Goal: Task Accomplishment & Management: Manage account settings

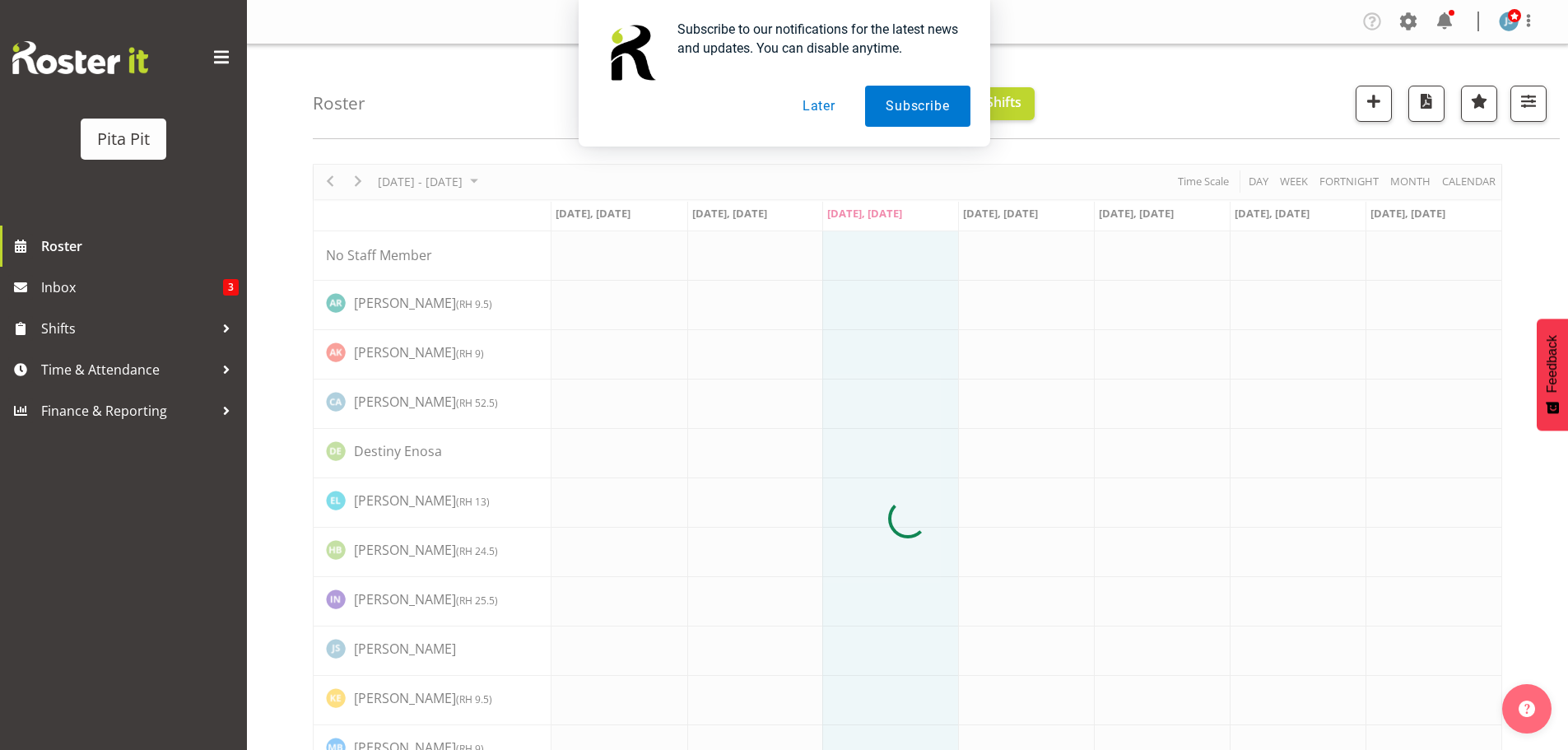
click at [799, 105] on button "Later" at bounding box center [819, 106] width 74 height 41
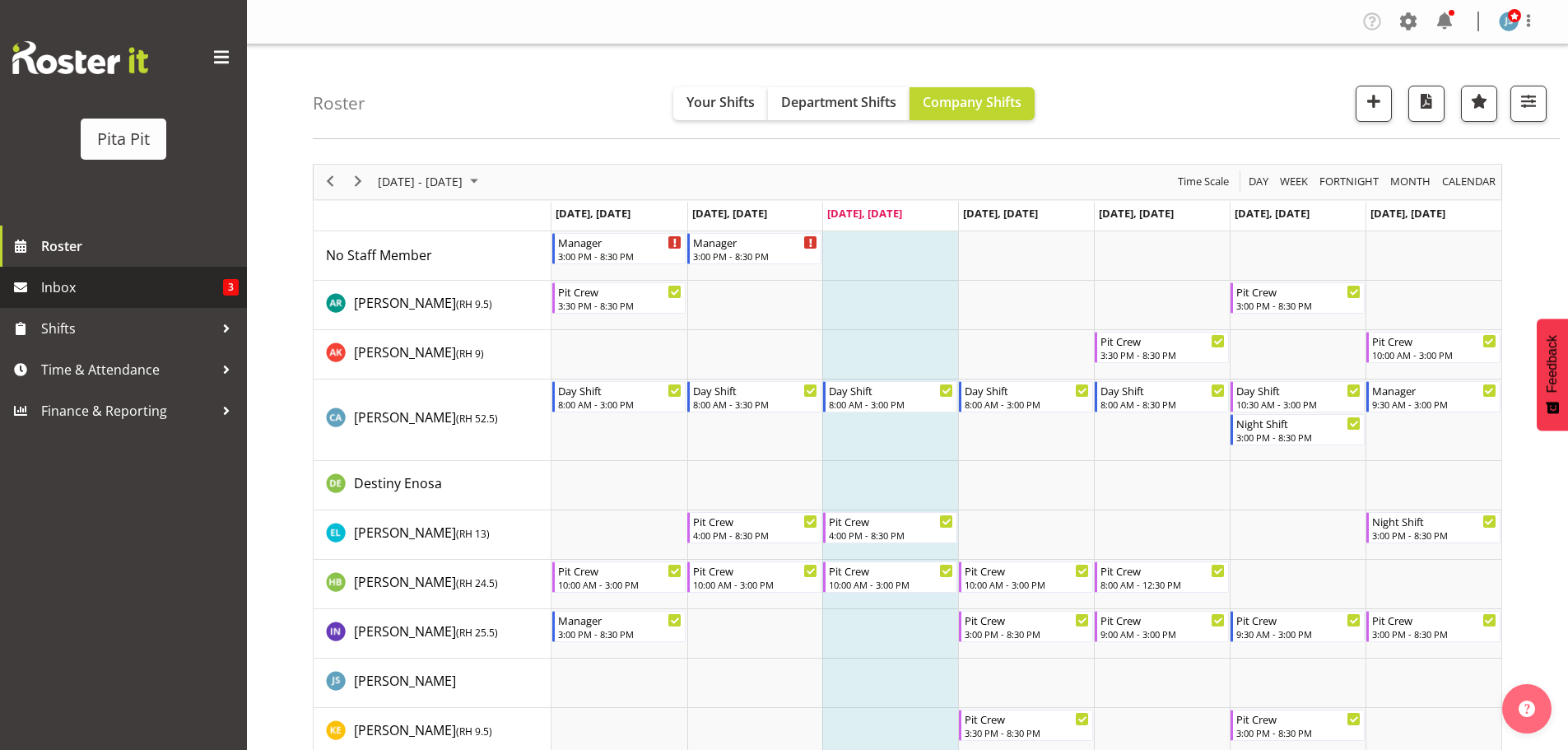
click at [139, 291] on span "Inbox" at bounding box center [132, 287] width 182 height 25
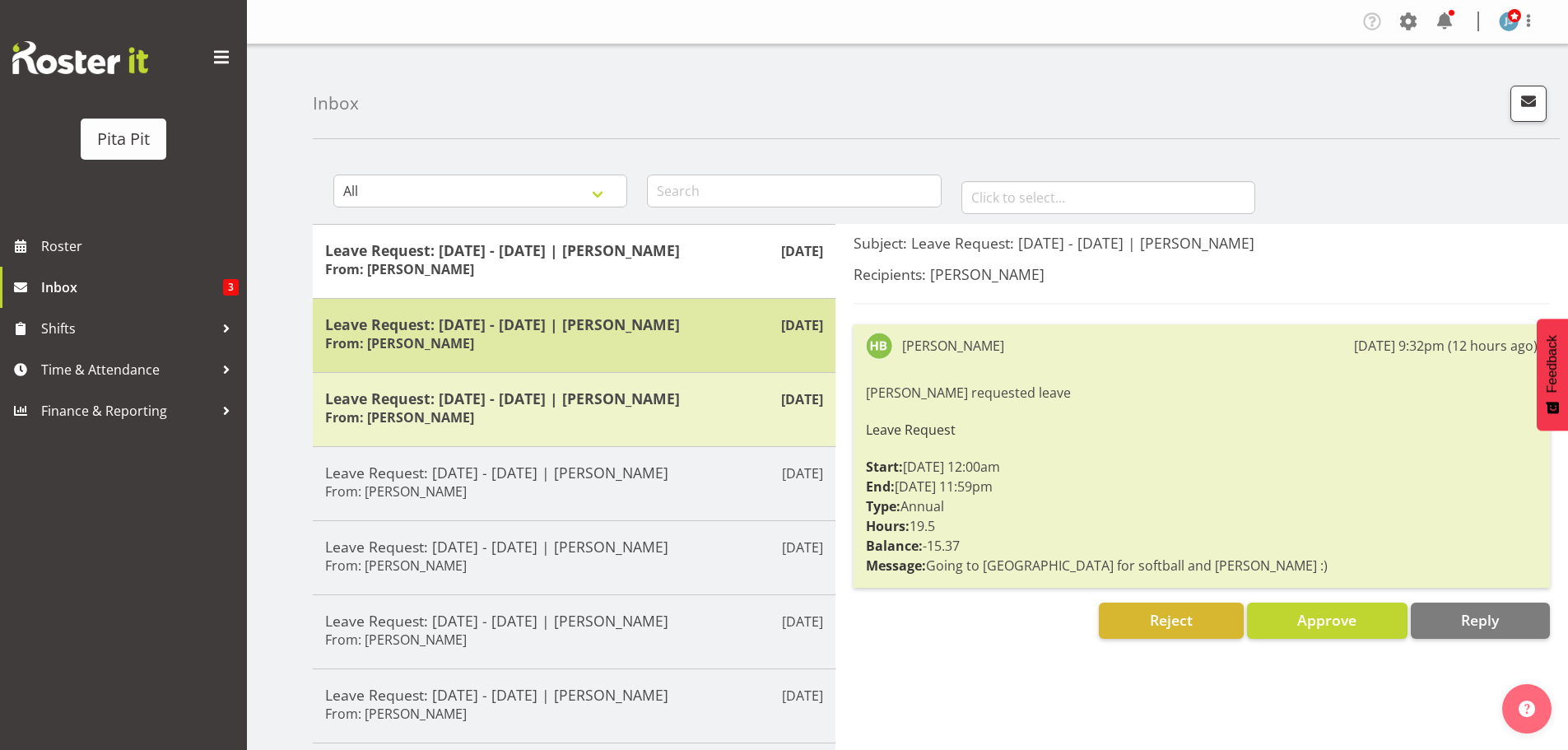
click at [602, 321] on h5 "Leave Request: 14/01/26 - 18/01/26 | Hannah Bayly" at bounding box center [574, 323] width 498 height 18
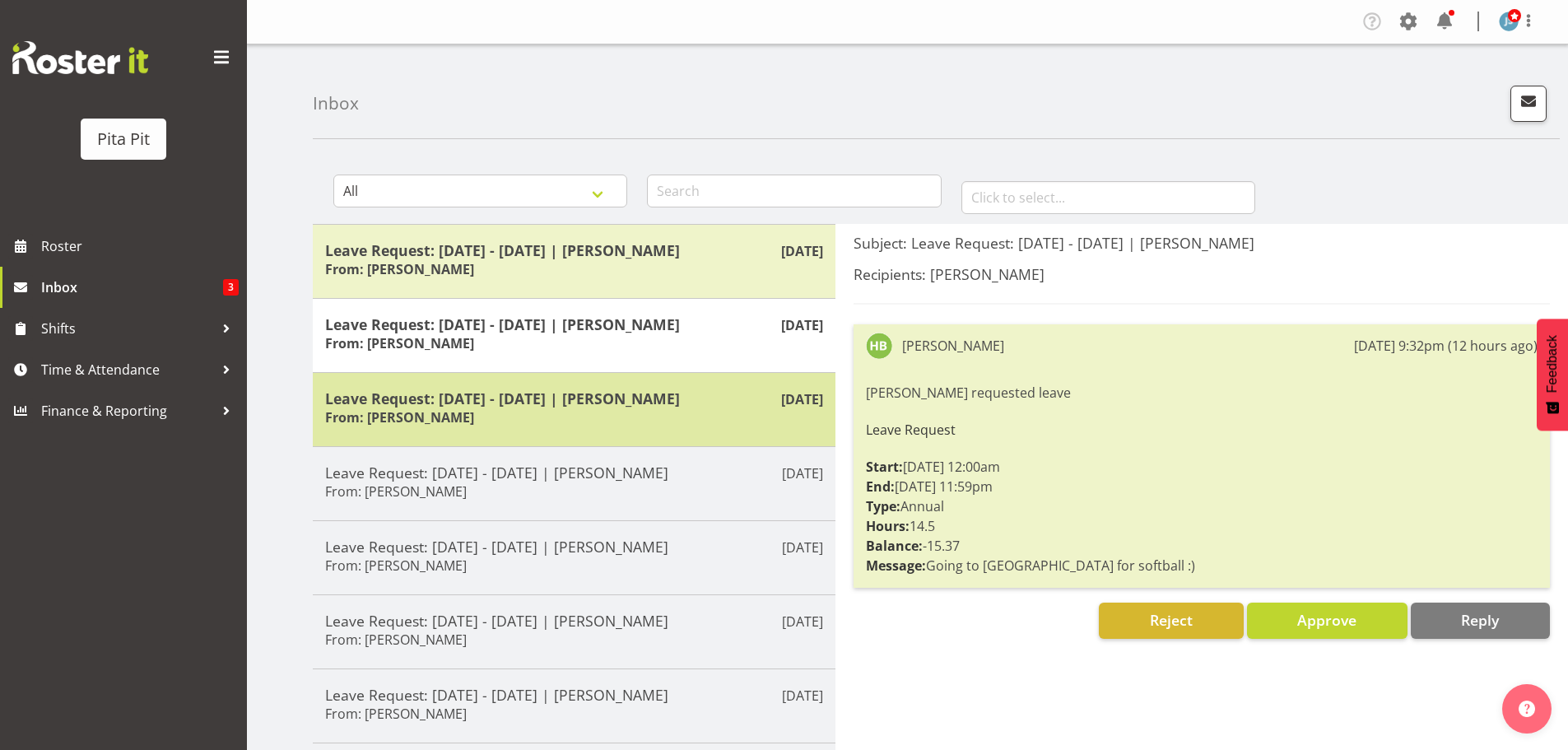
click at [597, 407] on h5 "Leave Request: 07/01/26 - 12/01/26 | Hannah Bayly" at bounding box center [574, 398] width 498 height 18
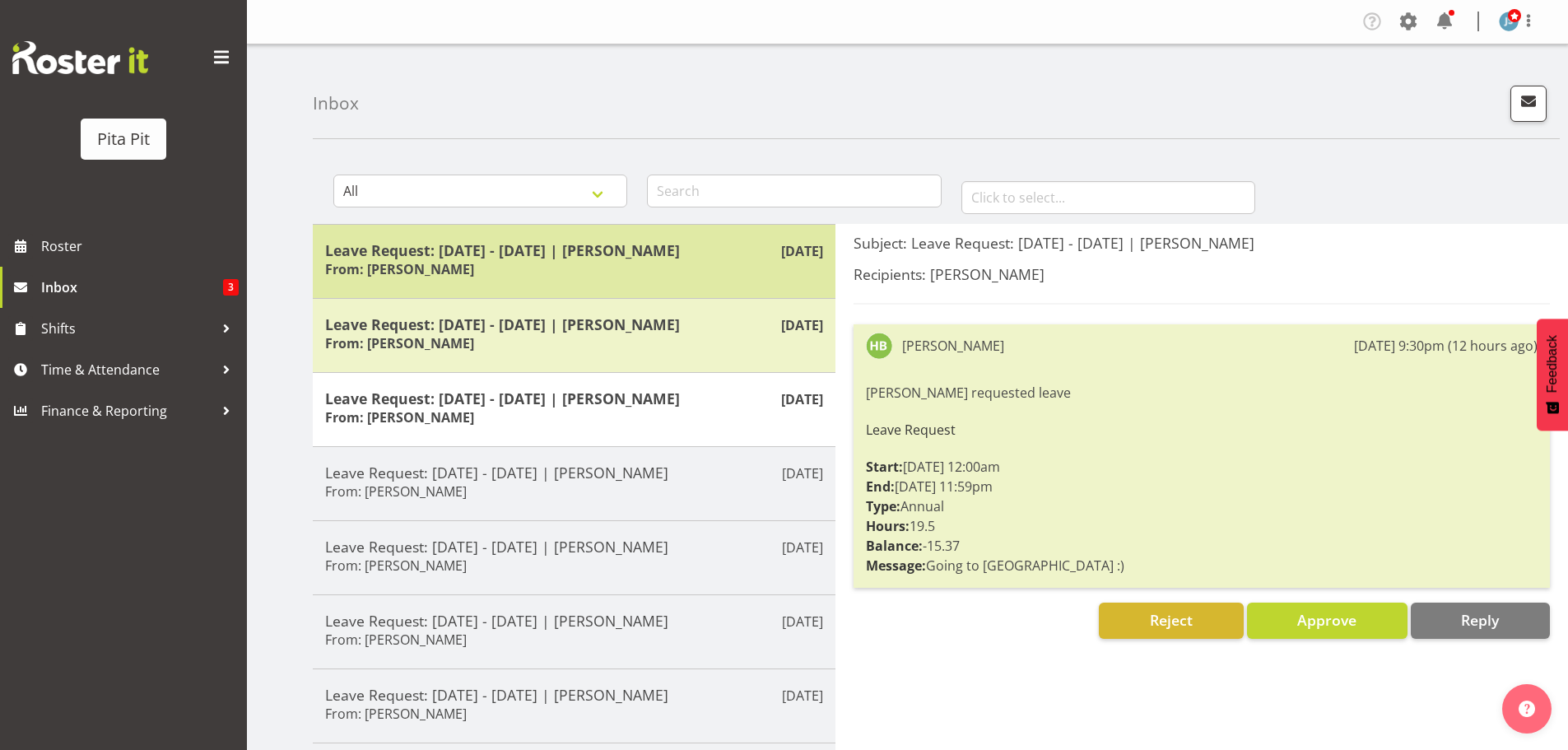
click at [535, 259] on h5 "Leave Request: 07/01/26 - 12/01/26 | Hannah Bayly" at bounding box center [574, 249] width 498 height 18
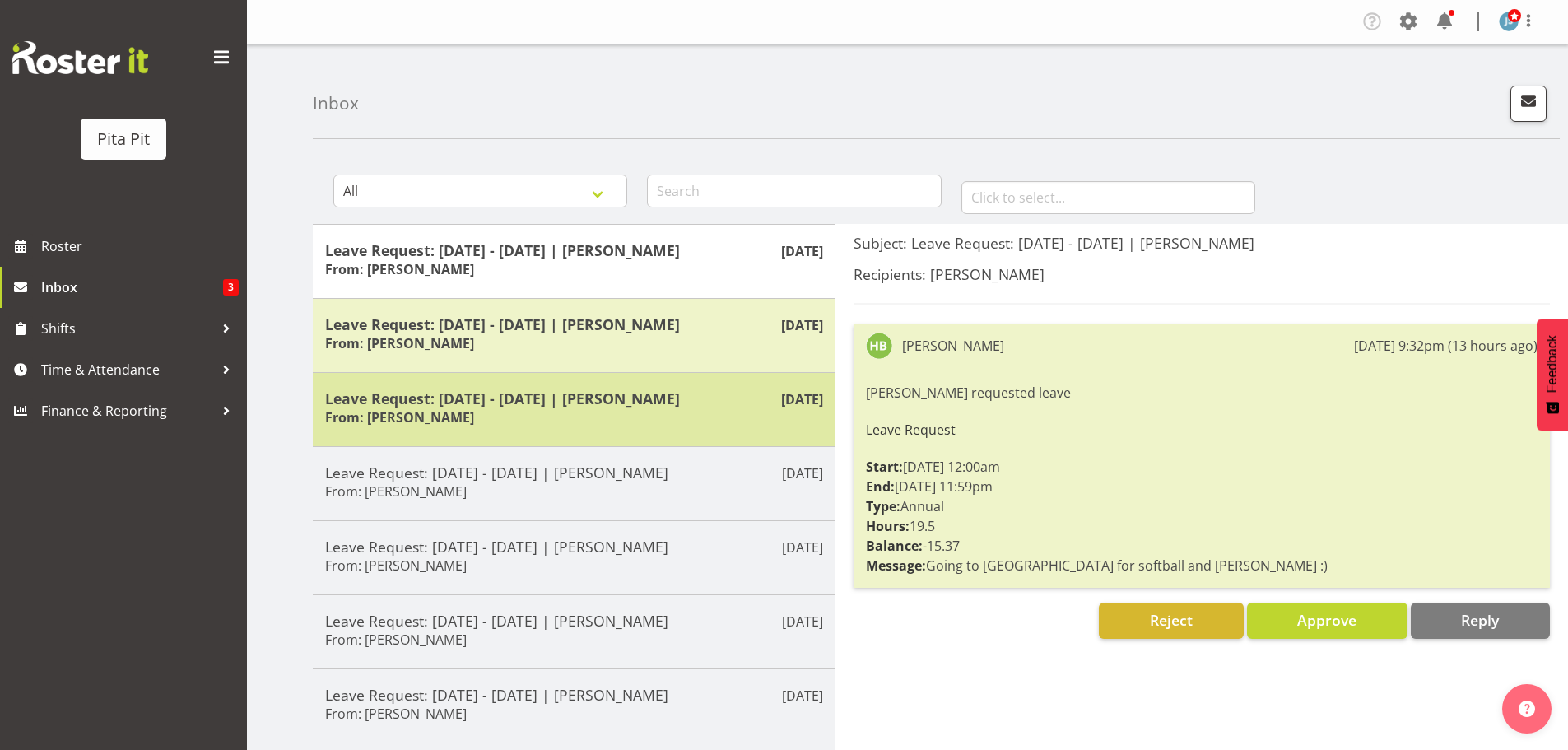
click at [552, 427] on div "Leave Request: 07/01/26 - 12/01/26 | Hannah Bayly From: Hannah Bayly" at bounding box center [574, 409] width 498 height 40
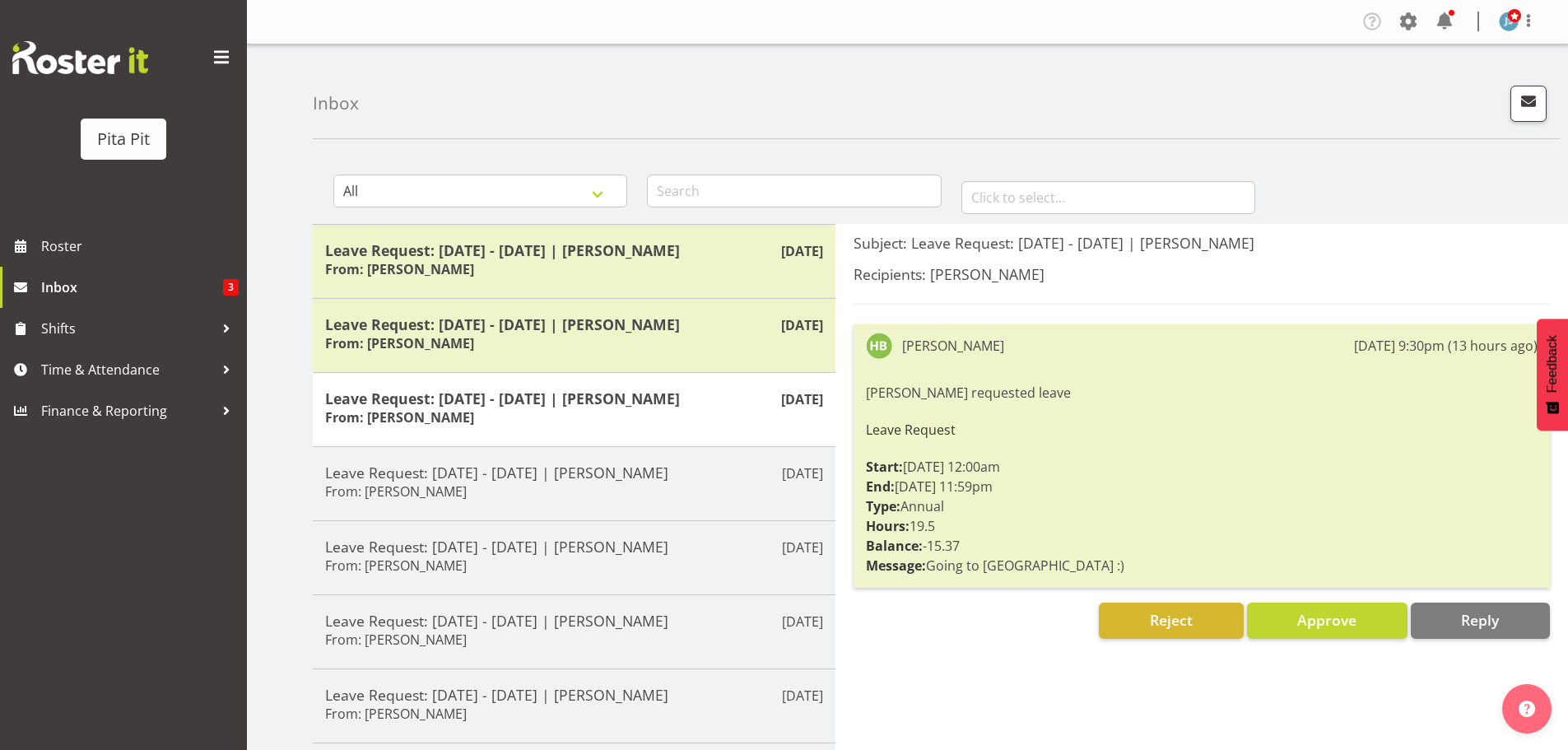
click at [536, 142] on div "Inbox All General Shift Offers Shift Swap Offers Leave Requests January Februar…" at bounding box center [907, 530] width 1321 height 973
click at [149, 243] on span "Roster" at bounding box center [140, 246] width 197 height 25
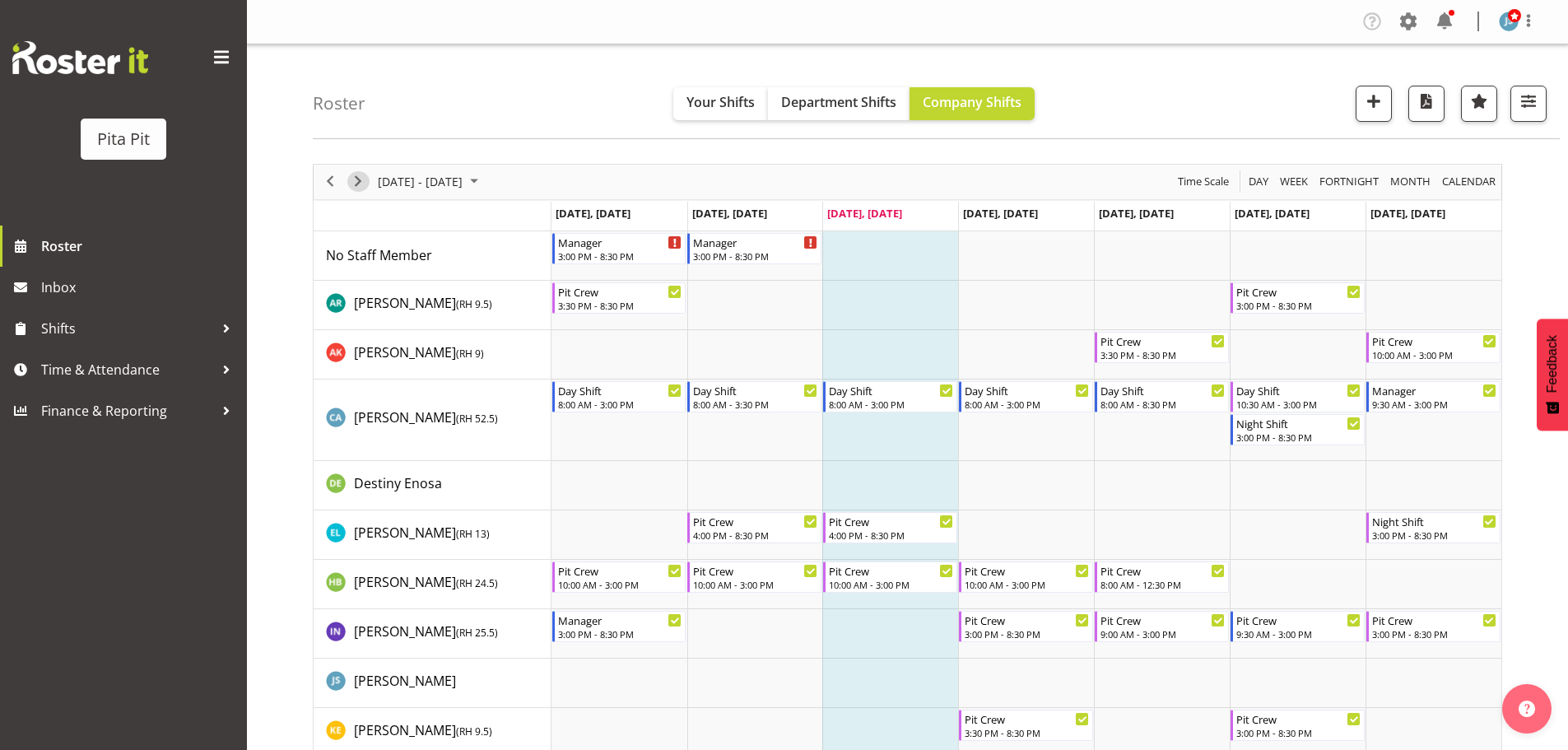
click at [358, 179] on span "Next" at bounding box center [358, 181] width 20 height 20
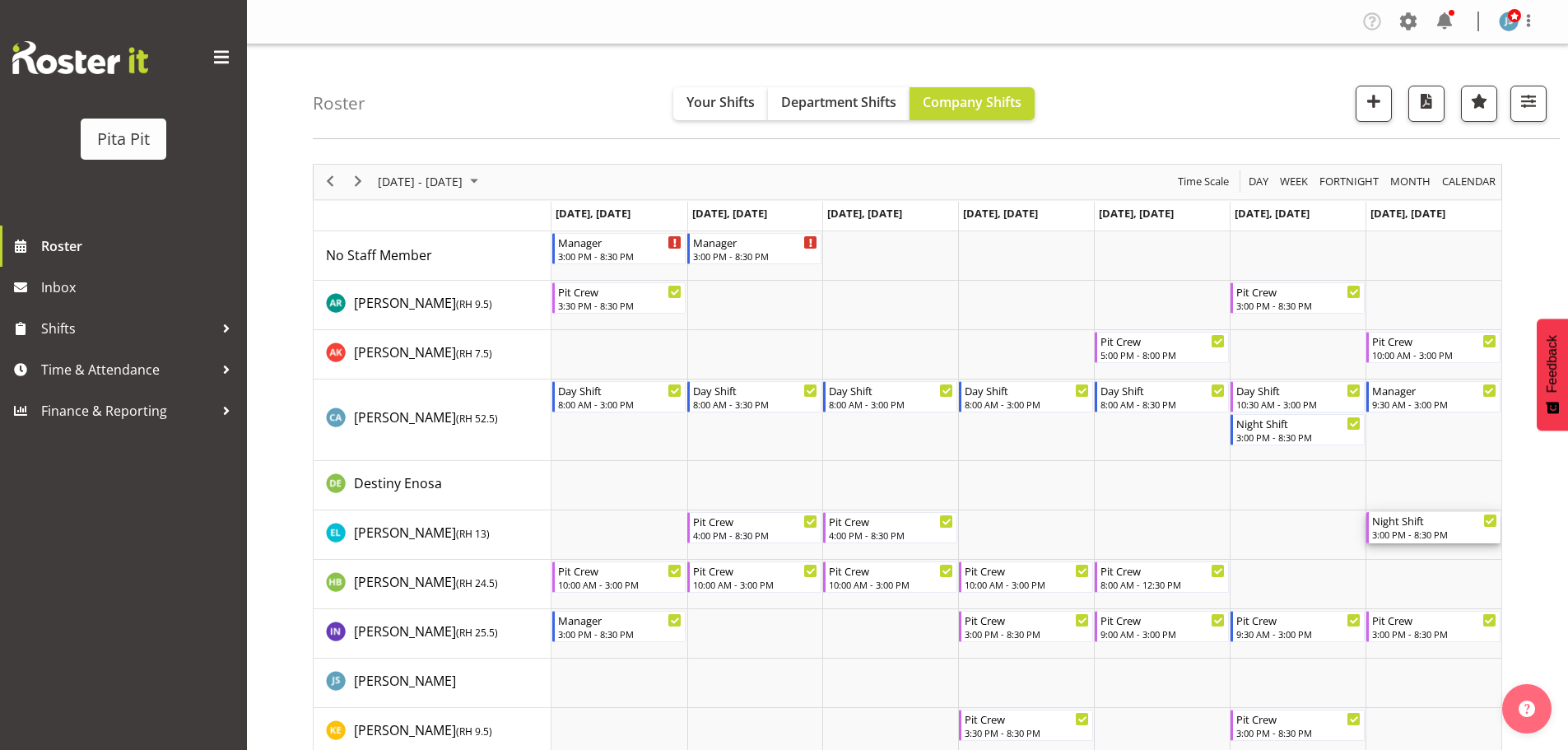
click at [1437, 534] on div "3:00 PM - 8:30 PM" at bounding box center [1435, 534] width 125 height 13
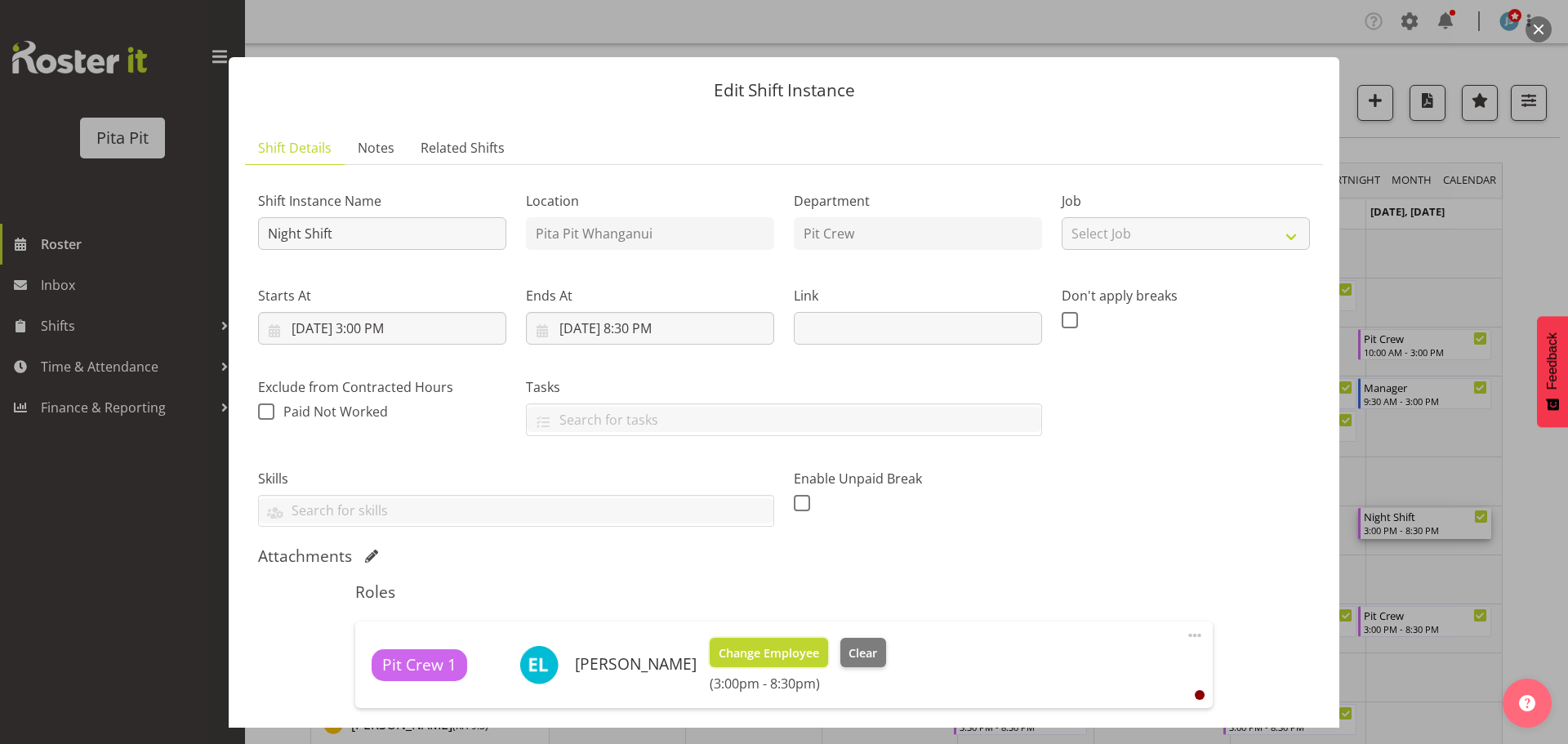
click at [783, 652] on span "Change Employee" at bounding box center [768, 652] width 100 height 18
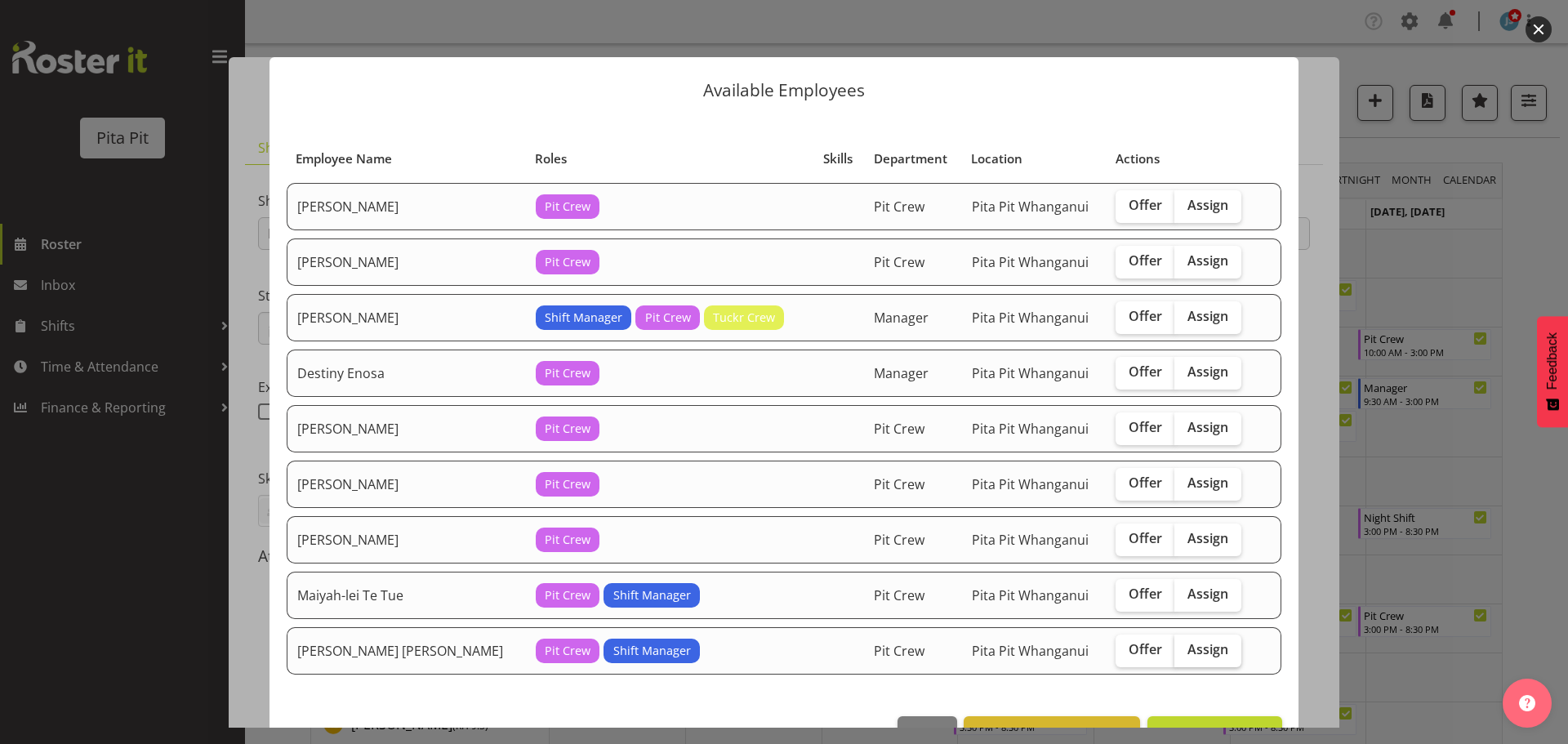
click at [1188, 655] on span "Assign" at bounding box center [1208, 648] width 41 height 16
click at [1177, 654] on input "Assign" at bounding box center [1179, 648] width 11 height 11
checkbox input "true"
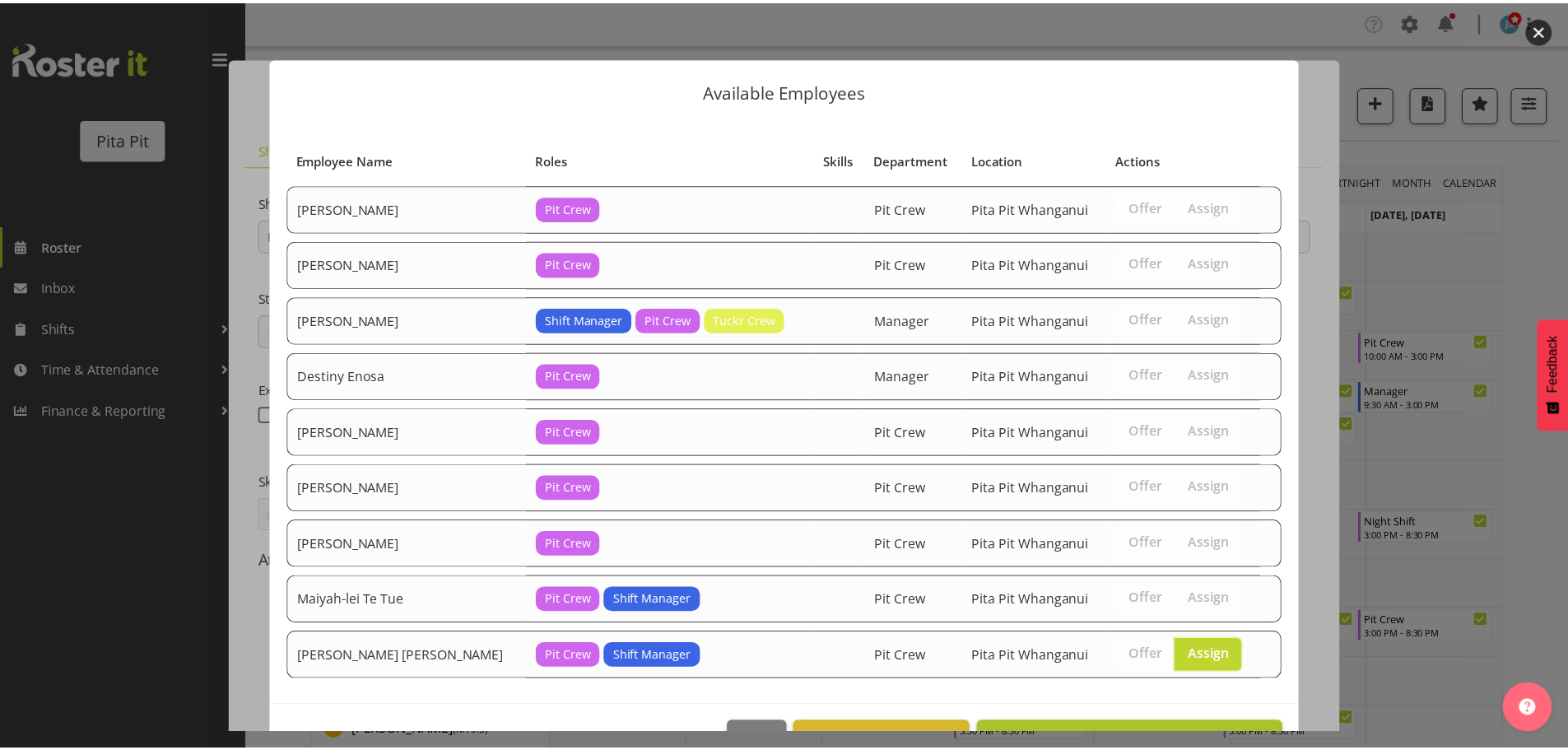
scroll to position [49, 0]
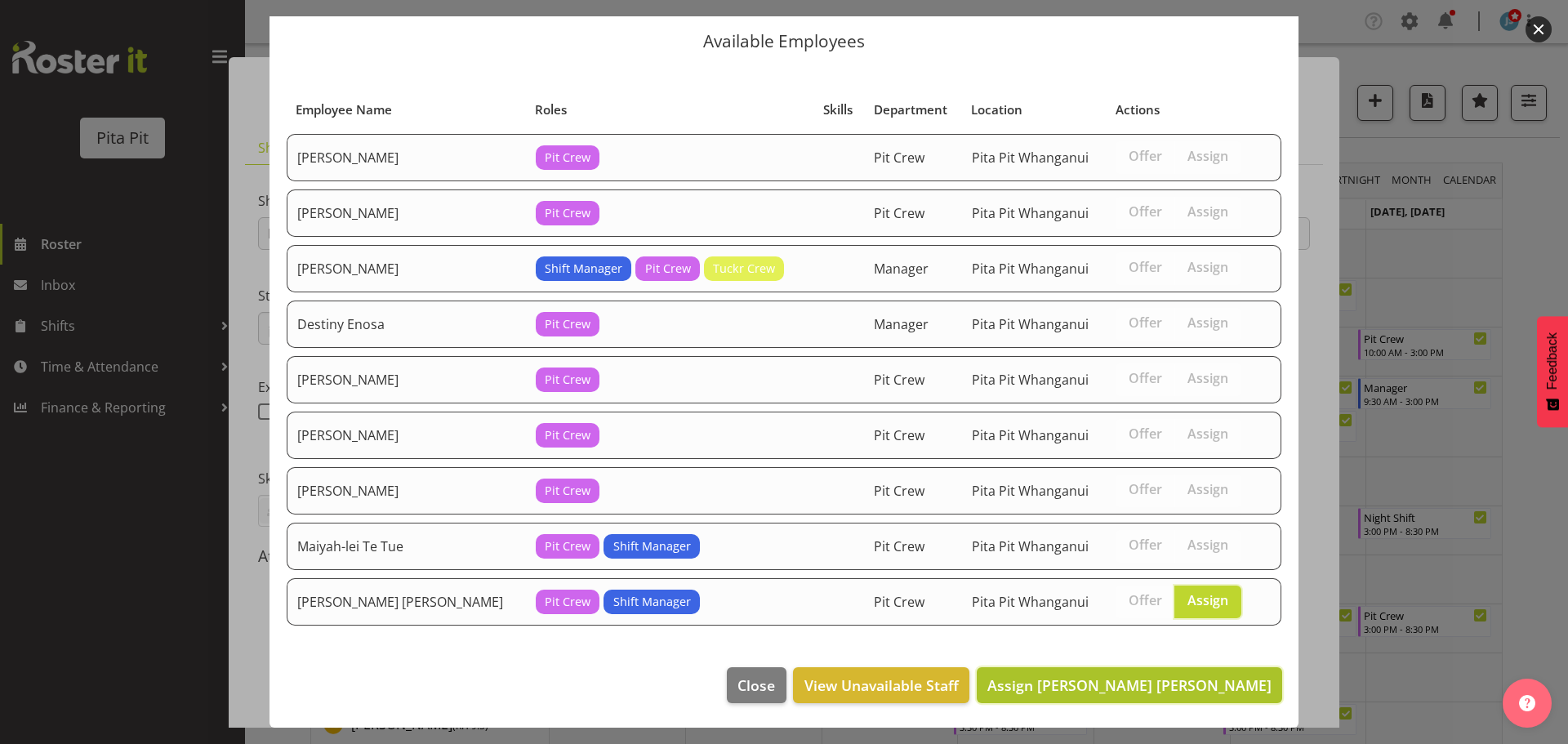
click at [1179, 682] on span "Assign Te Rapa Bayly" at bounding box center [1128, 685] width 284 height 20
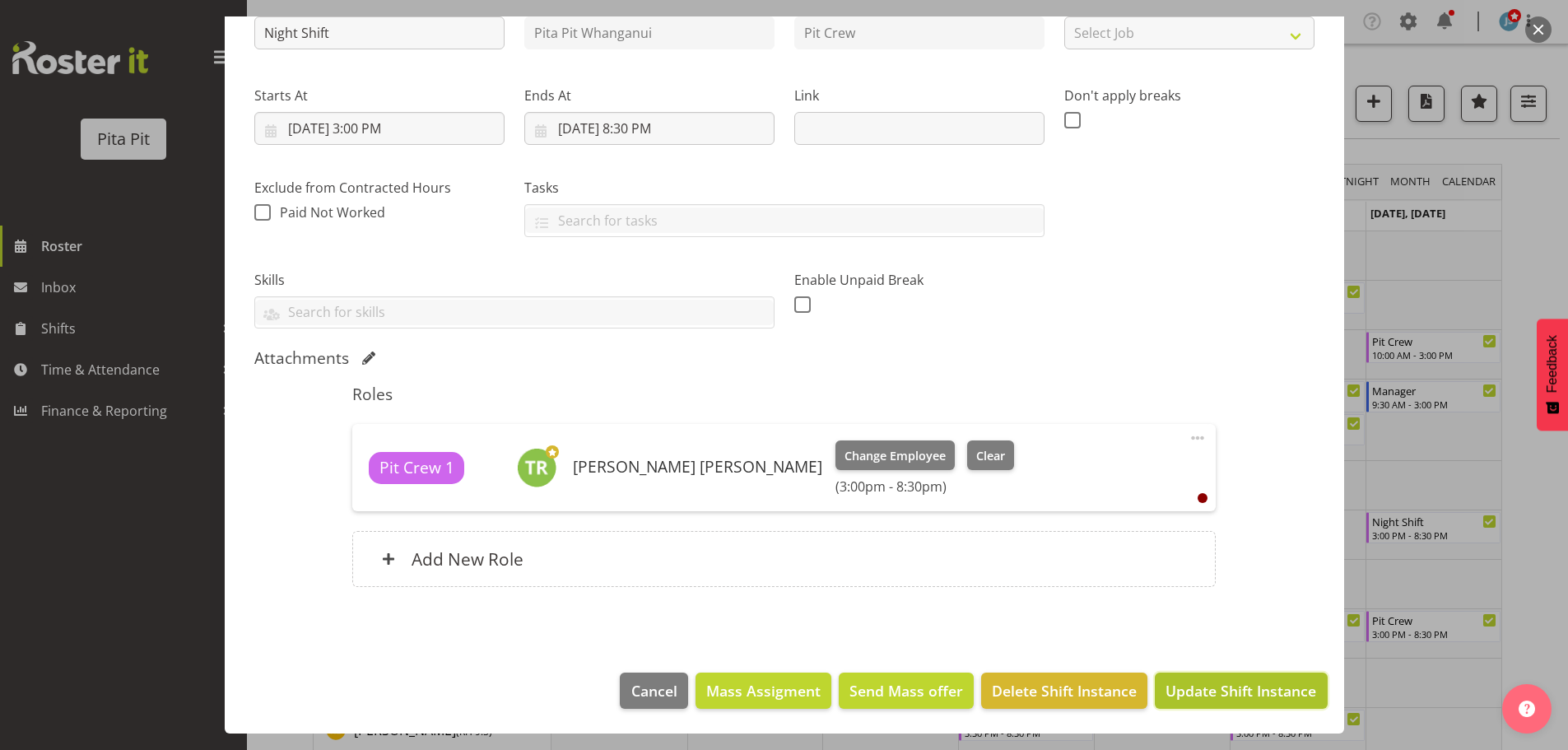
click at [1202, 688] on span "Update Shift Instance" at bounding box center [1241, 690] width 150 height 21
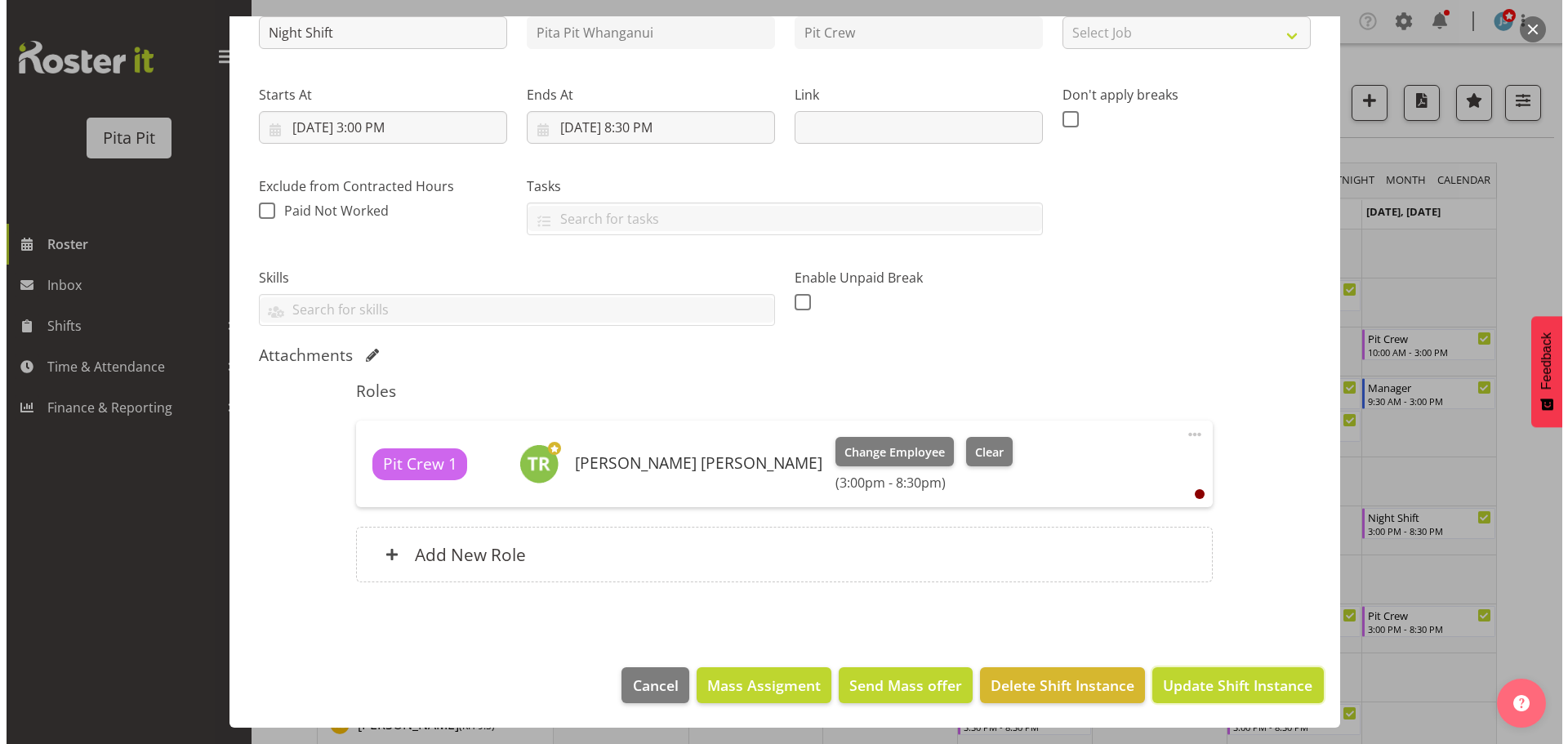
scroll to position [136, 0]
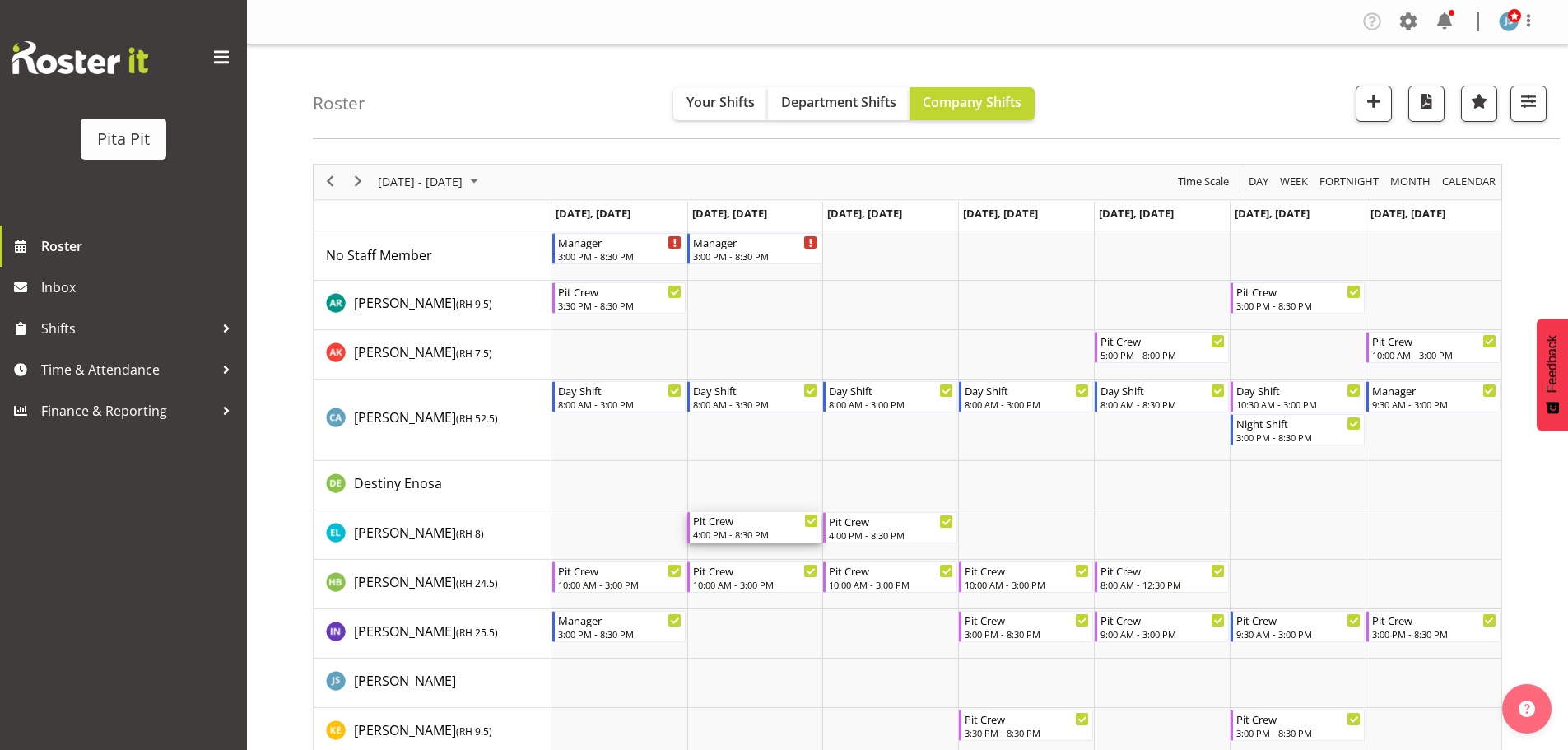
click at [745, 534] on div "4:00 PM - 8:30 PM" at bounding box center [756, 534] width 125 height 13
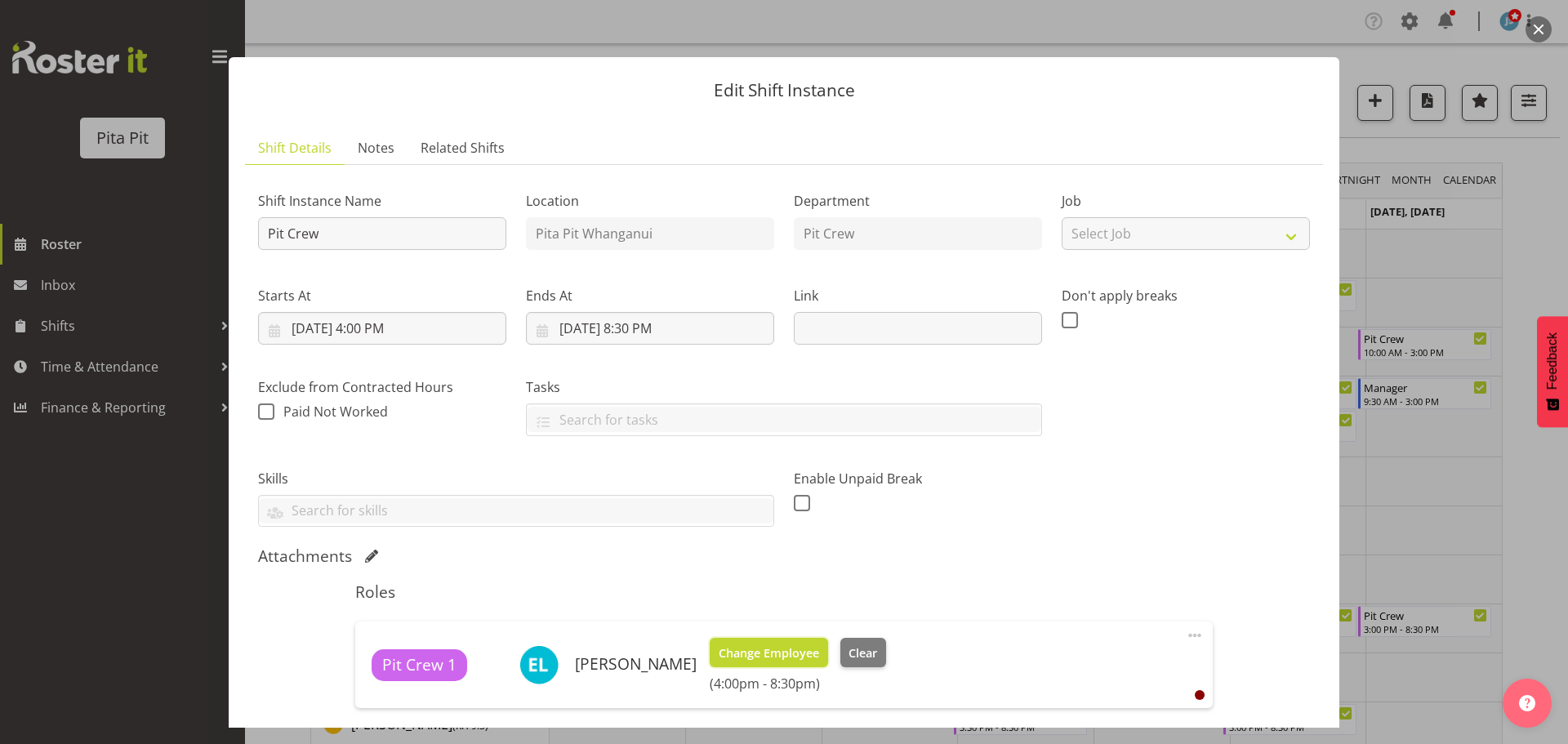
click at [763, 650] on span "Change Employee" at bounding box center [768, 652] width 100 height 18
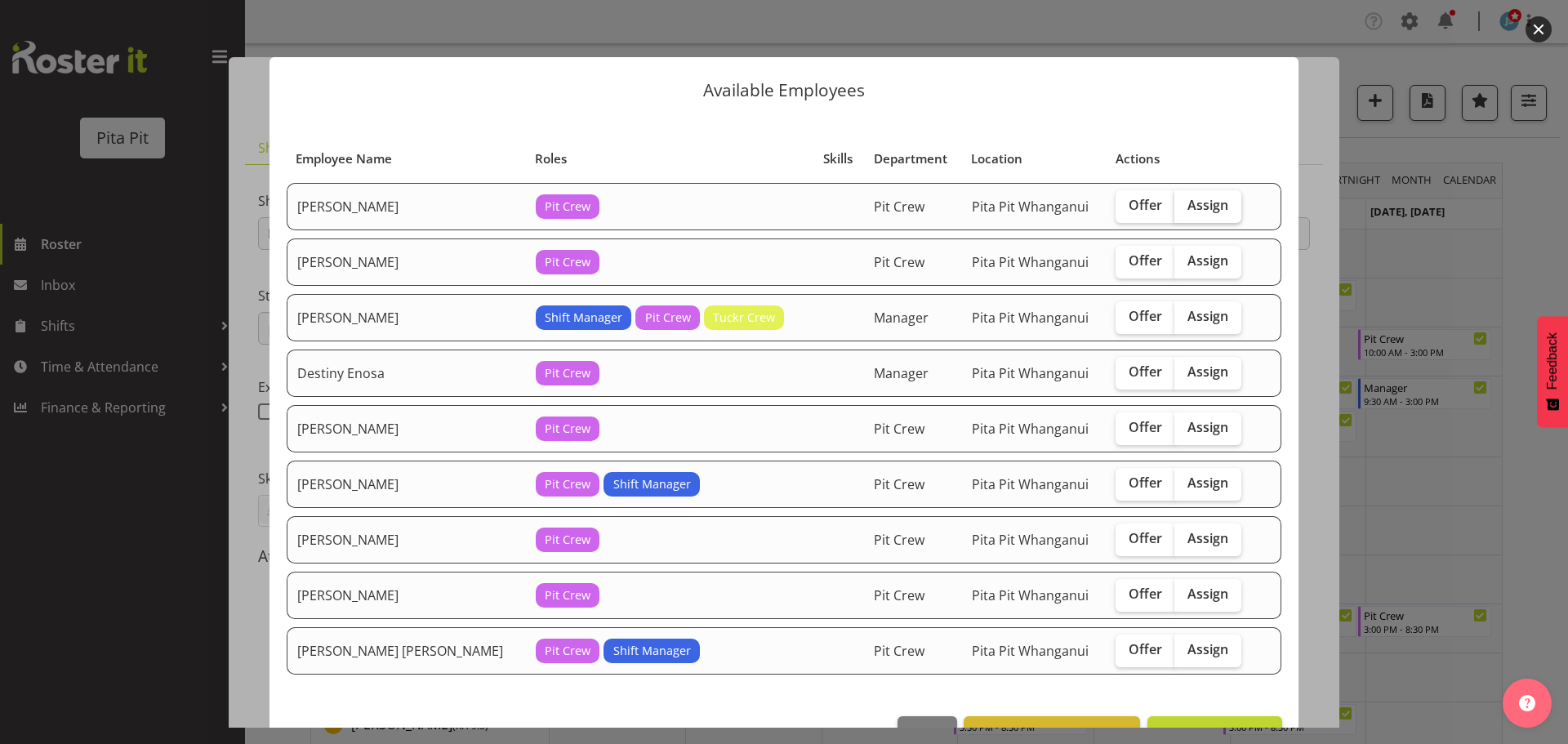
click at [1188, 205] on span "Assign" at bounding box center [1208, 204] width 41 height 16
click at [1183, 205] on input "Assign" at bounding box center [1179, 204] width 11 height 11
checkbox input "true"
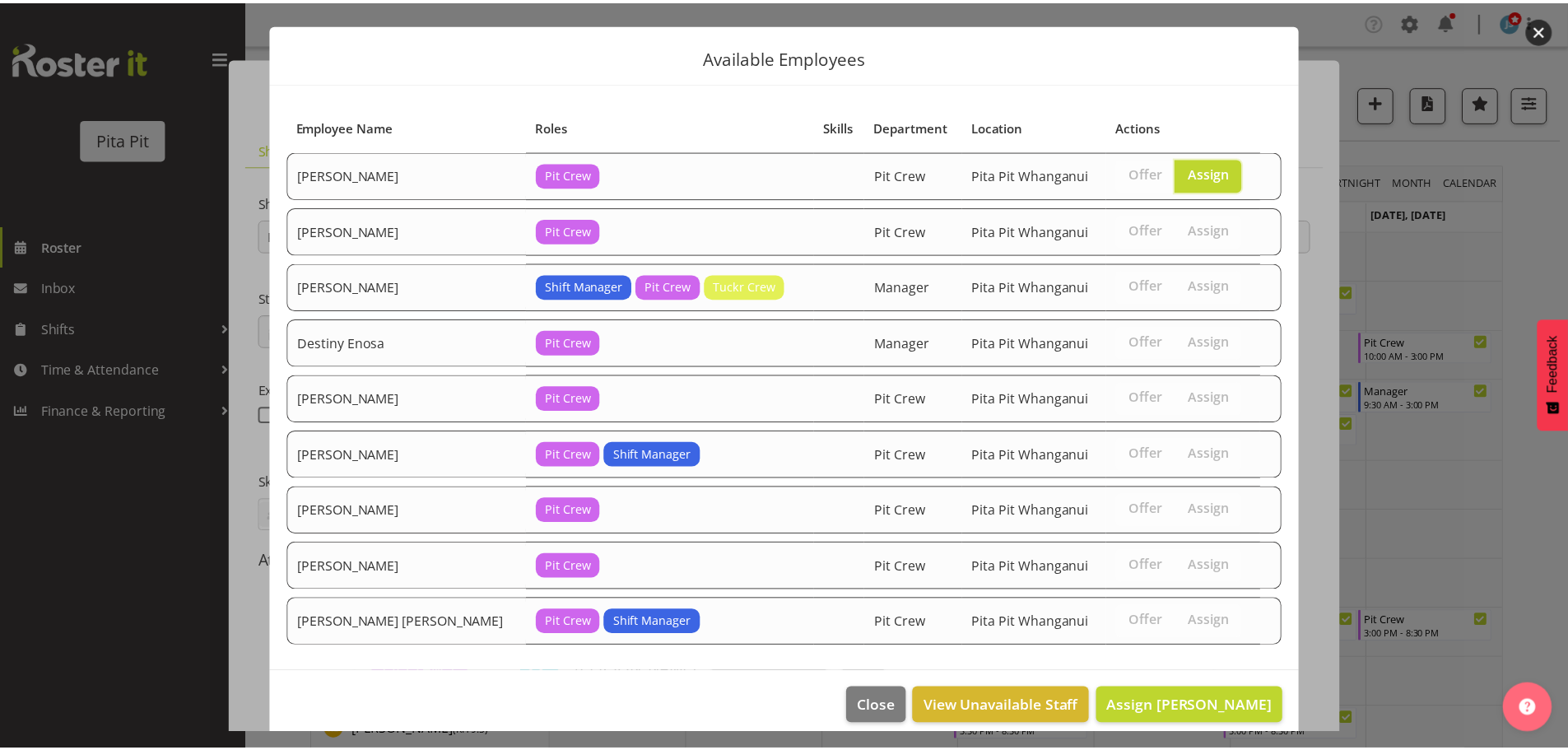
scroll to position [49, 0]
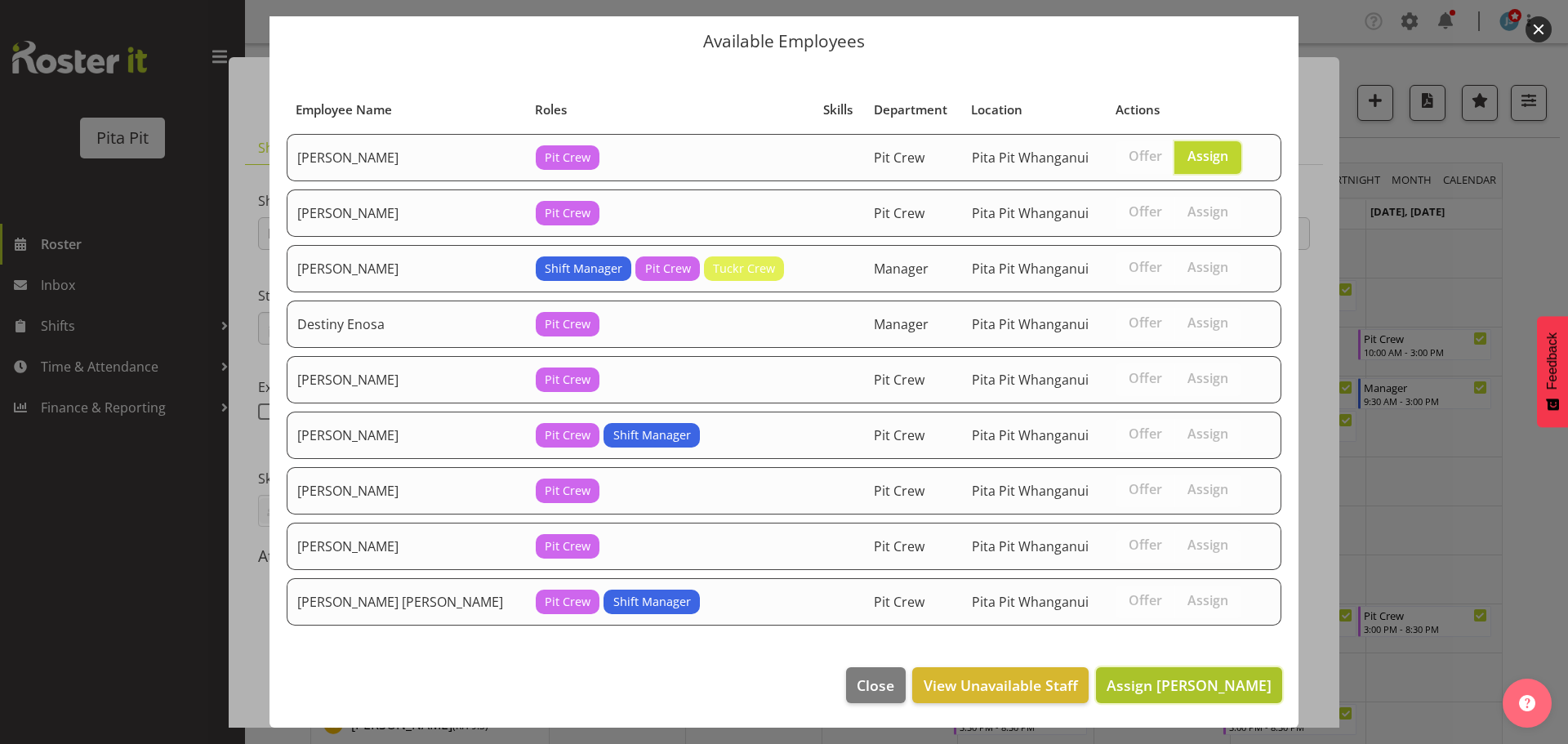
click at [1166, 691] on span "Assign Abby Roy" at bounding box center [1189, 685] width 165 height 20
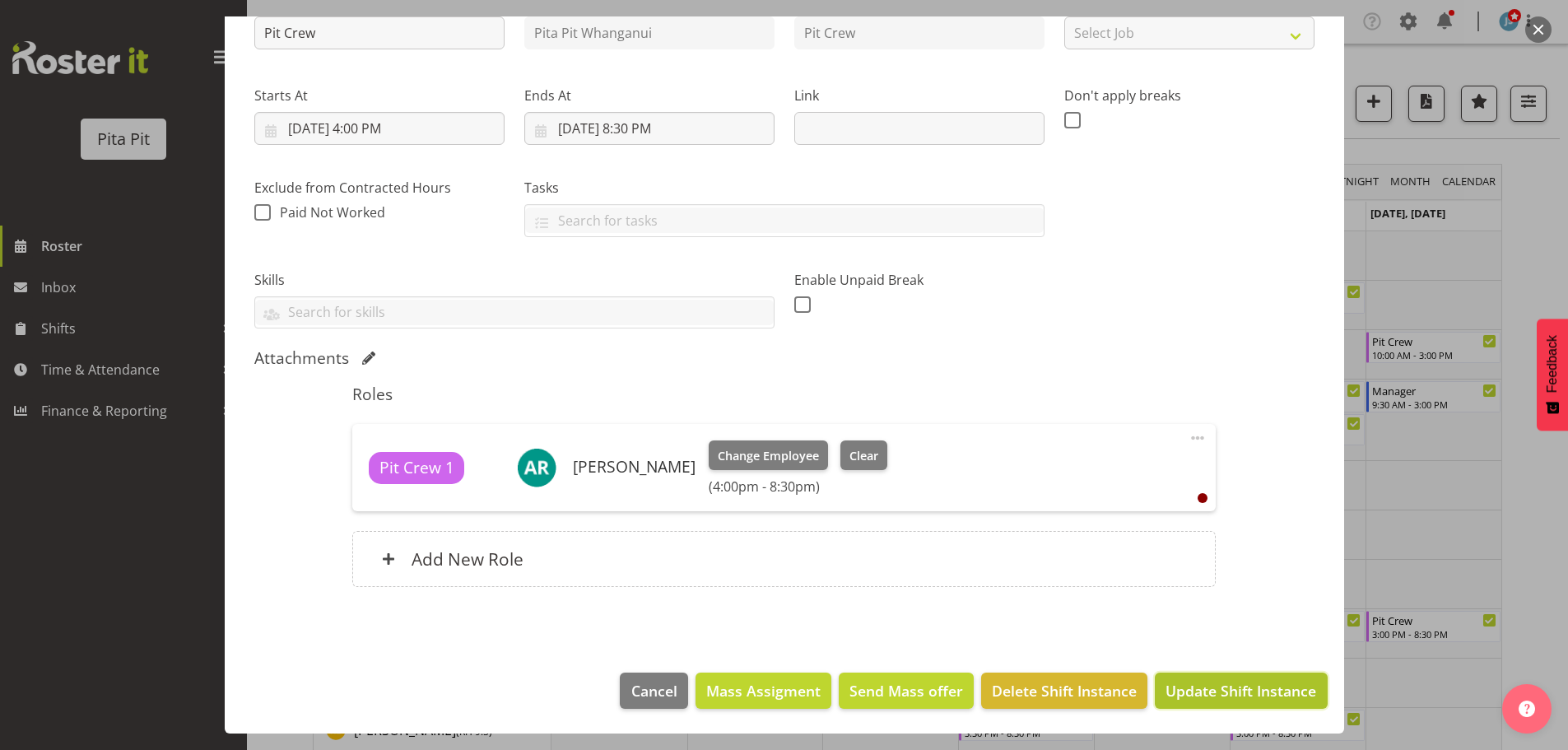
click at [1215, 701] on span "Update Shift Instance" at bounding box center [1241, 690] width 150 height 21
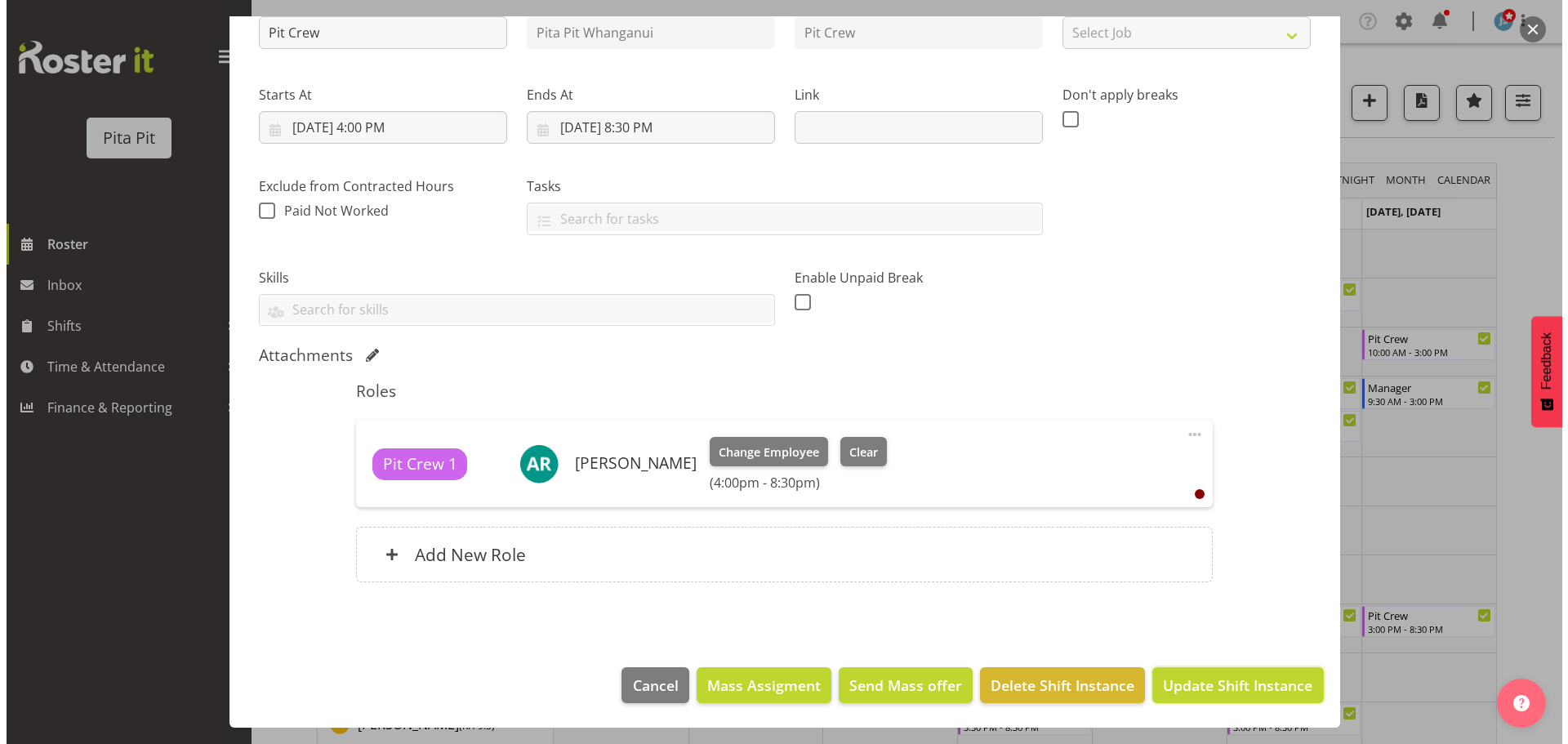
scroll to position [136, 0]
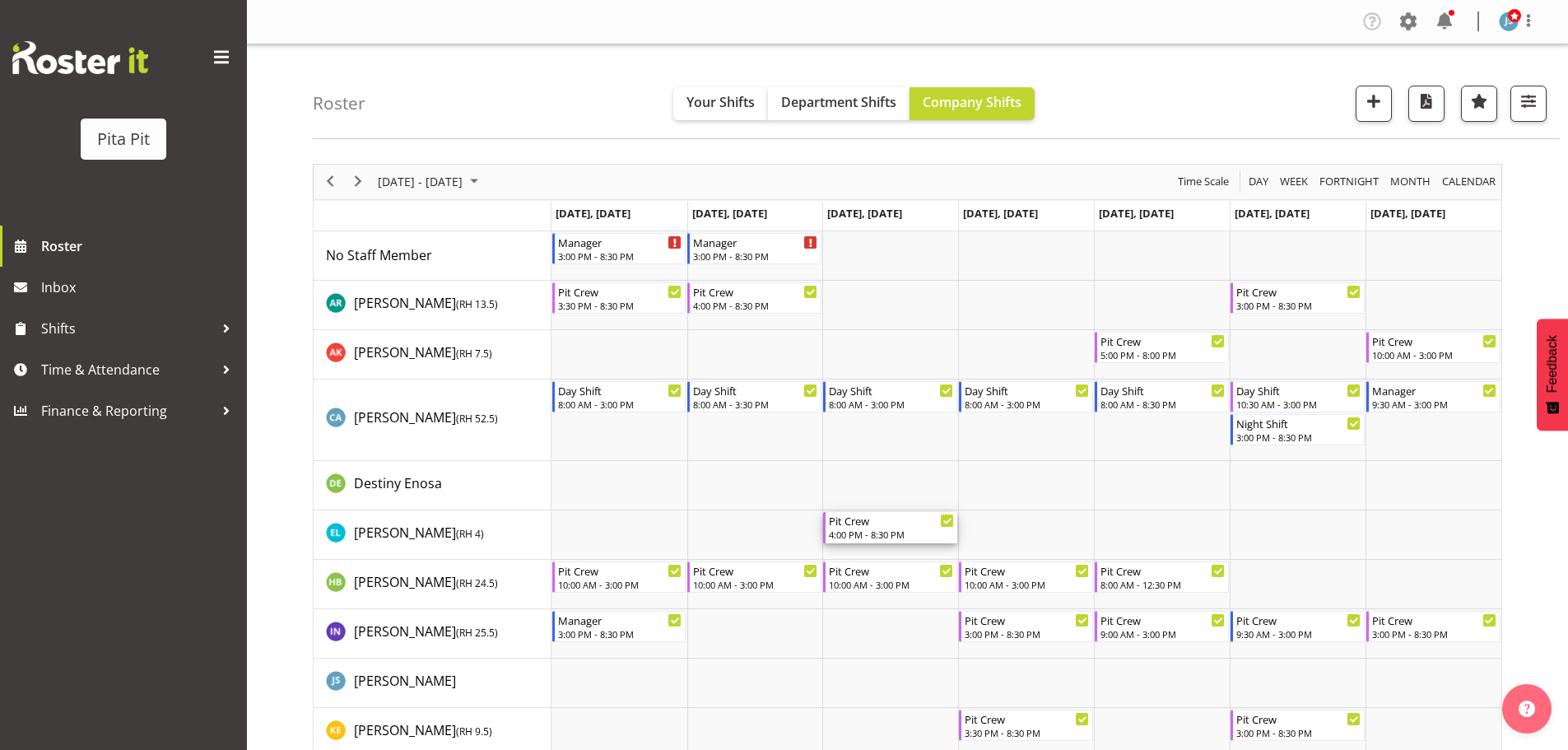
click at [900, 530] on div "4:00 PM - 8:30 PM" at bounding box center [892, 534] width 125 height 13
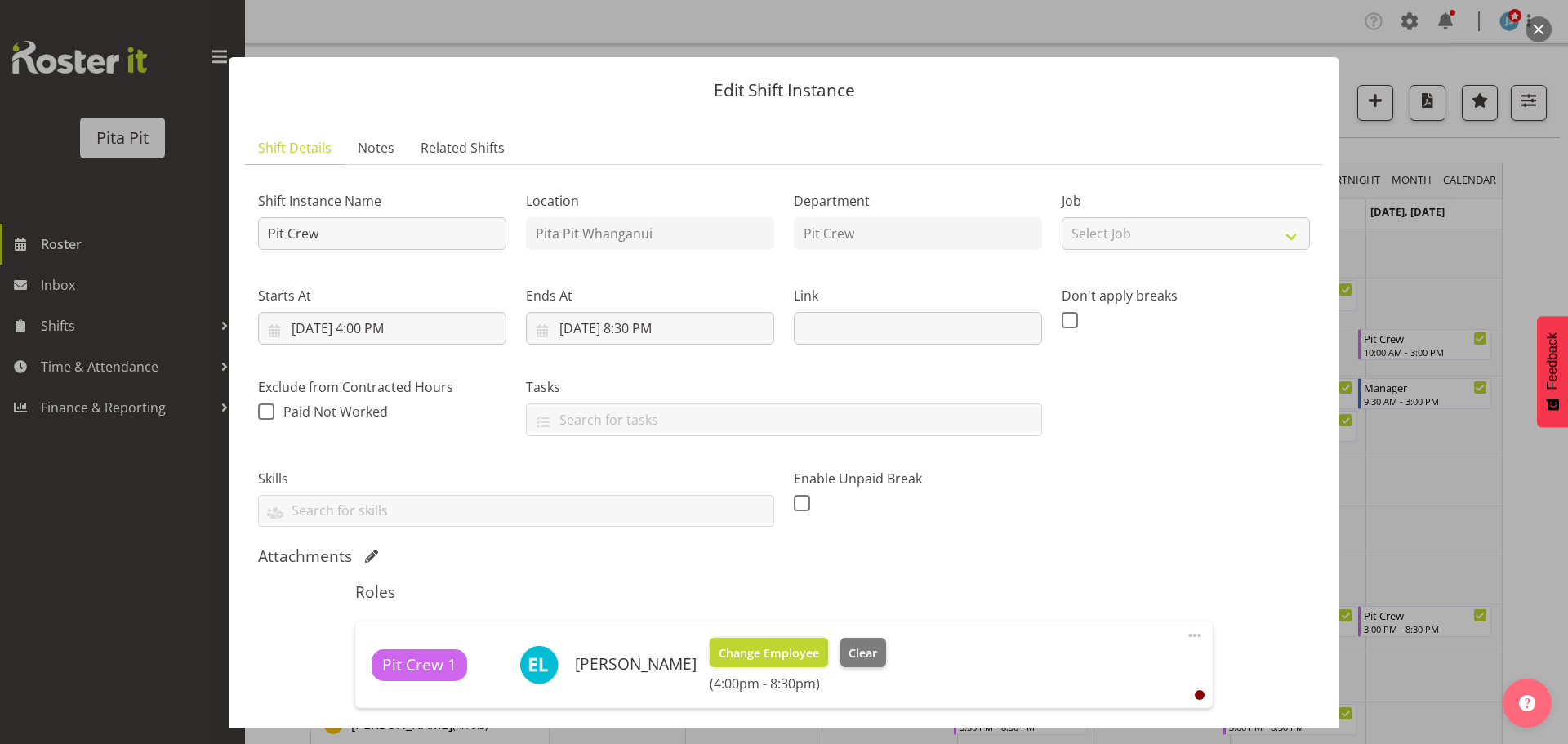
click at [779, 648] on span "Change Employee" at bounding box center [768, 652] width 100 height 18
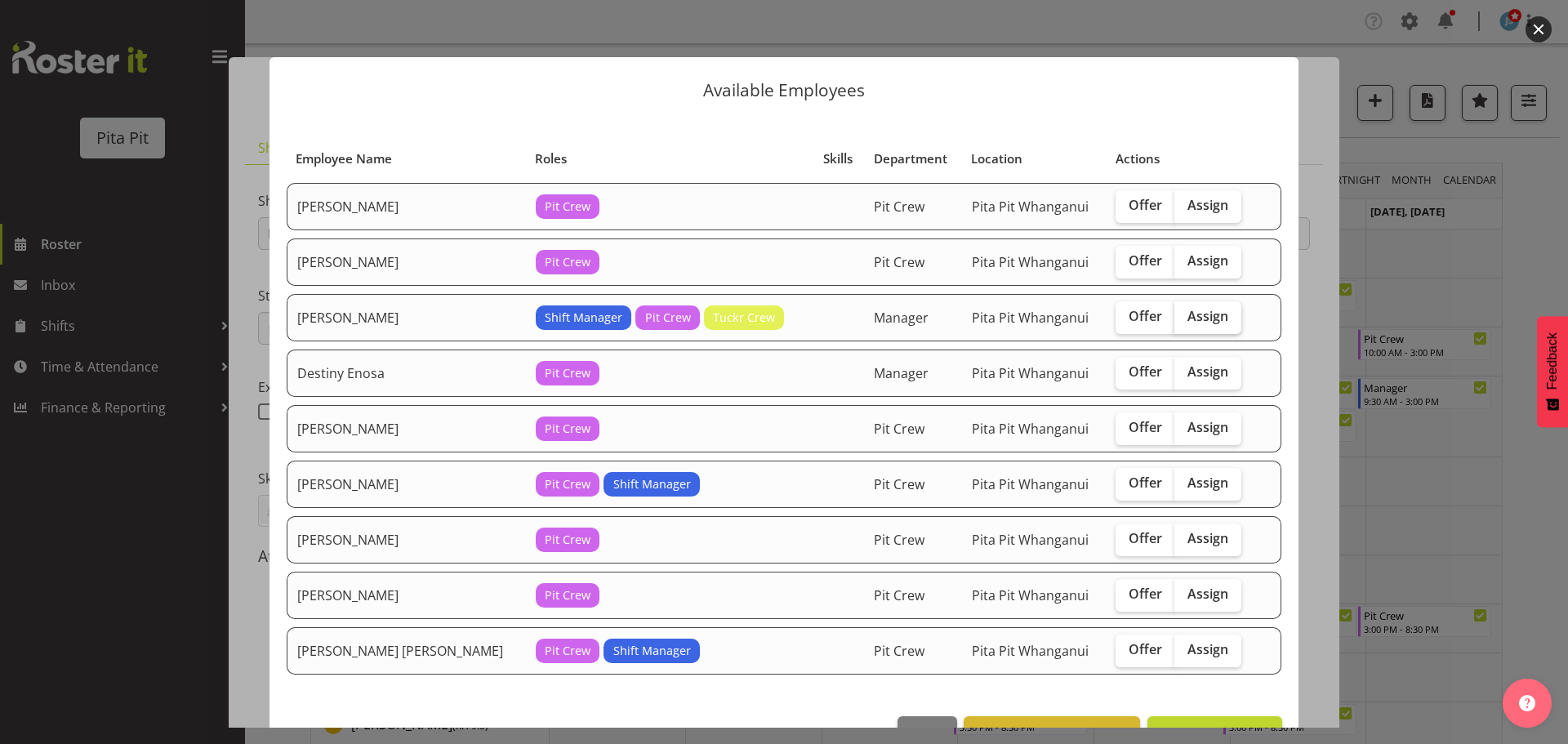
click at [1188, 310] on span "Assign" at bounding box center [1208, 315] width 41 height 16
click at [1175, 311] on input "Assign" at bounding box center [1179, 316] width 11 height 11
checkbox input "true"
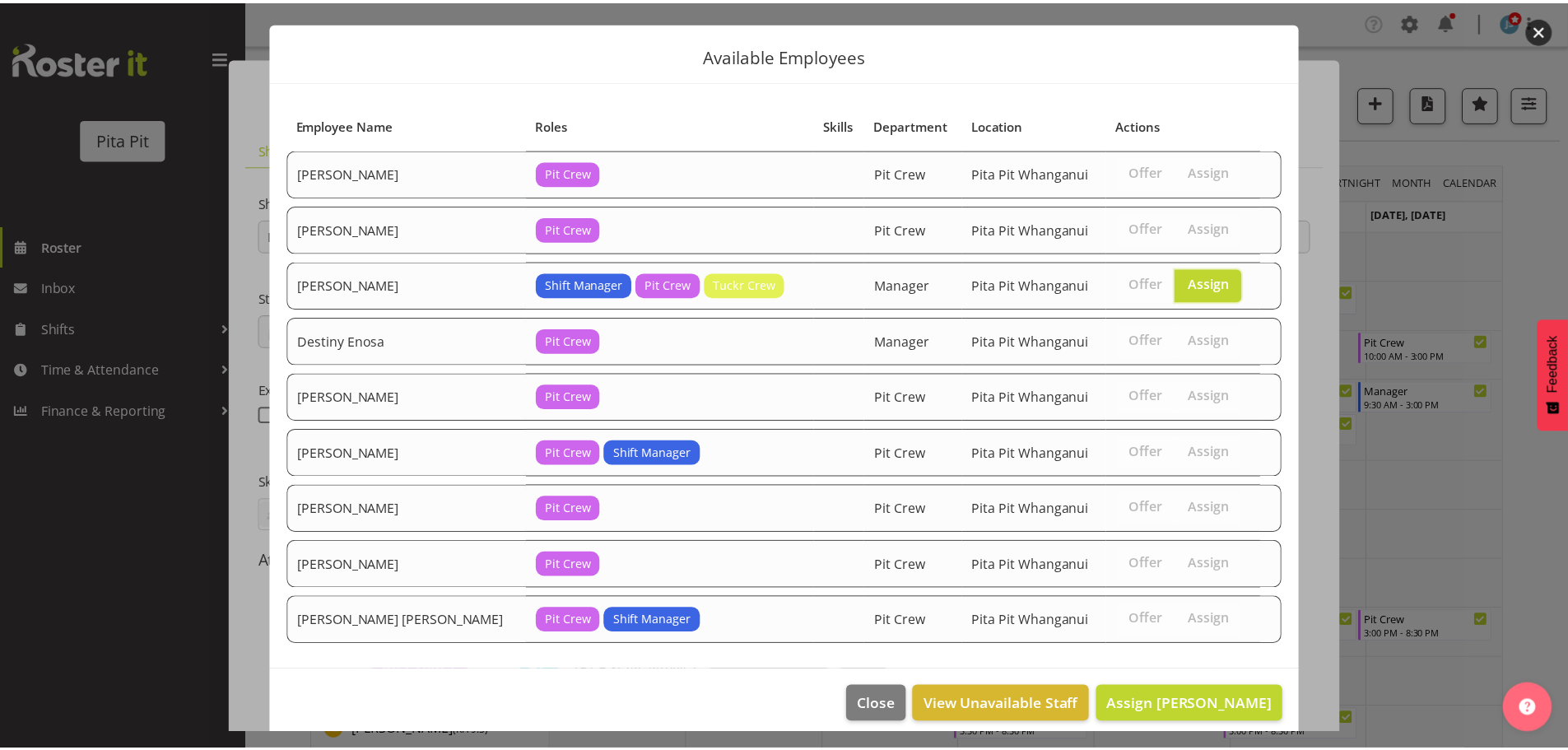
scroll to position [49, 0]
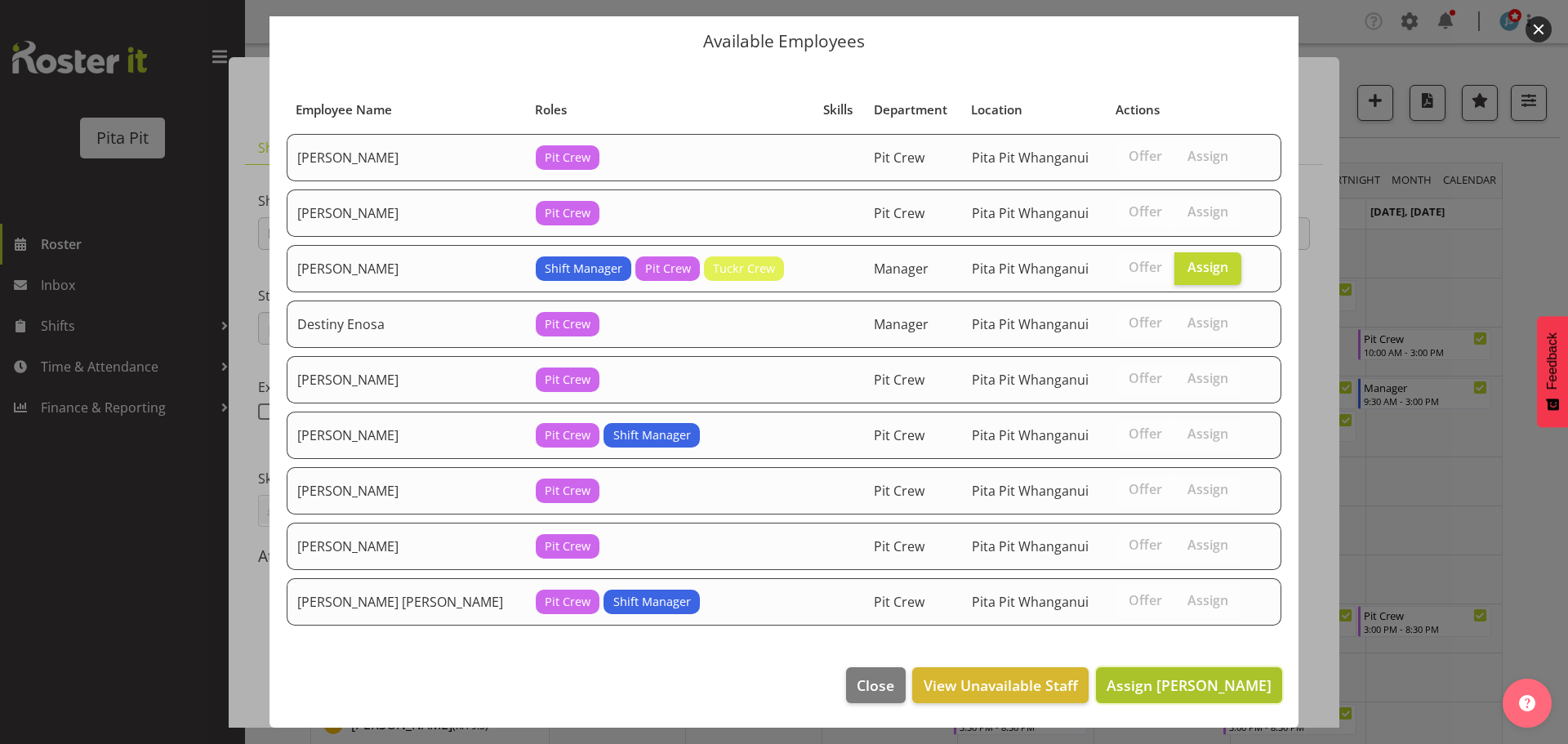
click at [1154, 683] on span "Assign Cathy-lee Amer" at bounding box center [1189, 685] width 165 height 20
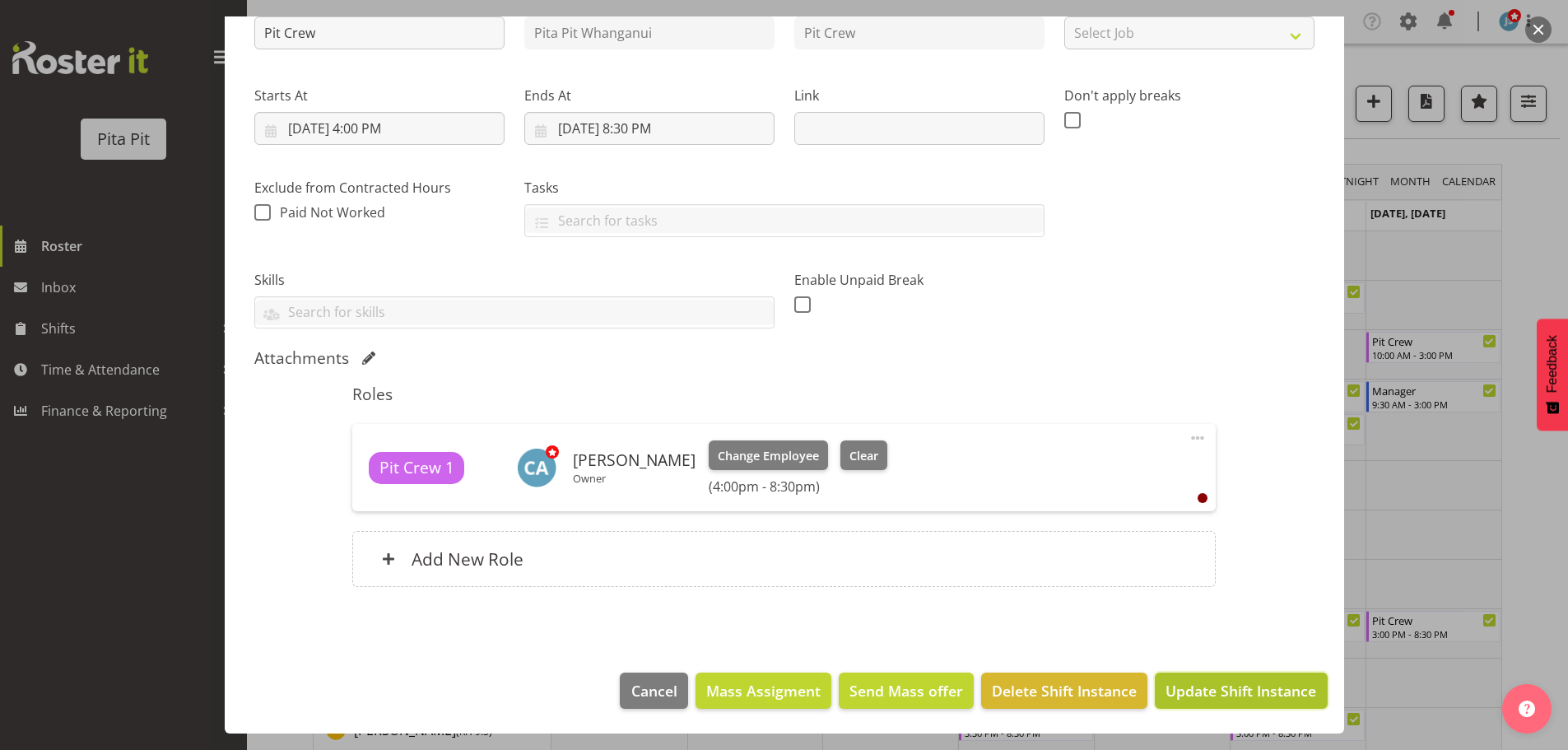
click at [1216, 694] on span "Update Shift Instance" at bounding box center [1241, 690] width 150 height 21
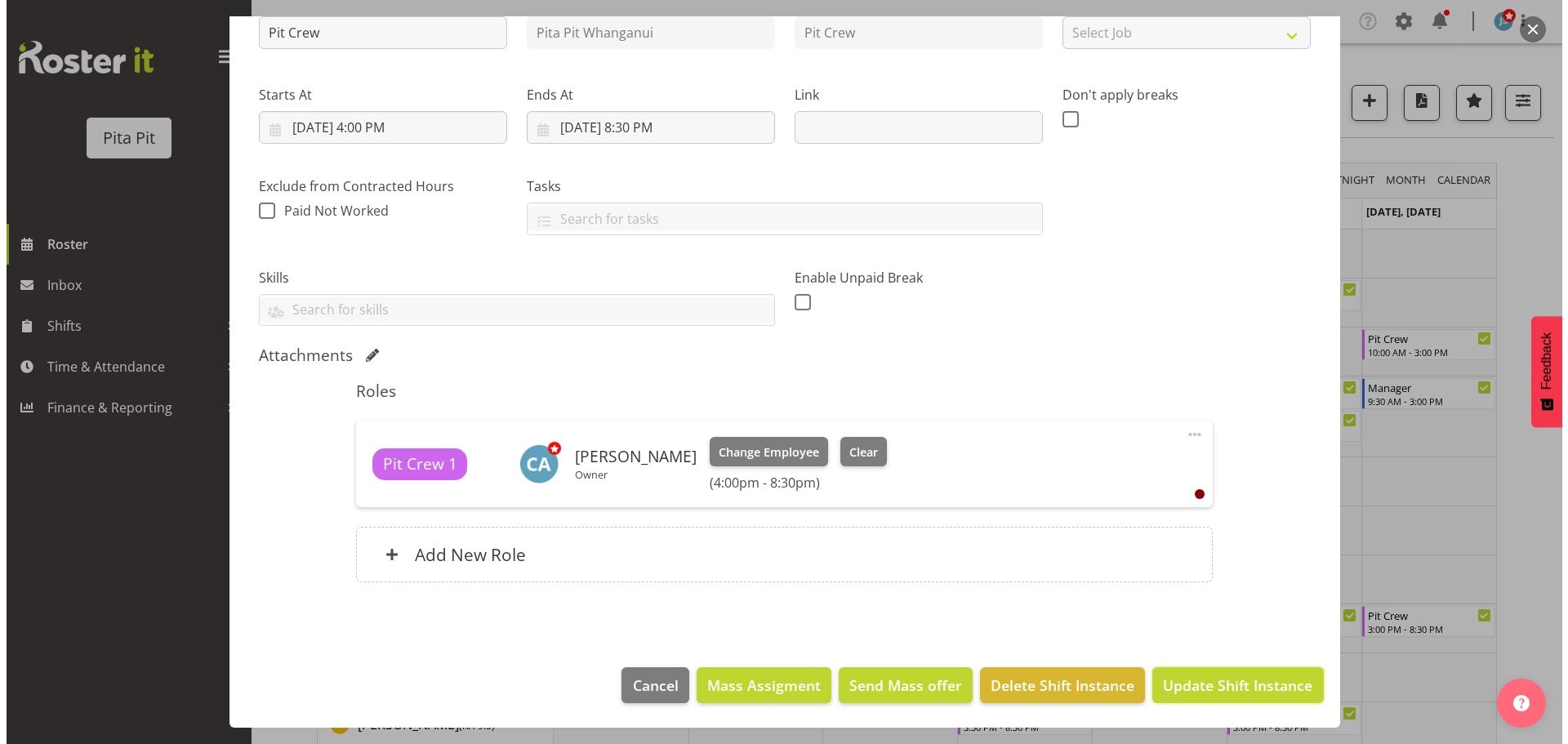
scroll to position [136, 0]
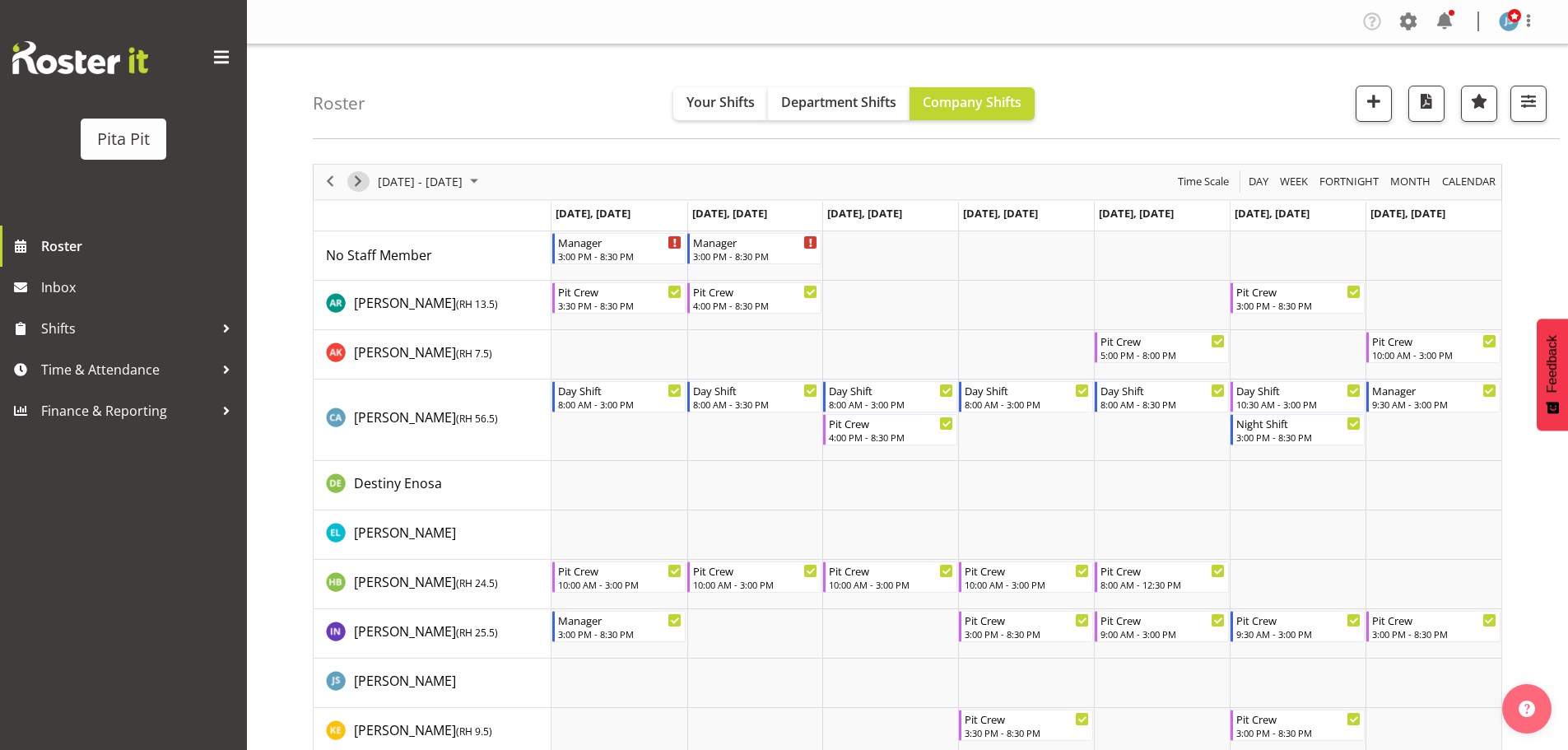
click at [355, 184] on span "Next" at bounding box center [358, 181] width 20 height 20
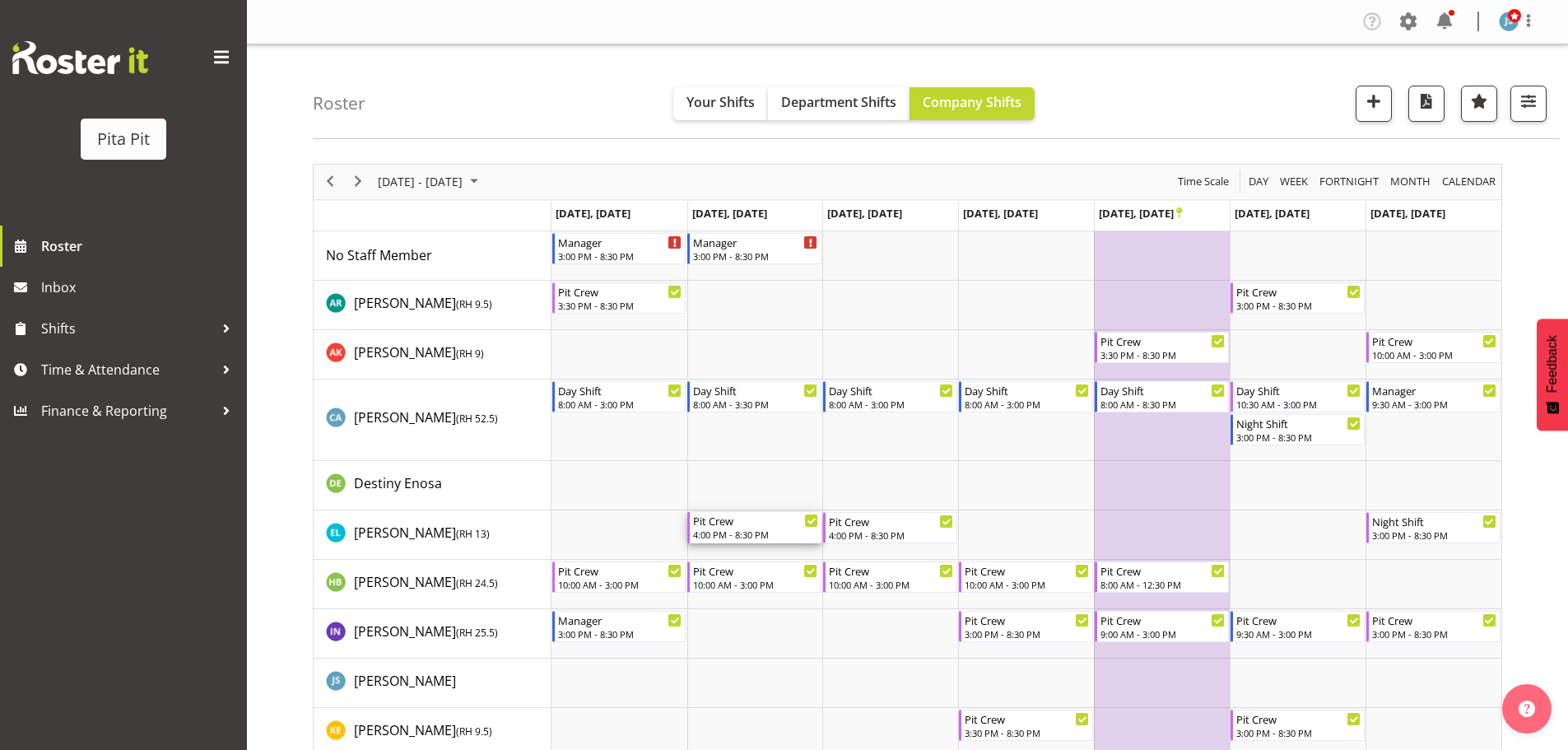
click at [759, 530] on div "4:00 PM - 8:30 PM" at bounding box center [756, 534] width 125 height 13
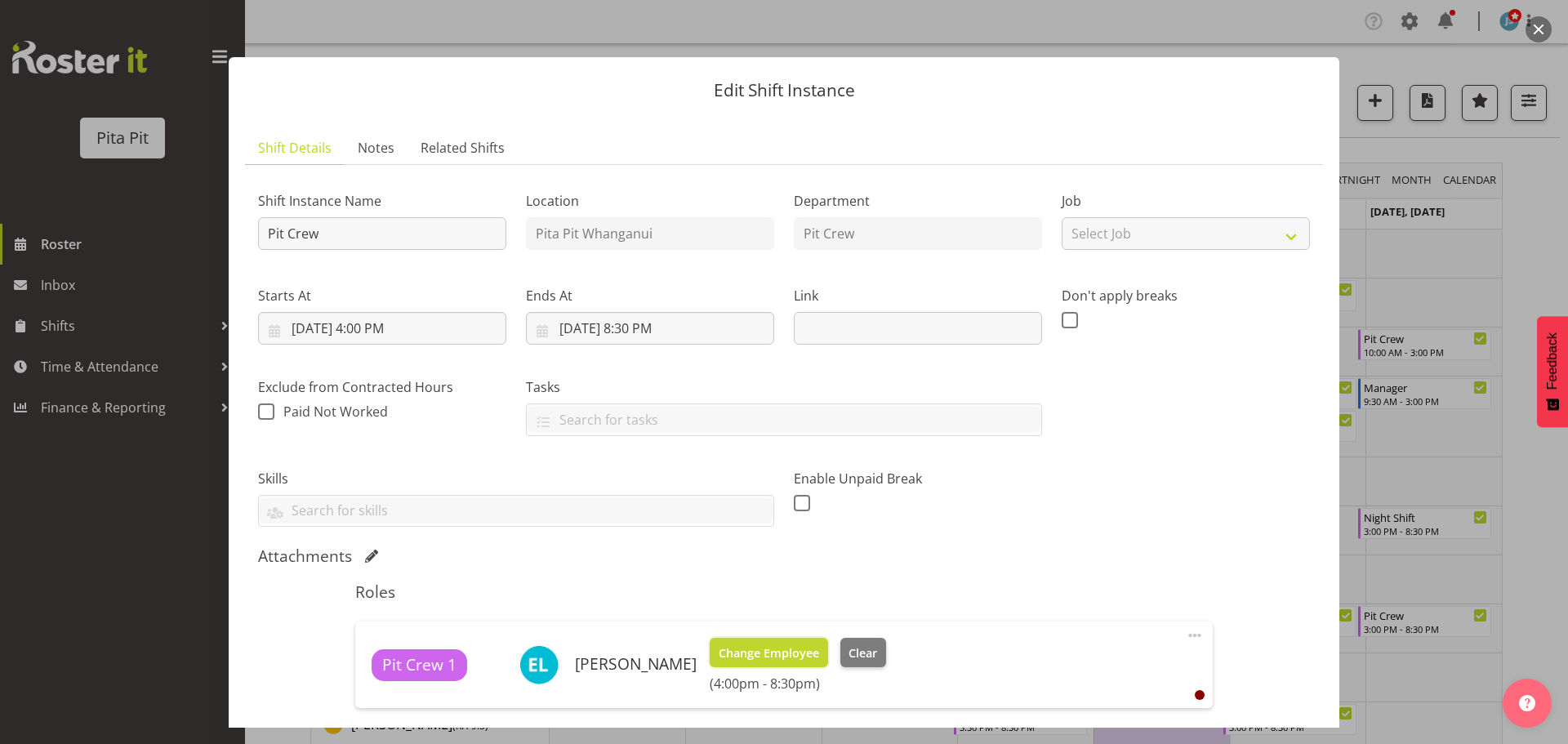
click at [751, 659] on span "Change Employee" at bounding box center [768, 652] width 100 height 18
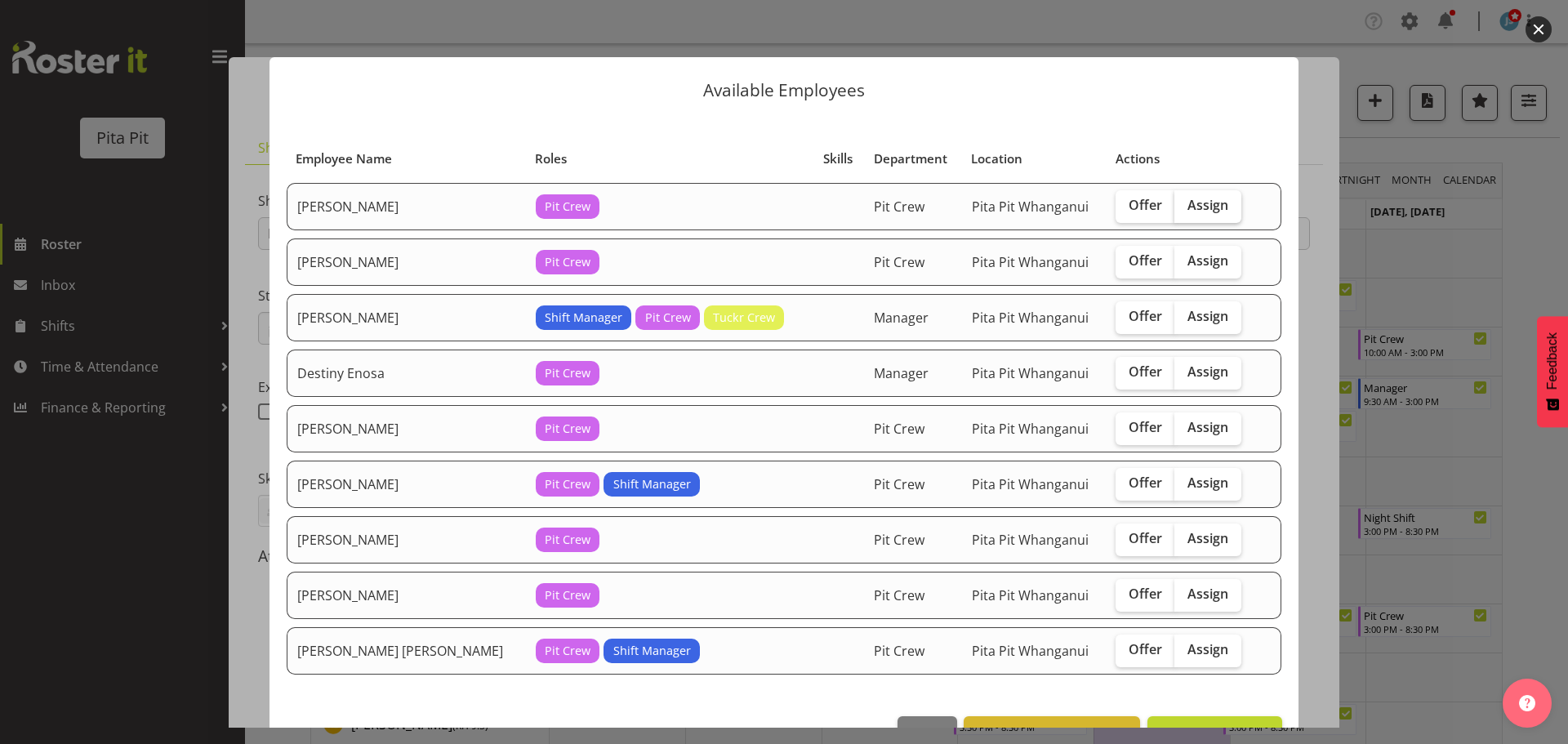
drag, startPoint x: 1193, startPoint y: 203, endPoint x: 1190, endPoint y: 216, distance: 13.3
click at [1192, 203] on span "Assign" at bounding box center [1208, 204] width 41 height 16
click at [1185, 203] on input "Assign" at bounding box center [1179, 204] width 11 height 11
checkbox input "true"
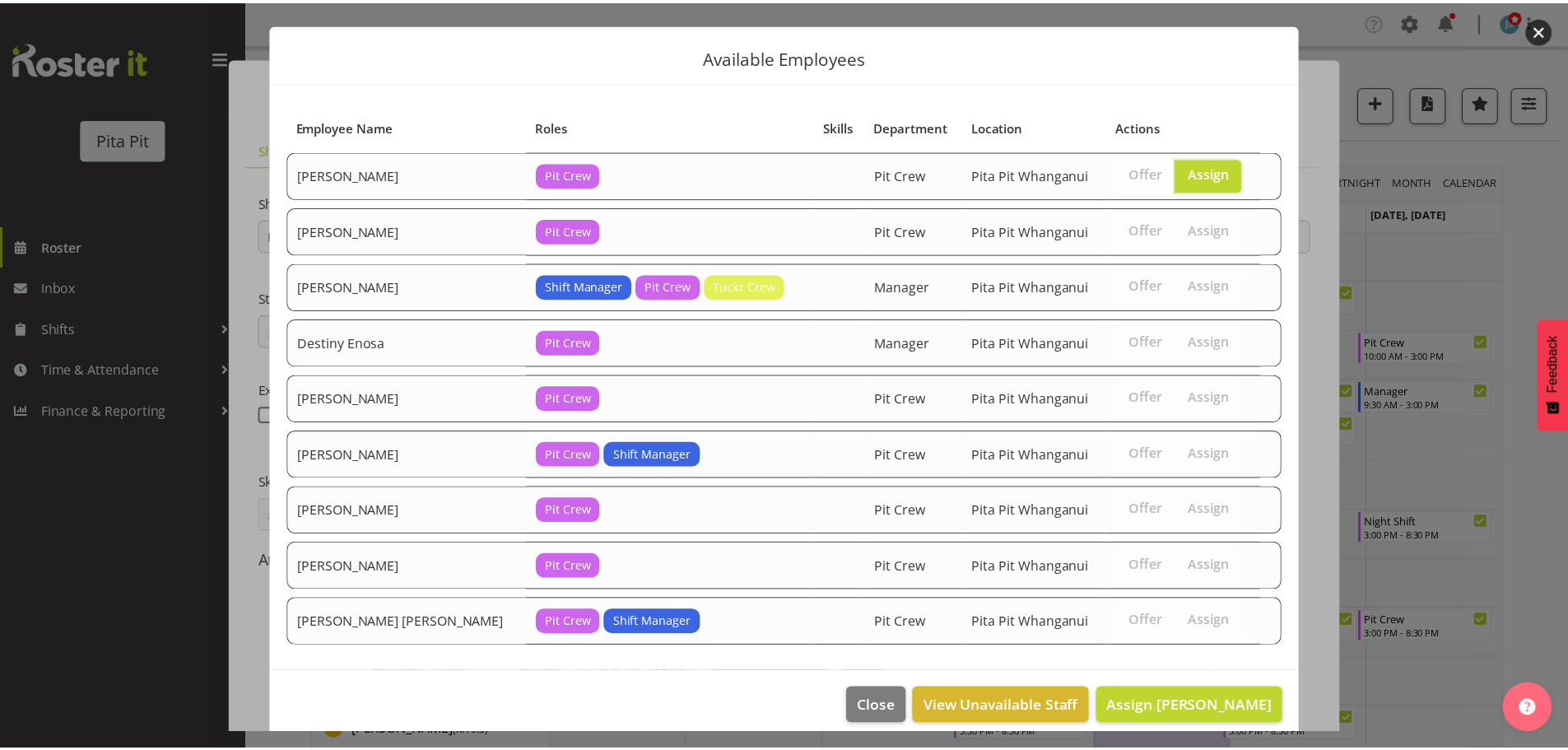
scroll to position [49, 0]
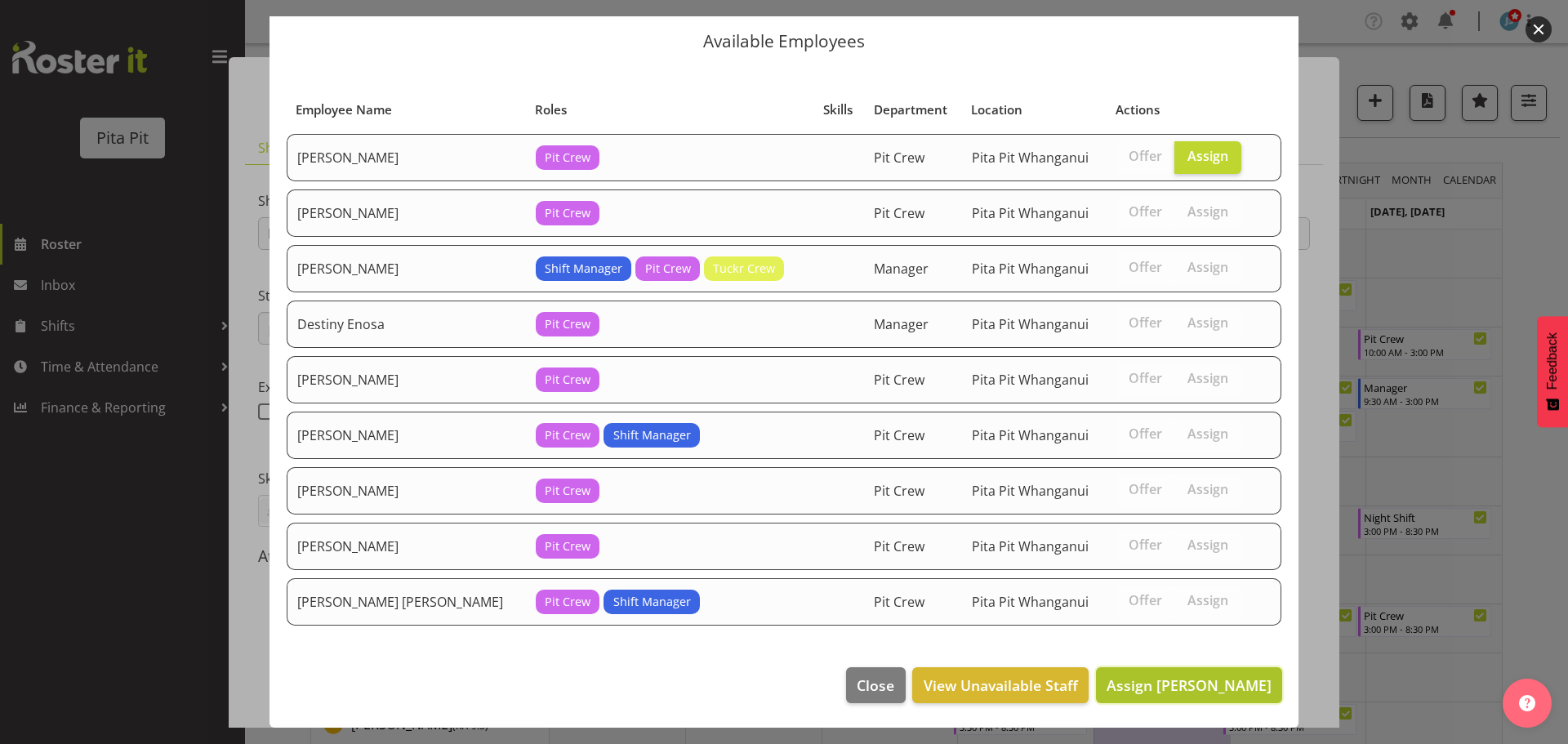
click at [1175, 687] on span "Assign Abby Roy" at bounding box center [1189, 685] width 165 height 20
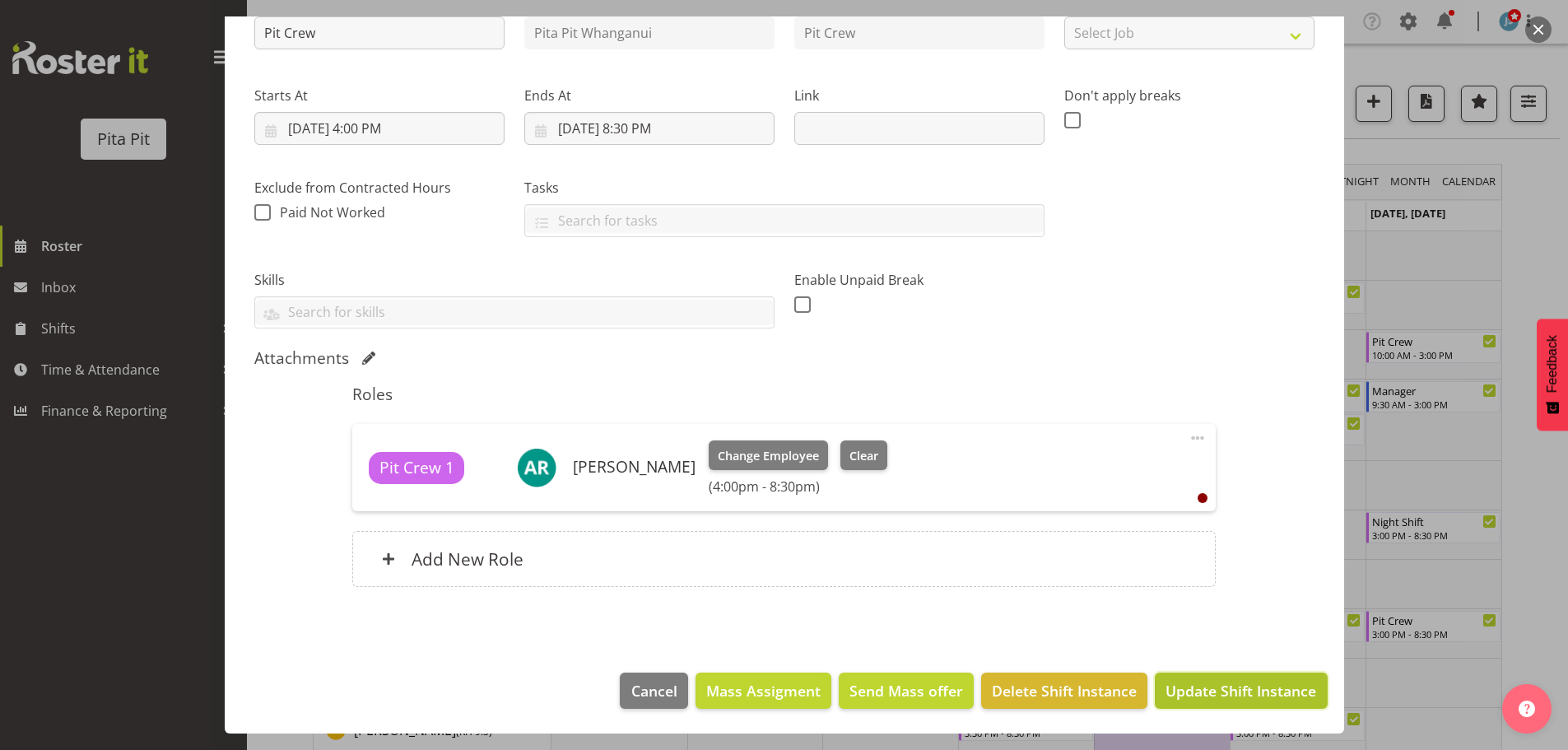
click at [1266, 693] on span "Update Shift Instance" at bounding box center [1241, 690] width 150 height 21
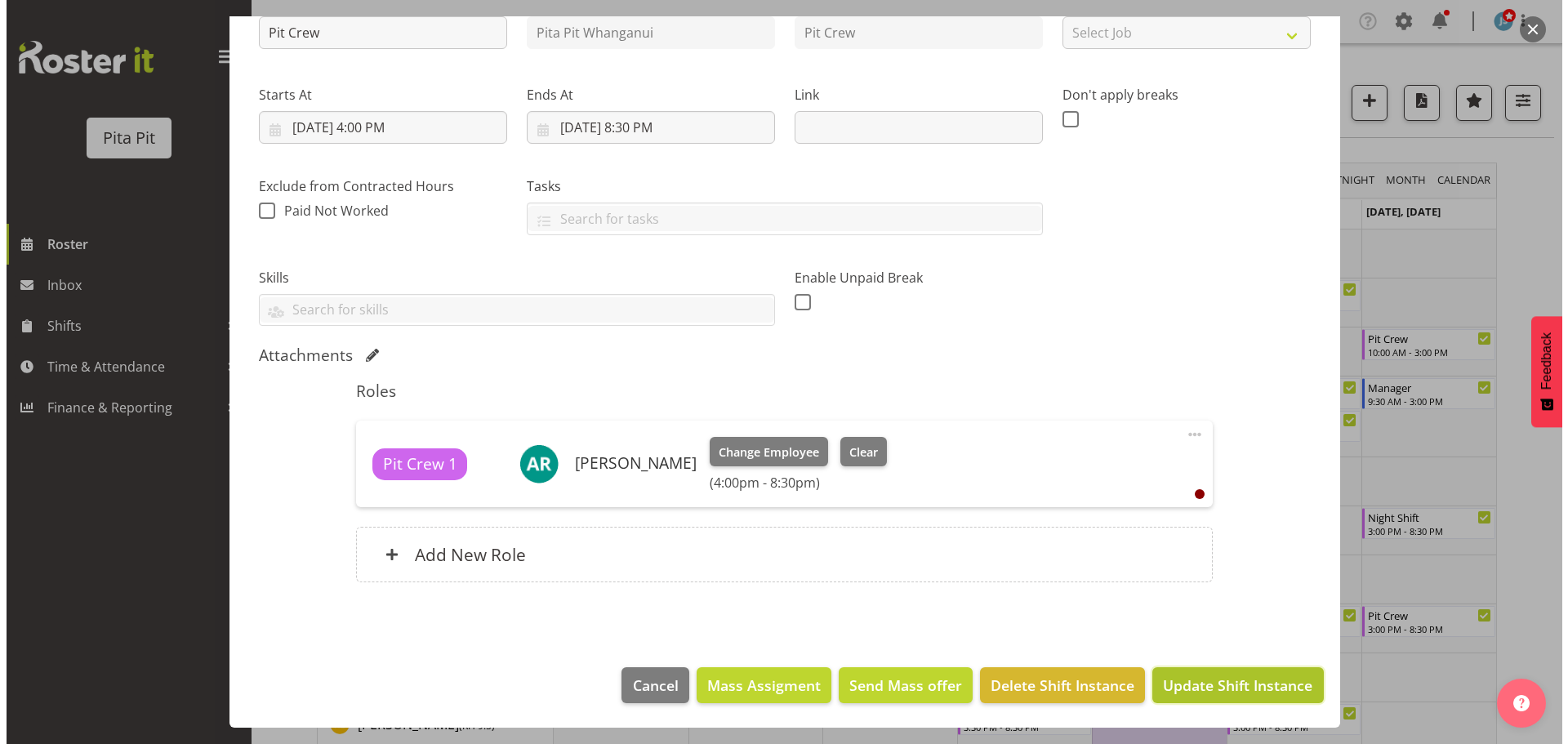
scroll to position [136, 0]
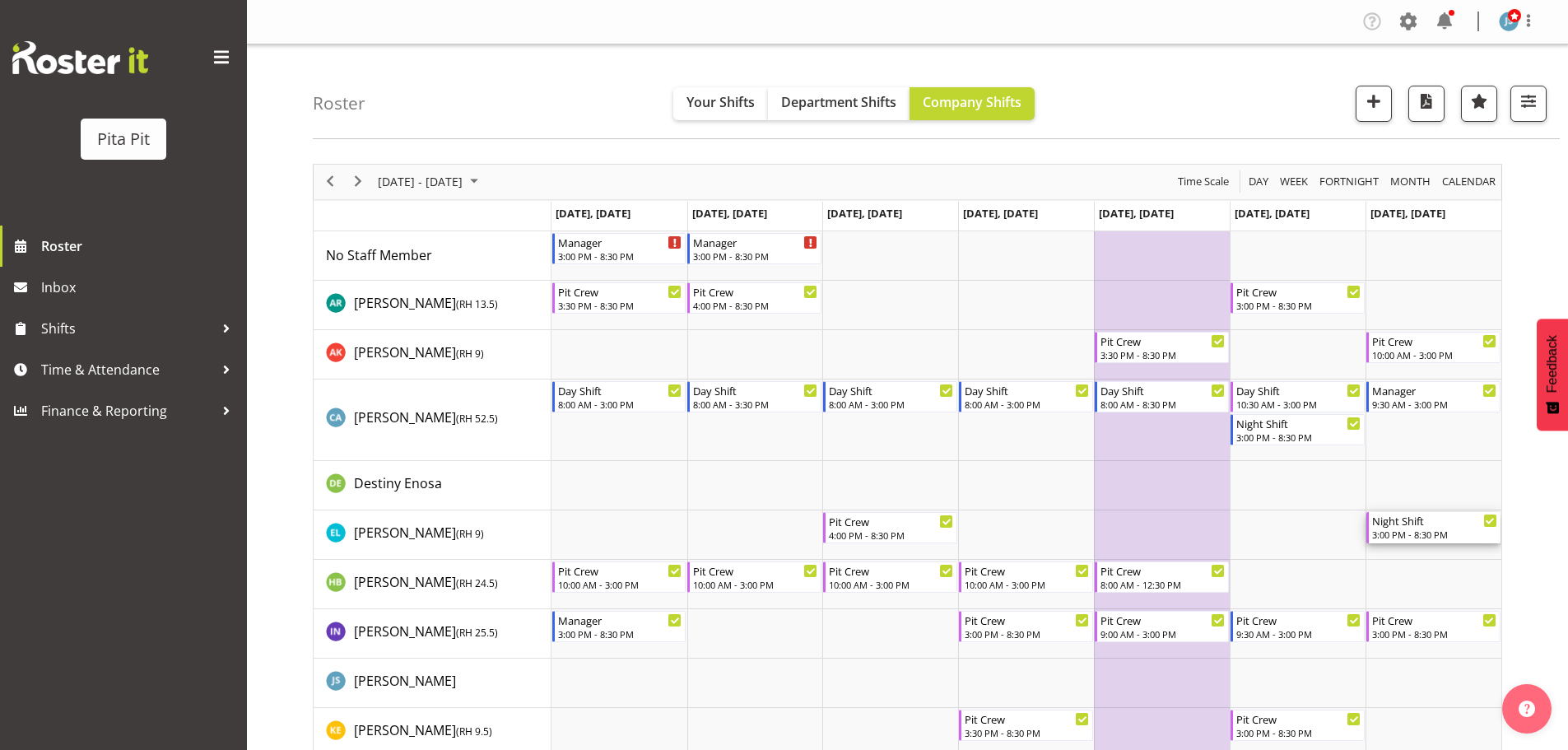
click at [1450, 524] on div "Night Shift" at bounding box center [1435, 520] width 125 height 16
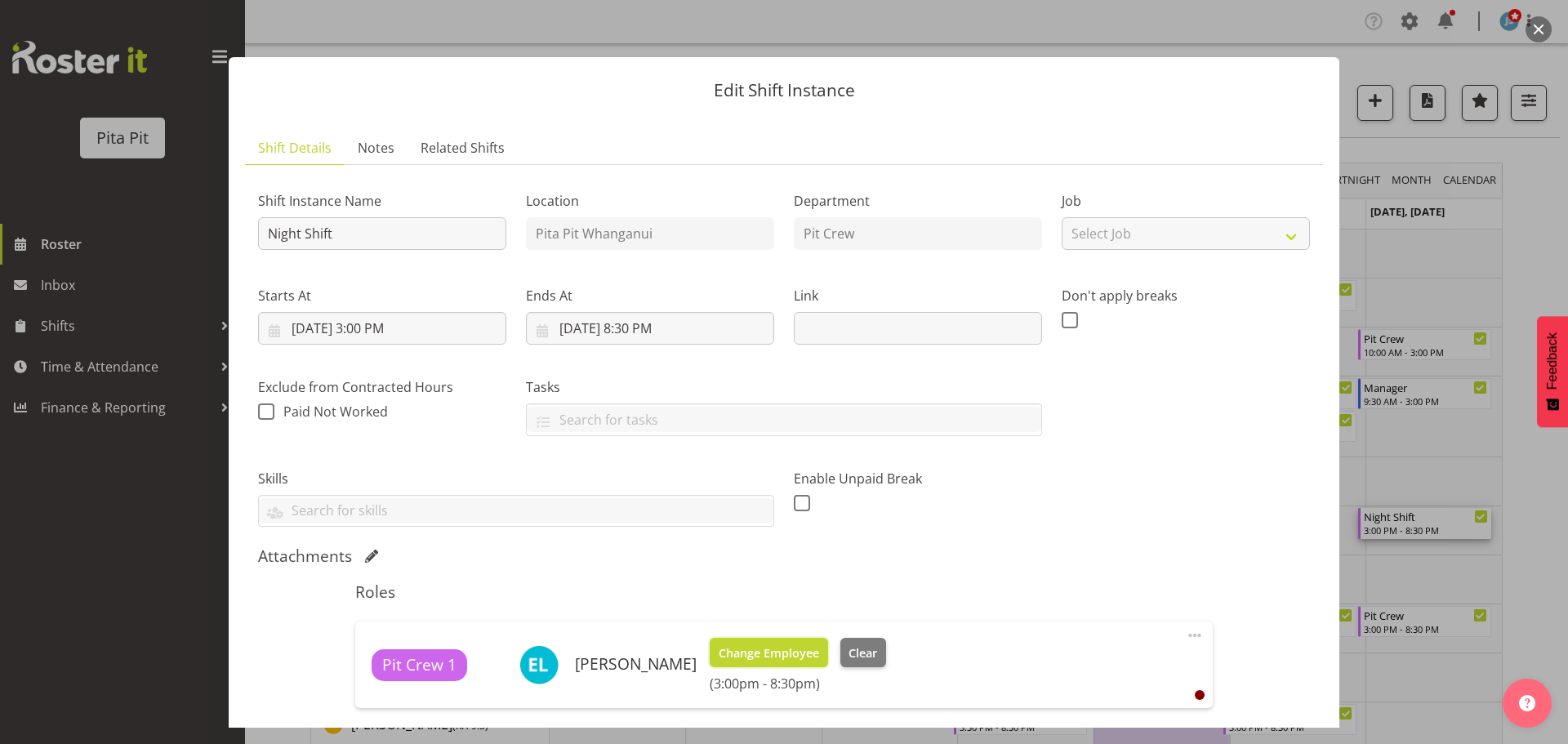
click at [767, 660] on span "Change Employee" at bounding box center [768, 652] width 100 height 18
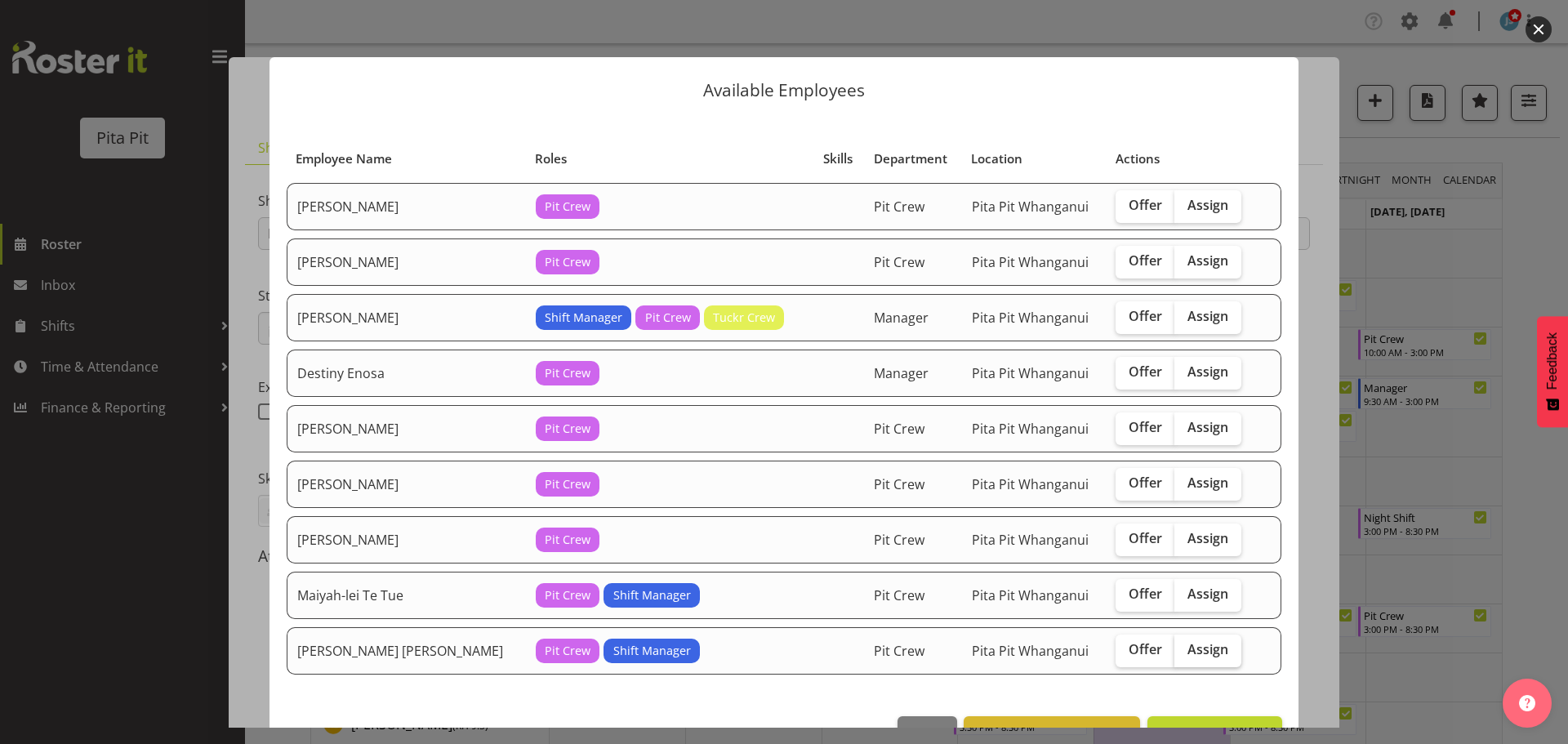
click at [1188, 653] on span "Assign" at bounding box center [1208, 648] width 41 height 16
click at [1174, 653] on input "Assign" at bounding box center [1179, 648] width 11 height 11
checkbox input "true"
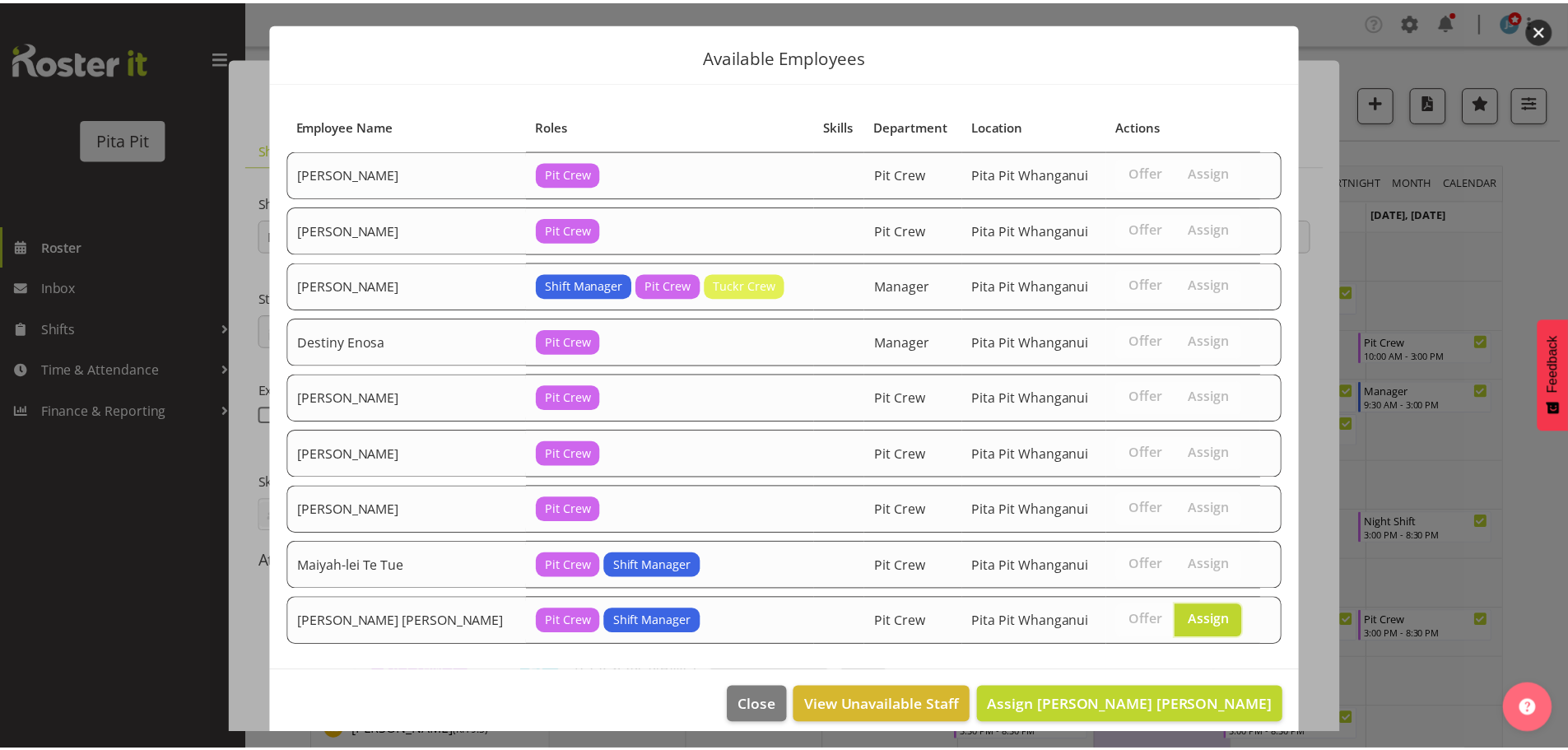
scroll to position [49, 0]
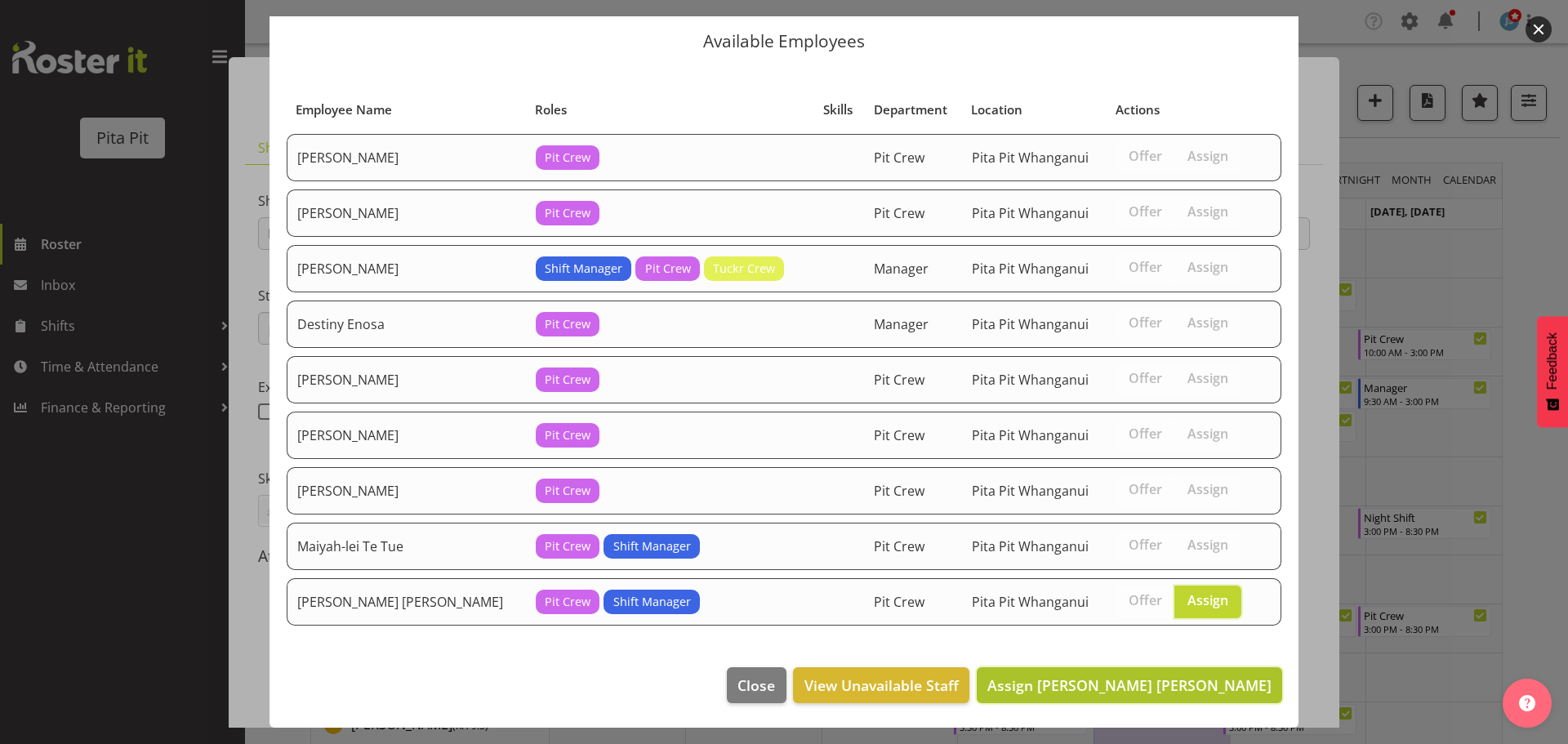
click at [1177, 682] on span "Assign Te Rapa Bayly" at bounding box center [1128, 685] width 284 height 20
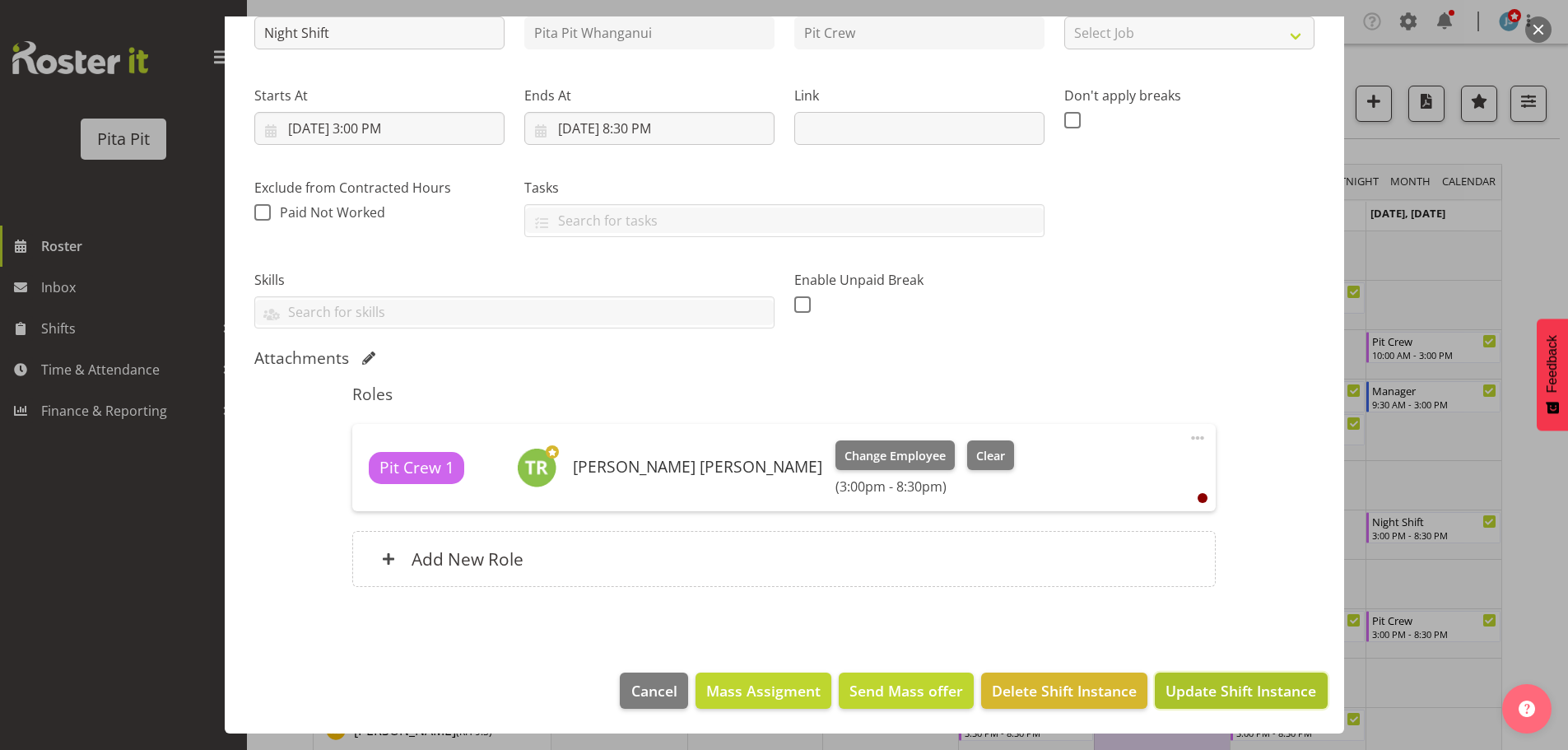
click at [1189, 698] on span "Update Shift Instance" at bounding box center [1241, 690] width 150 height 21
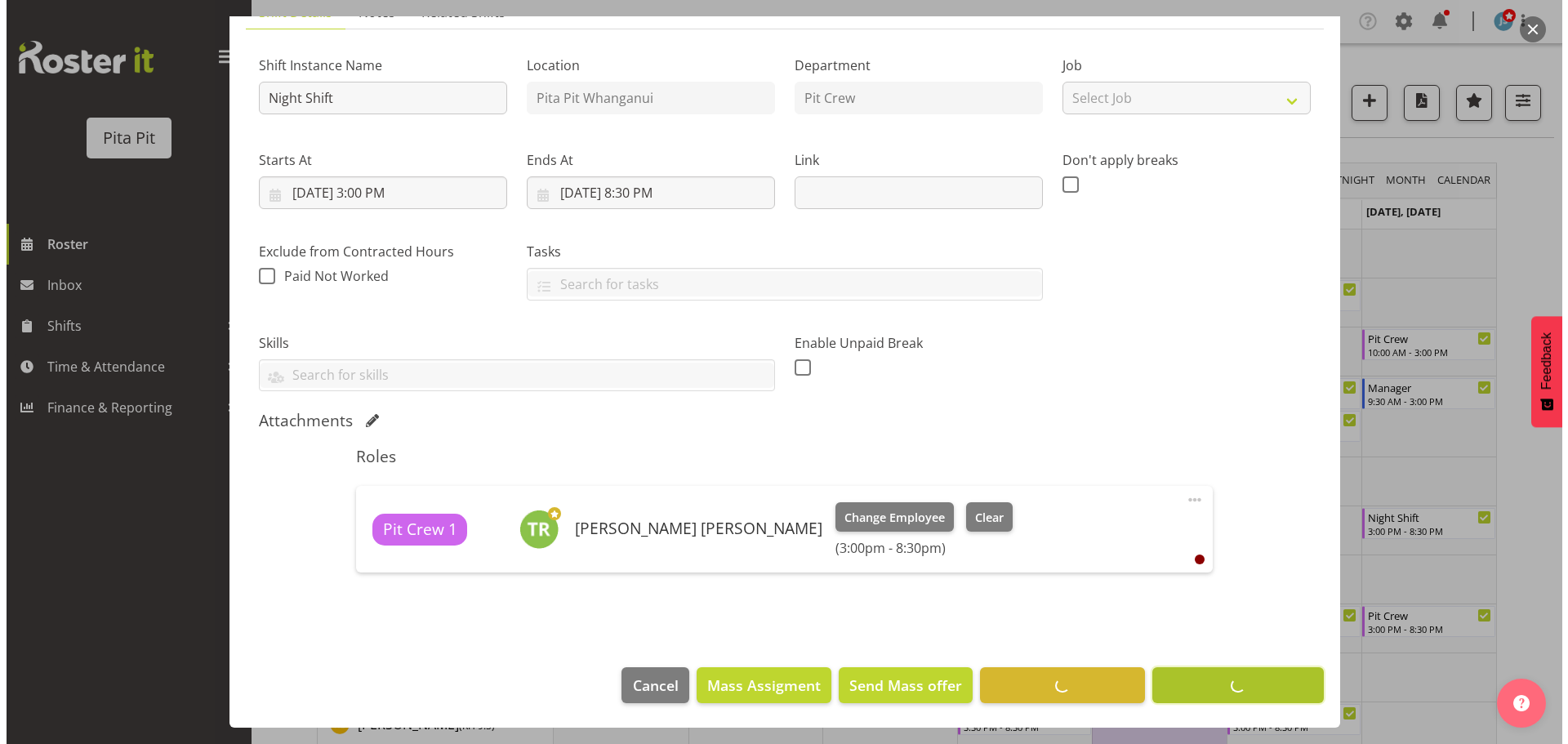
scroll to position [136, 0]
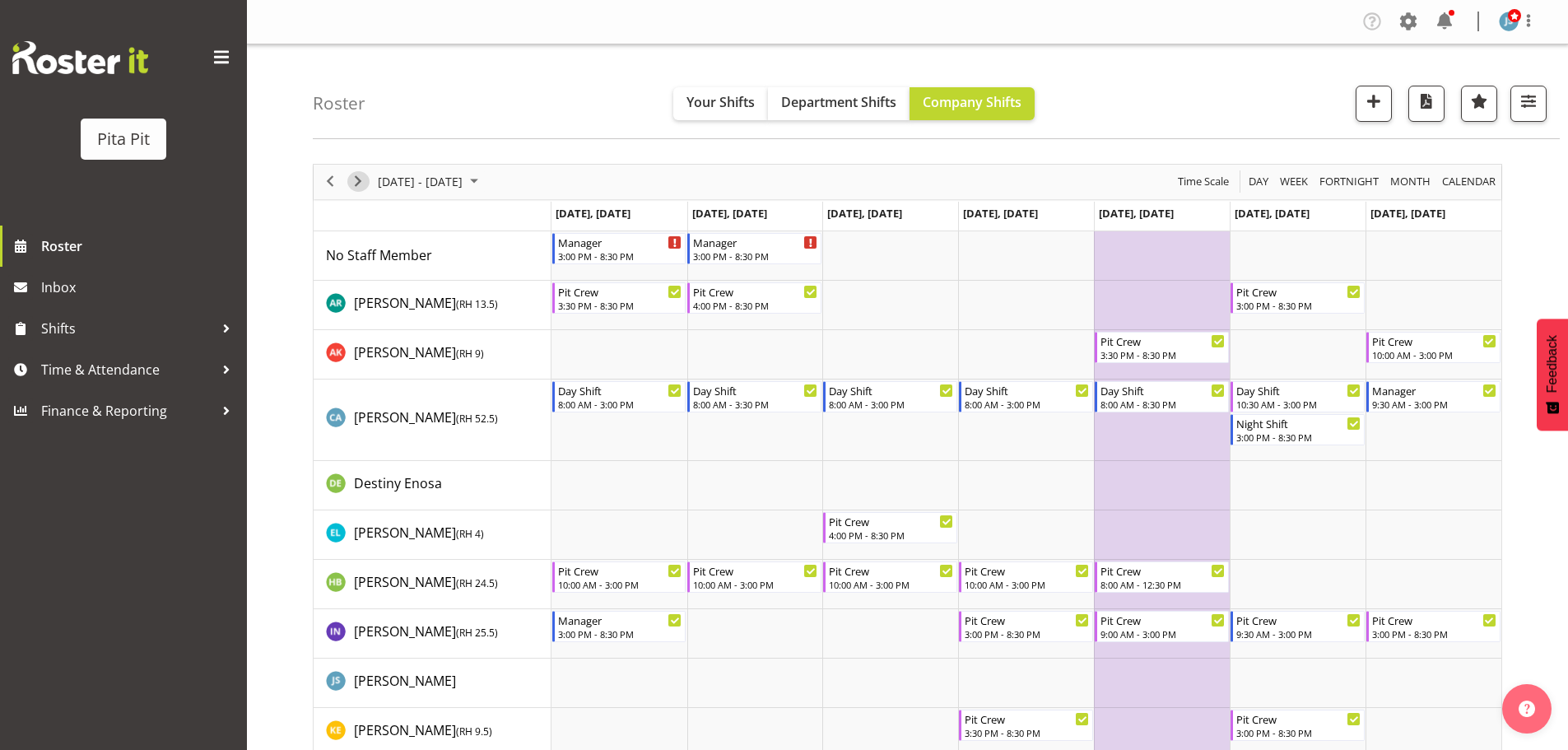
click at [359, 179] on span "Next" at bounding box center [358, 181] width 20 height 20
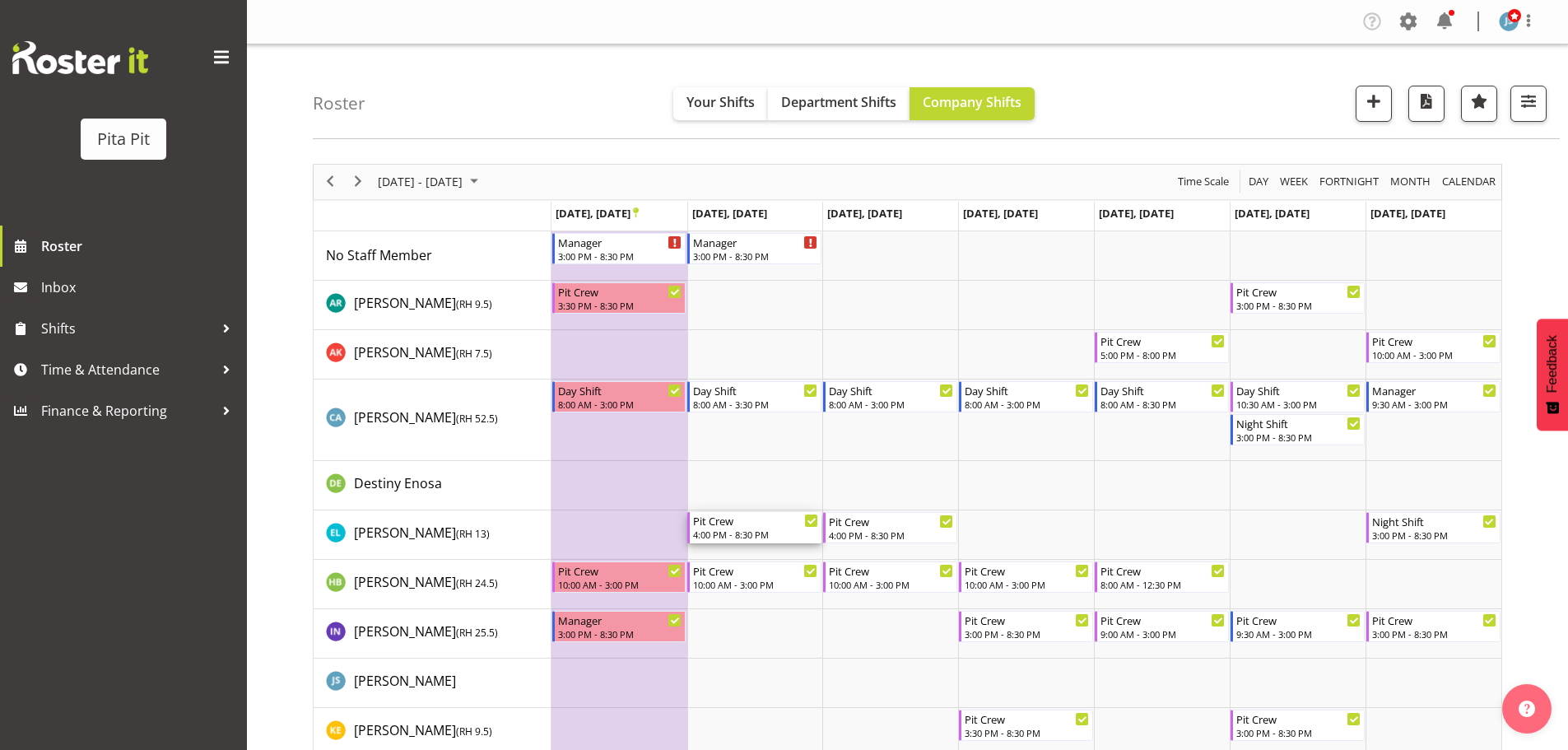
click at [770, 535] on div "4:00 PM - 8:30 PM" at bounding box center [756, 534] width 125 height 13
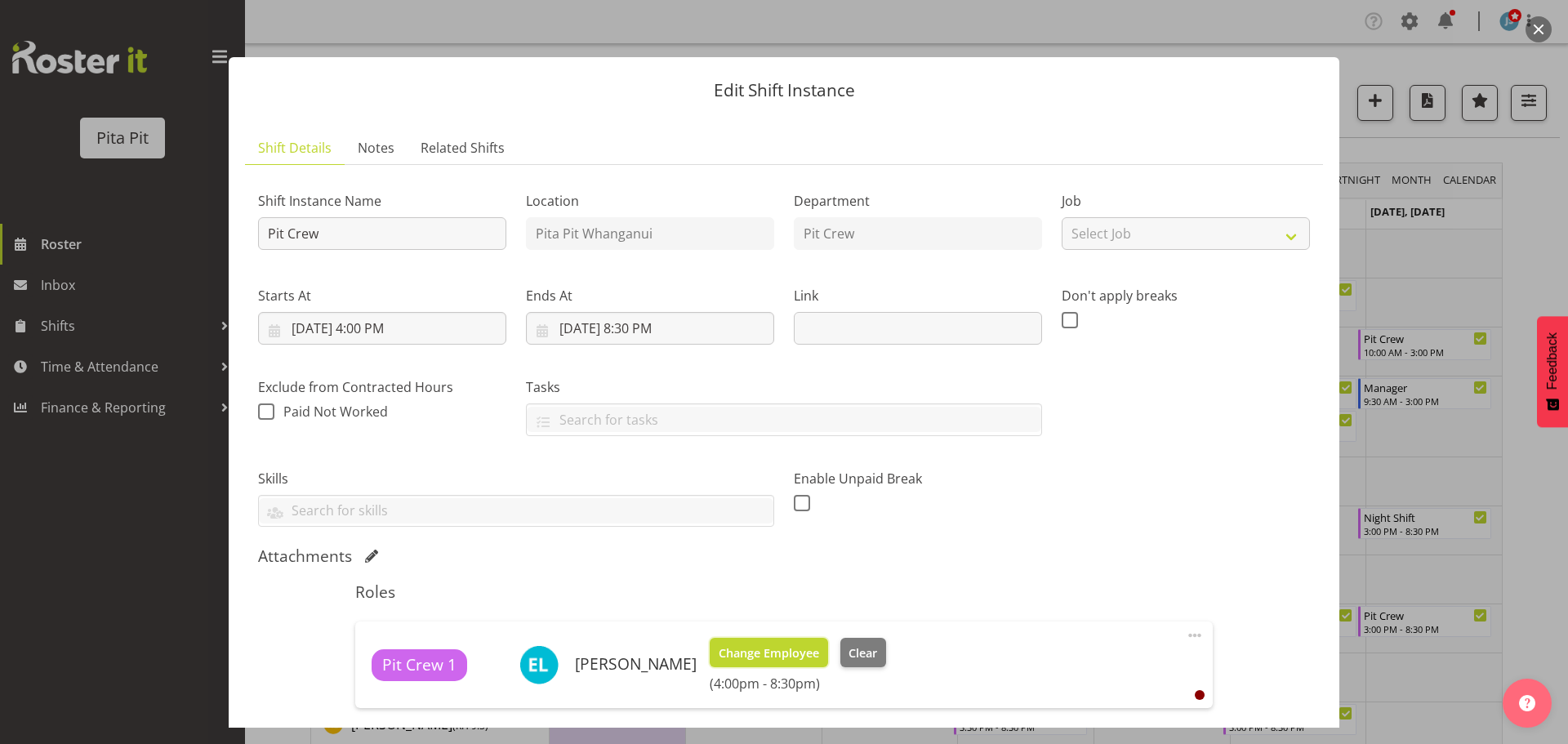
click at [750, 649] on span "Change Employee" at bounding box center [768, 652] width 100 height 18
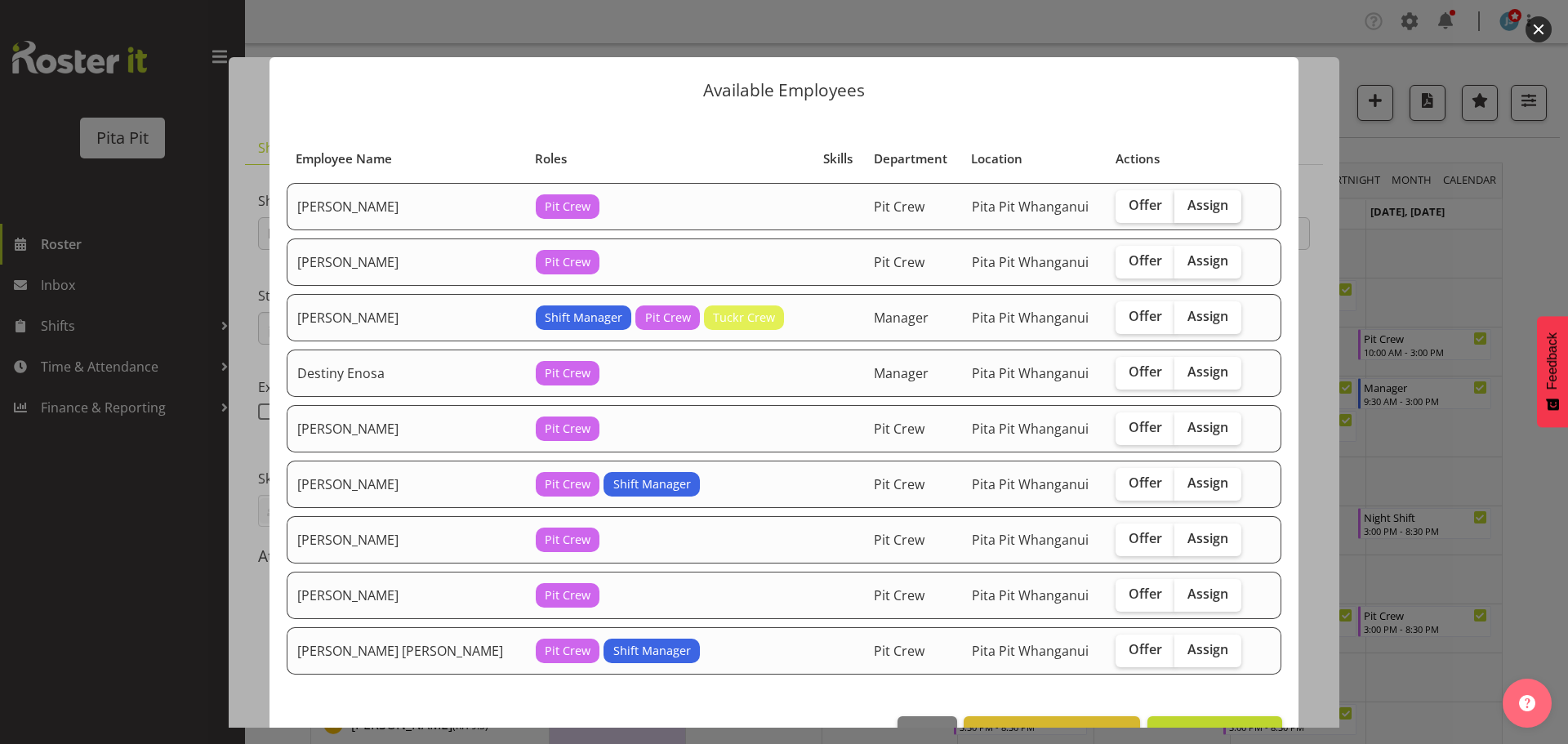
click at [1197, 209] on label "Assign" at bounding box center [1208, 206] width 67 height 32
click at [1185, 209] on input "Assign" at bounding box center [1179, 204] width 11 height 11
checkbox input "true"
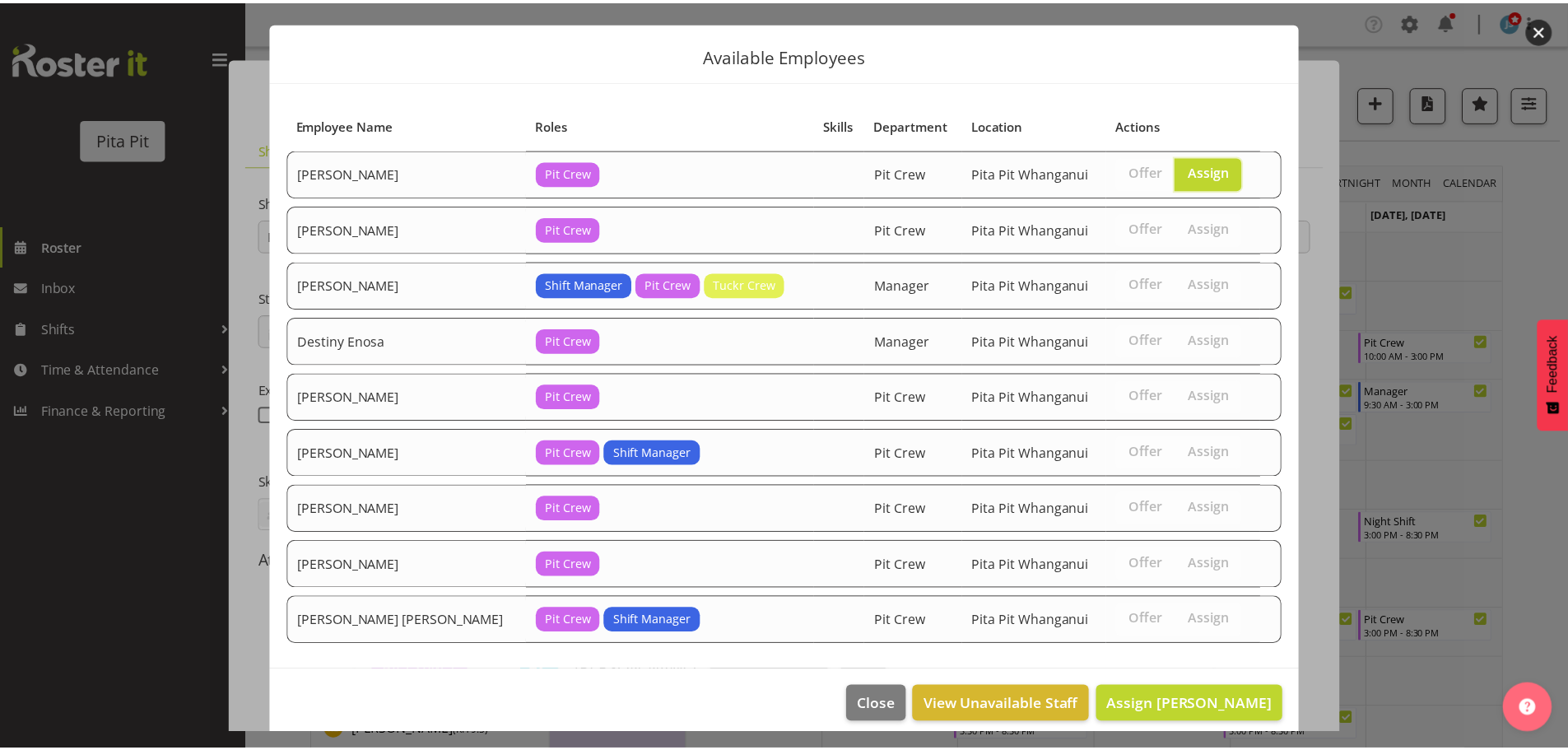
scroll to position [49, 0]
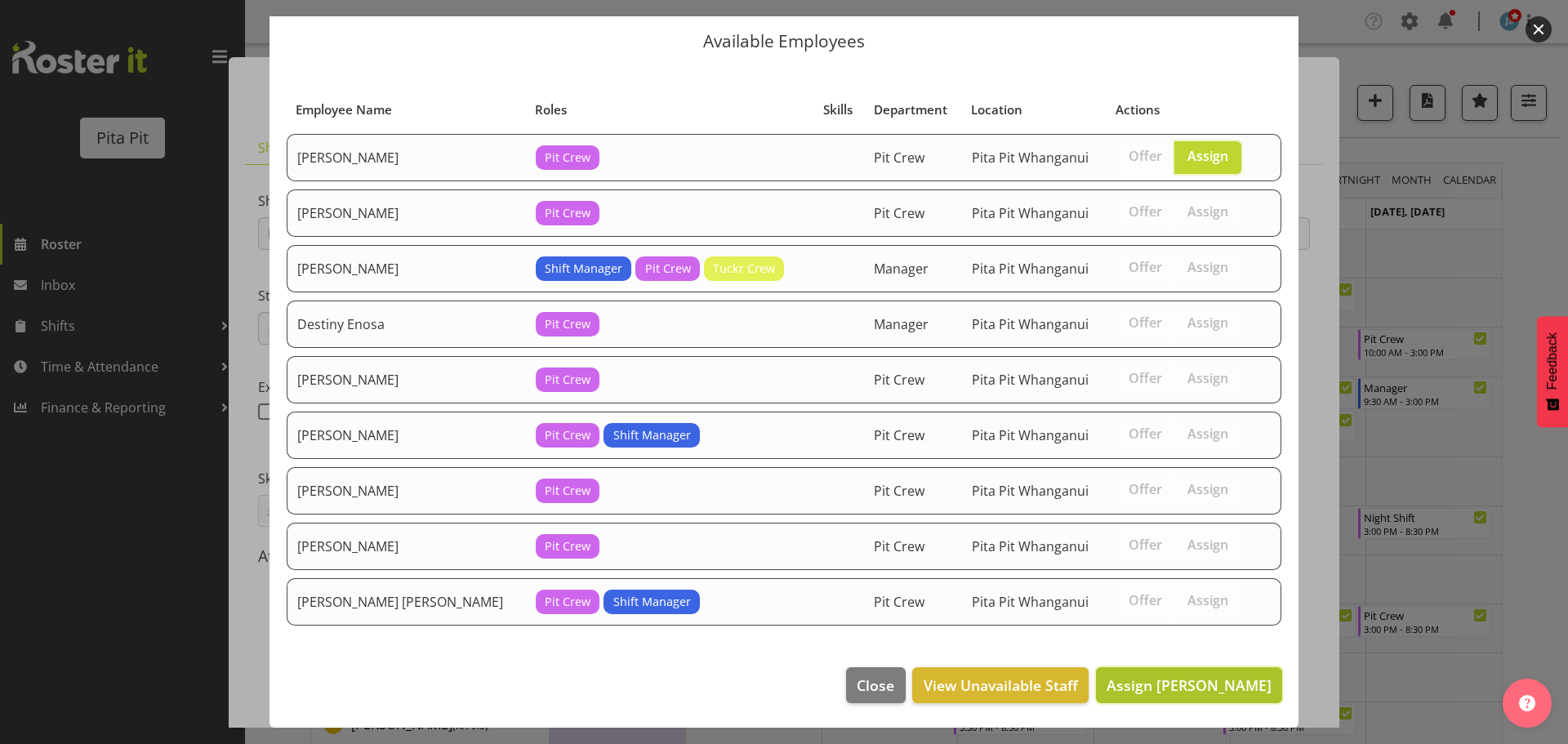
click at [1183, 697] on button "Assign Abby Roy" at bounding box center [1189, 685] width 186 height 36
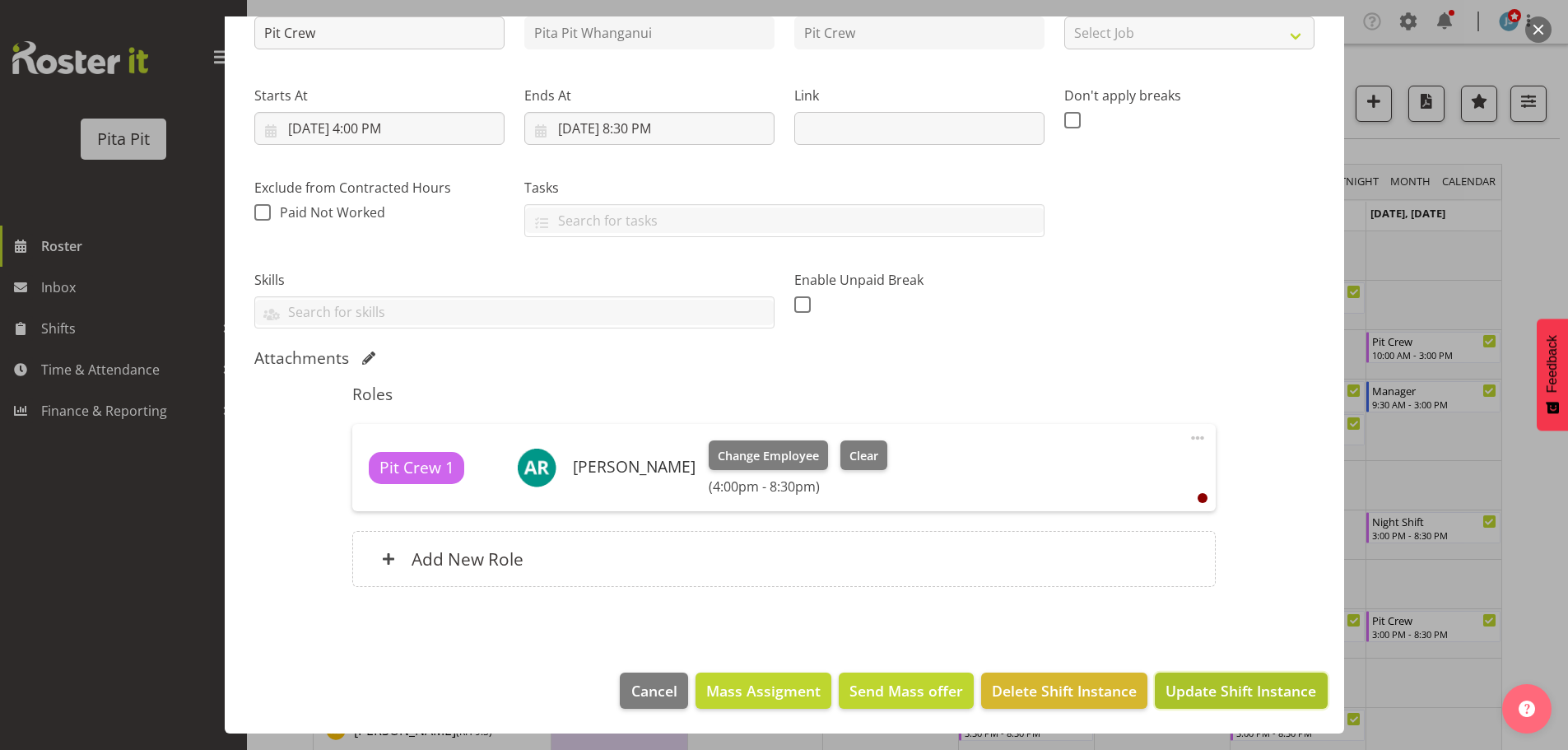
click at [1256, 699] on span "Update Shift Instance" at bounding box center [1241, 690] width 150 height 21
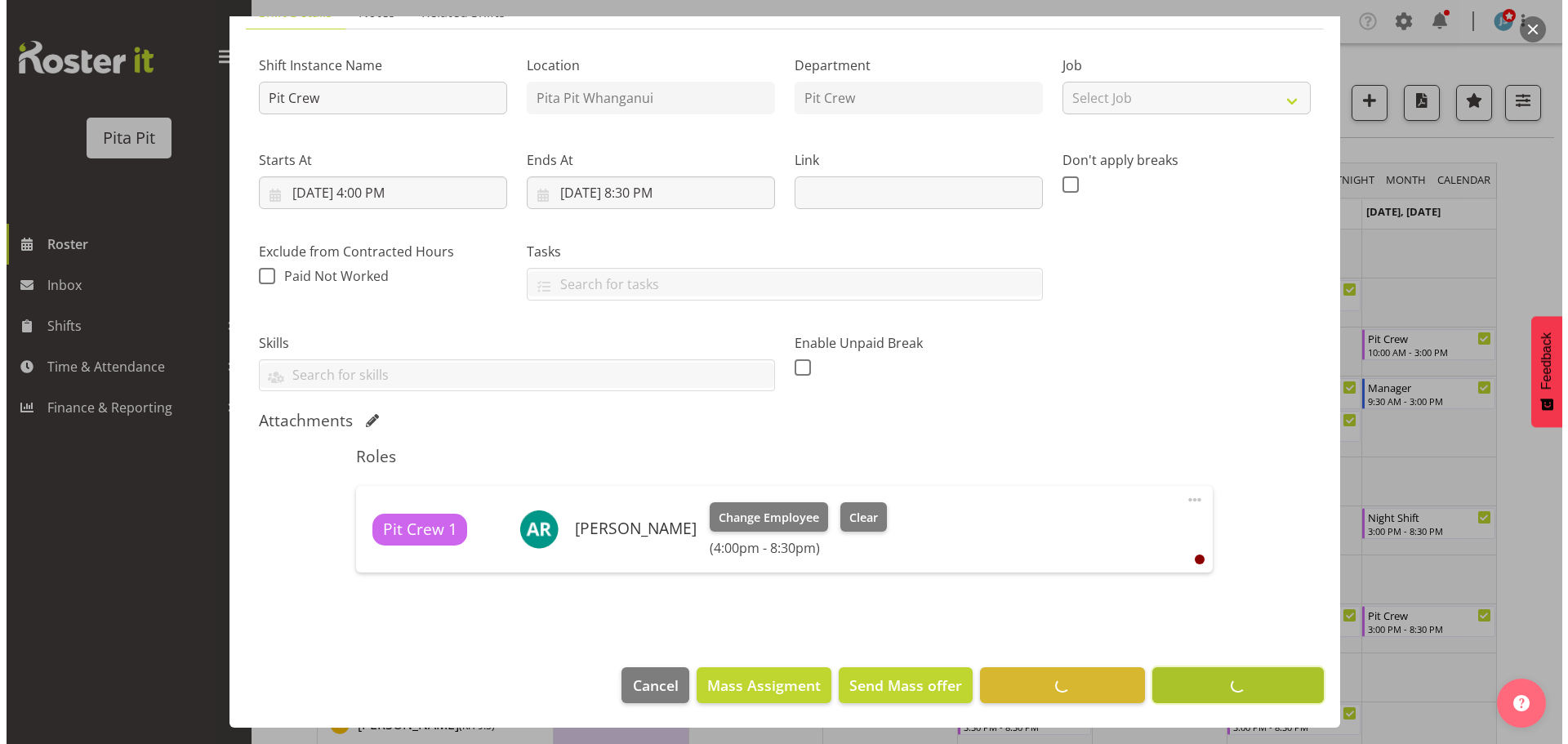
scroll to position [136, 0]
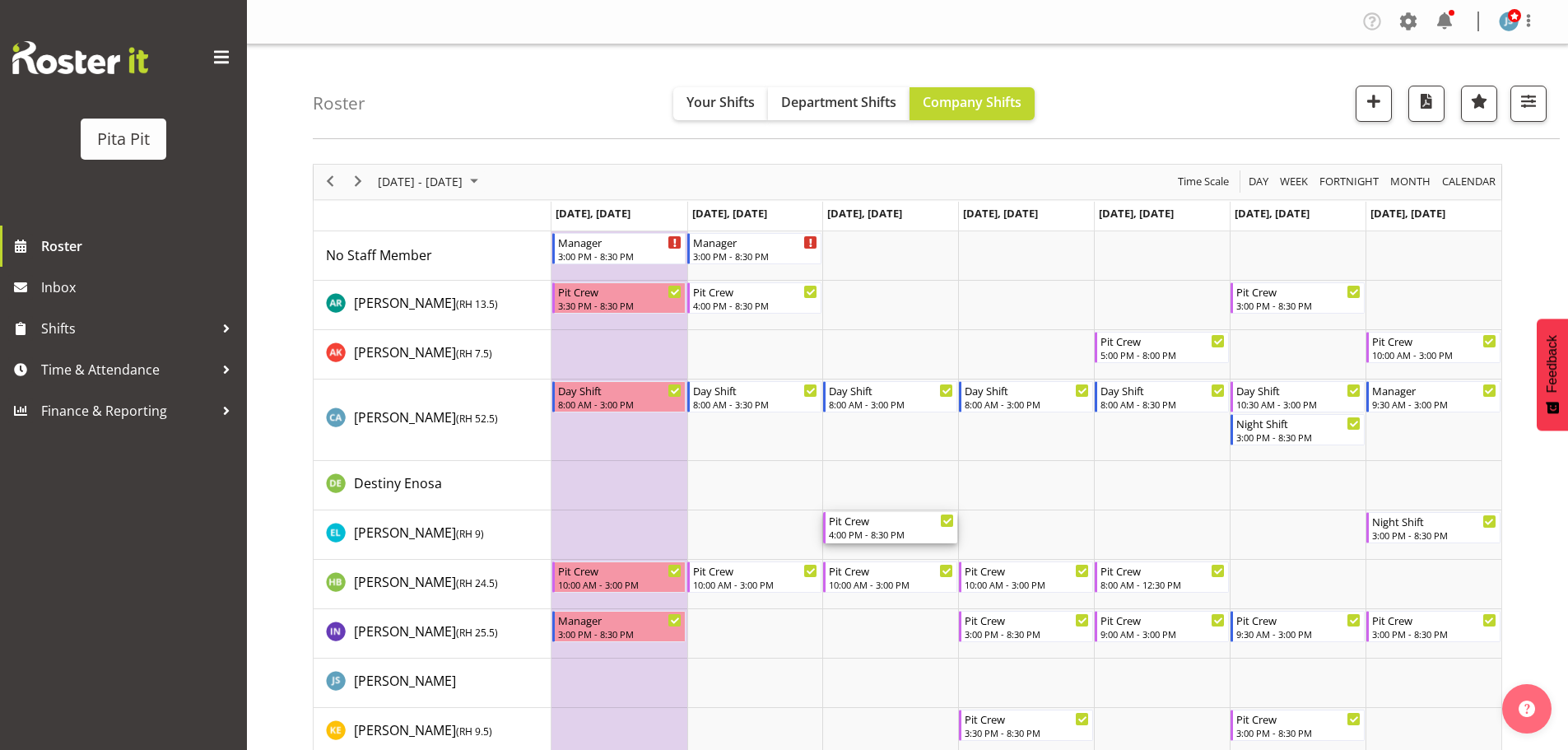
click at [892, 530] on div "4:00 PM - 8:30 PM" at bounding box center [892, 534] width 125 height 13
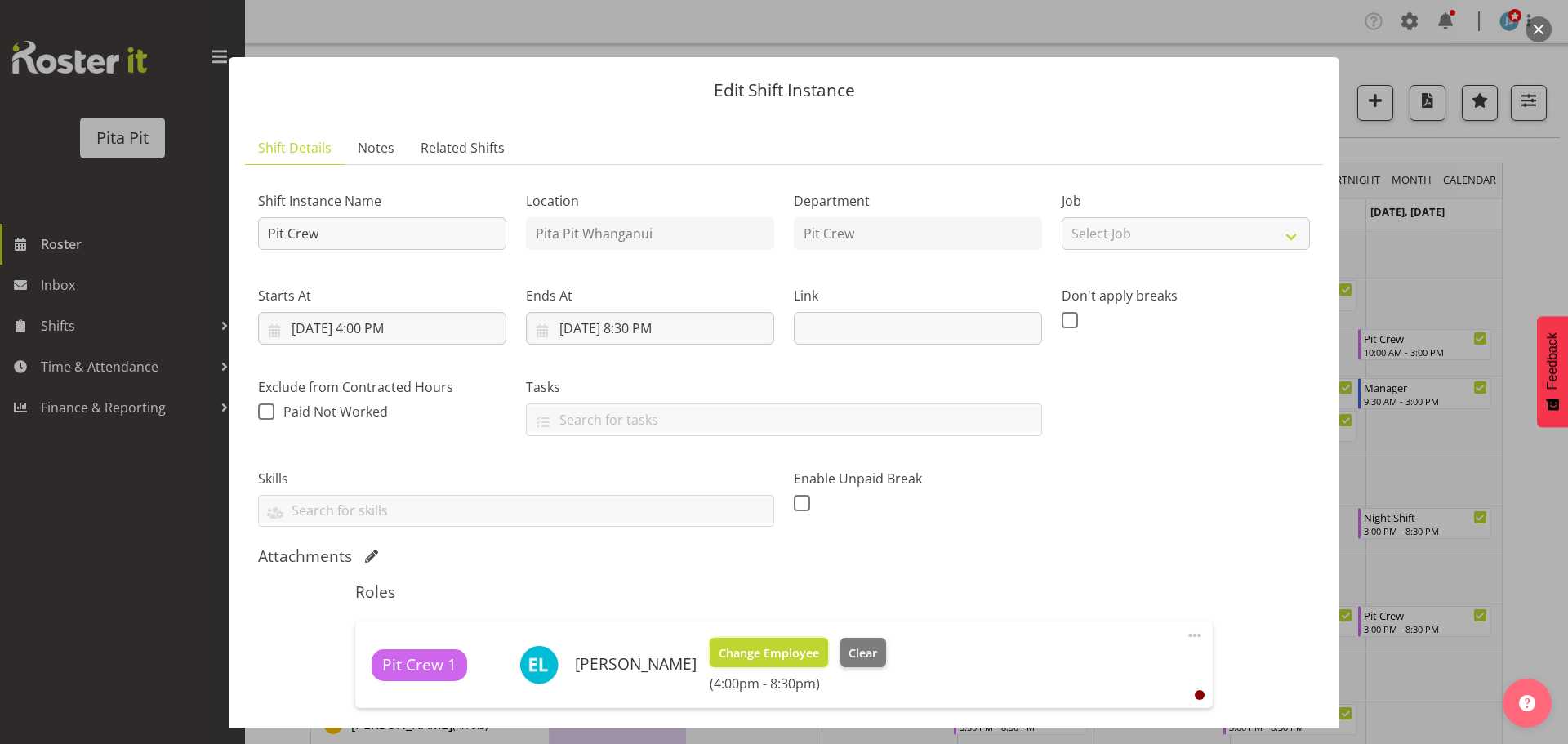
click at [741, 656] on span "Change Employee" at bounding box center [768, 652] width 100 height 18
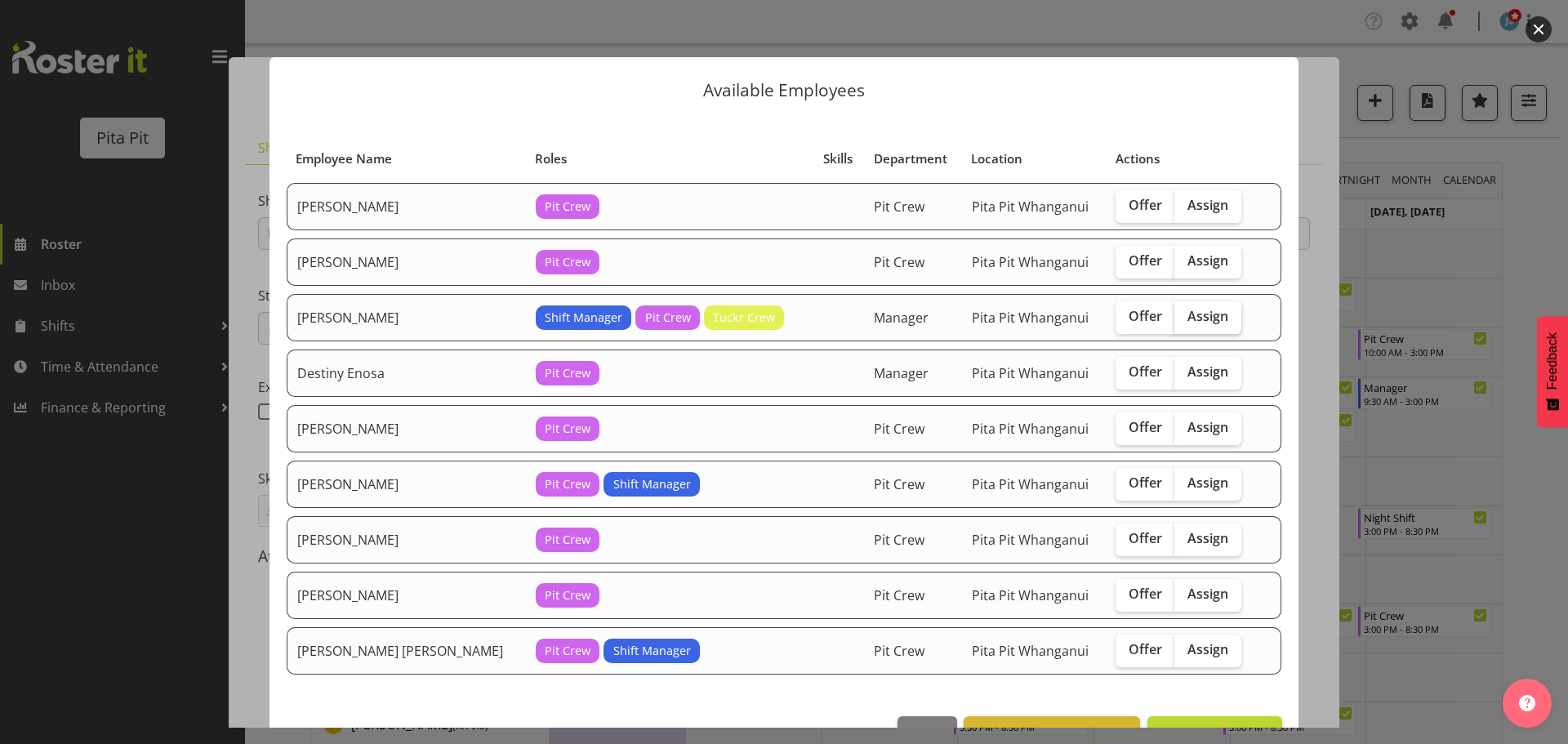
click at [1188, 312] on span "Assign" at bounding box center [1208, 315] width 41 height 16
click at [1174, 312] on input "Assign" at bounding box center [1179, 316] width 11 height 11
checkbox input "true"
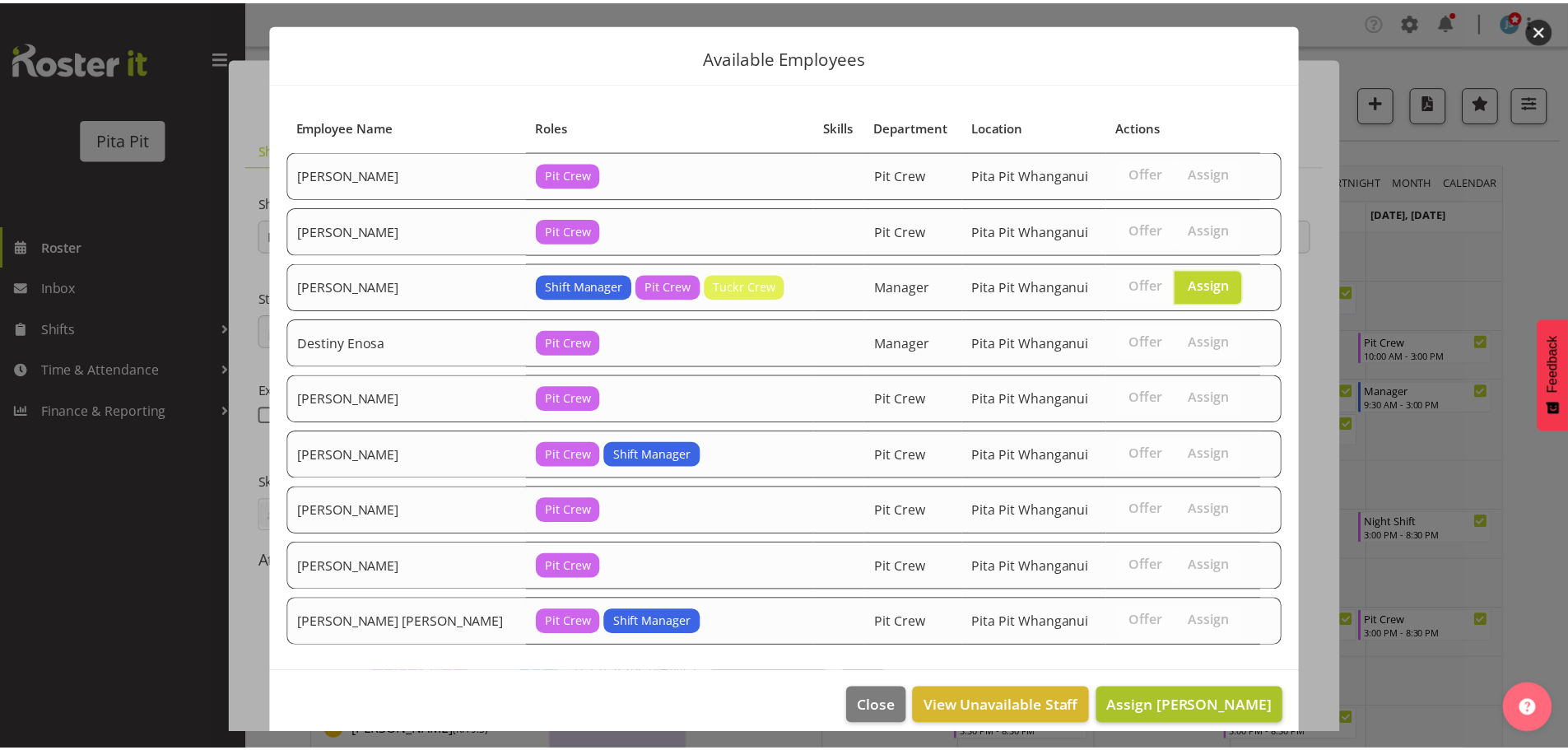
scroll to position [49, 0]
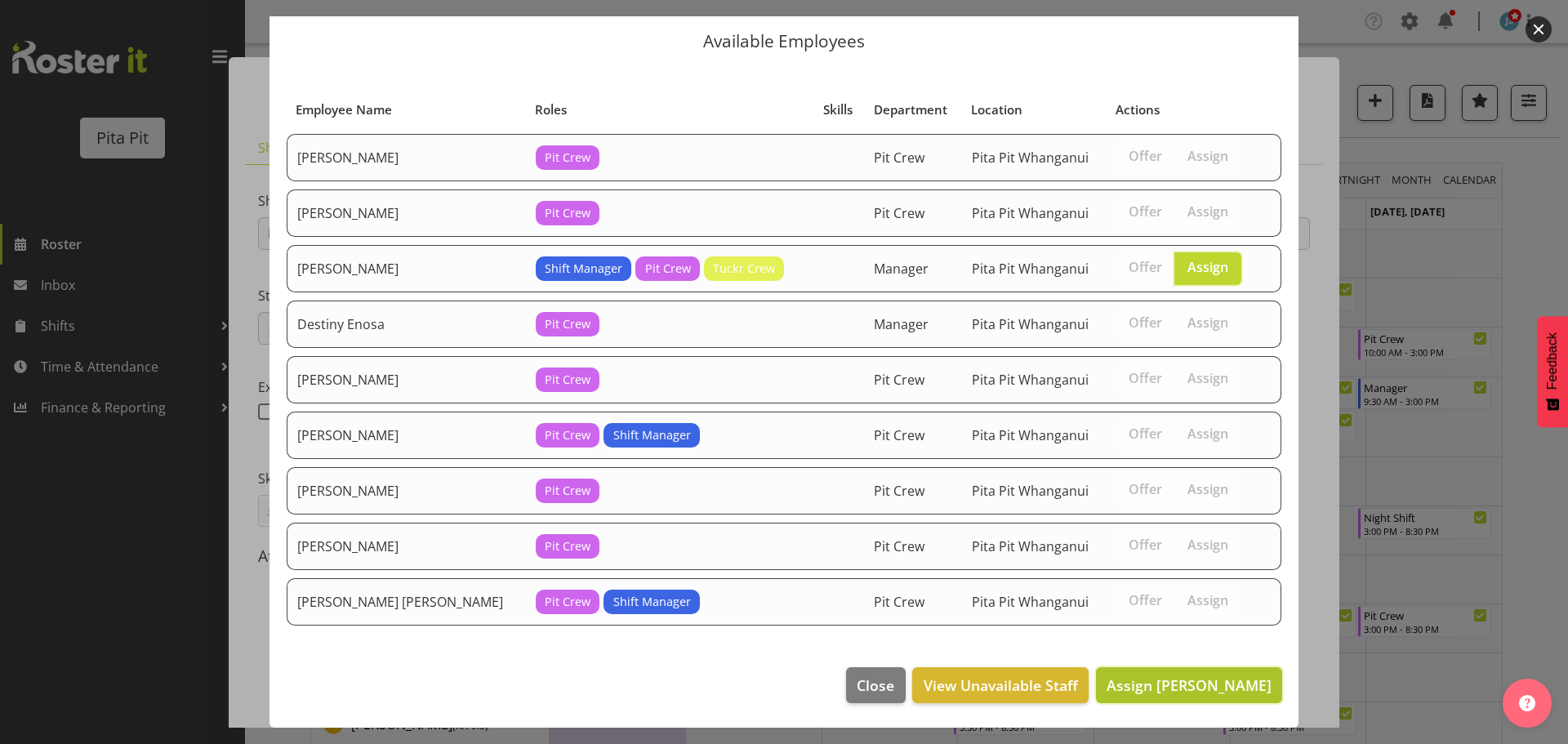
click at [1157, 680] on span "Assign Cathy-lee Amer" at bounding box center [1189, 685] width 165 height 20
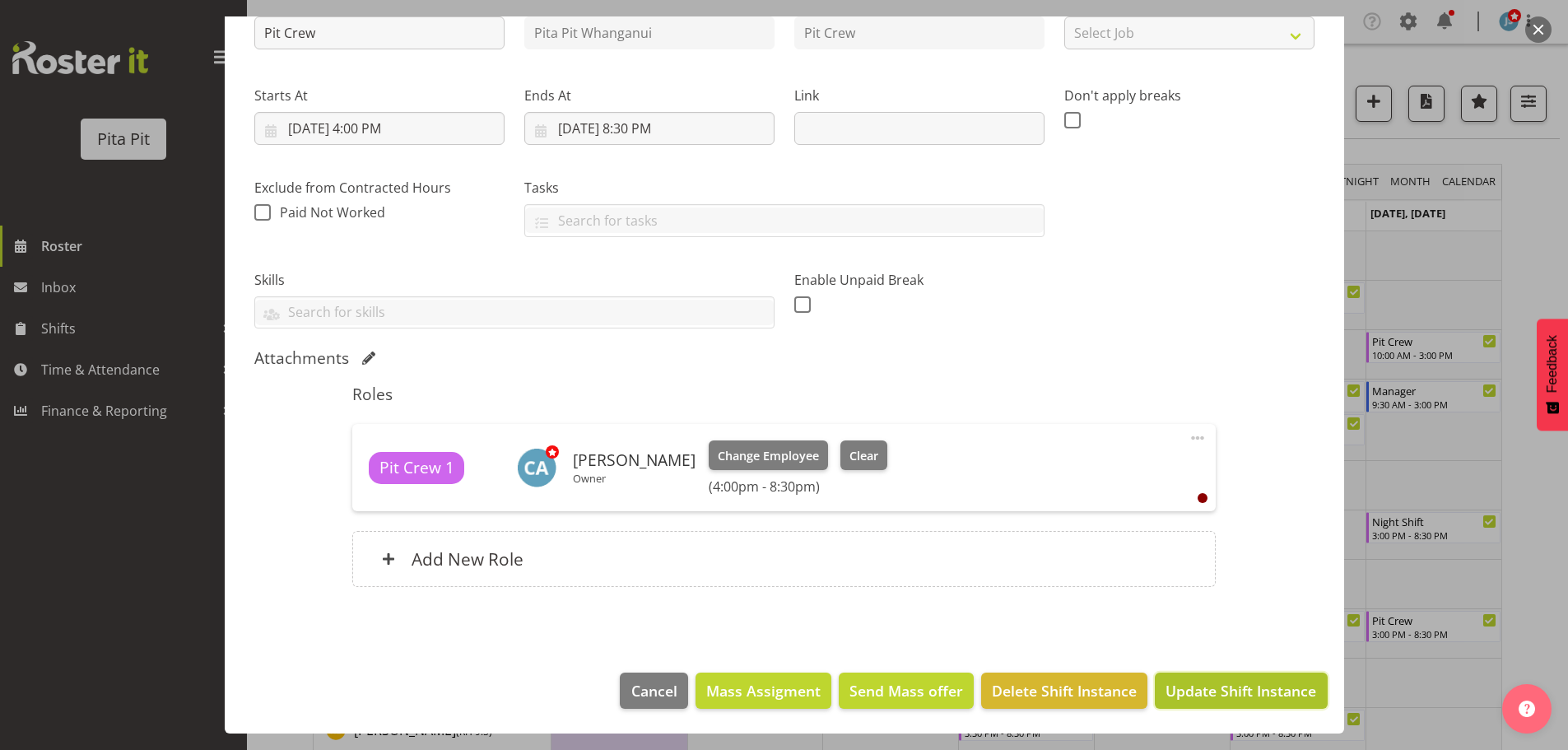
click at [1247, 691] on span "Update Shift Instance" at bounding box center [1241, 690] width 150 height 21
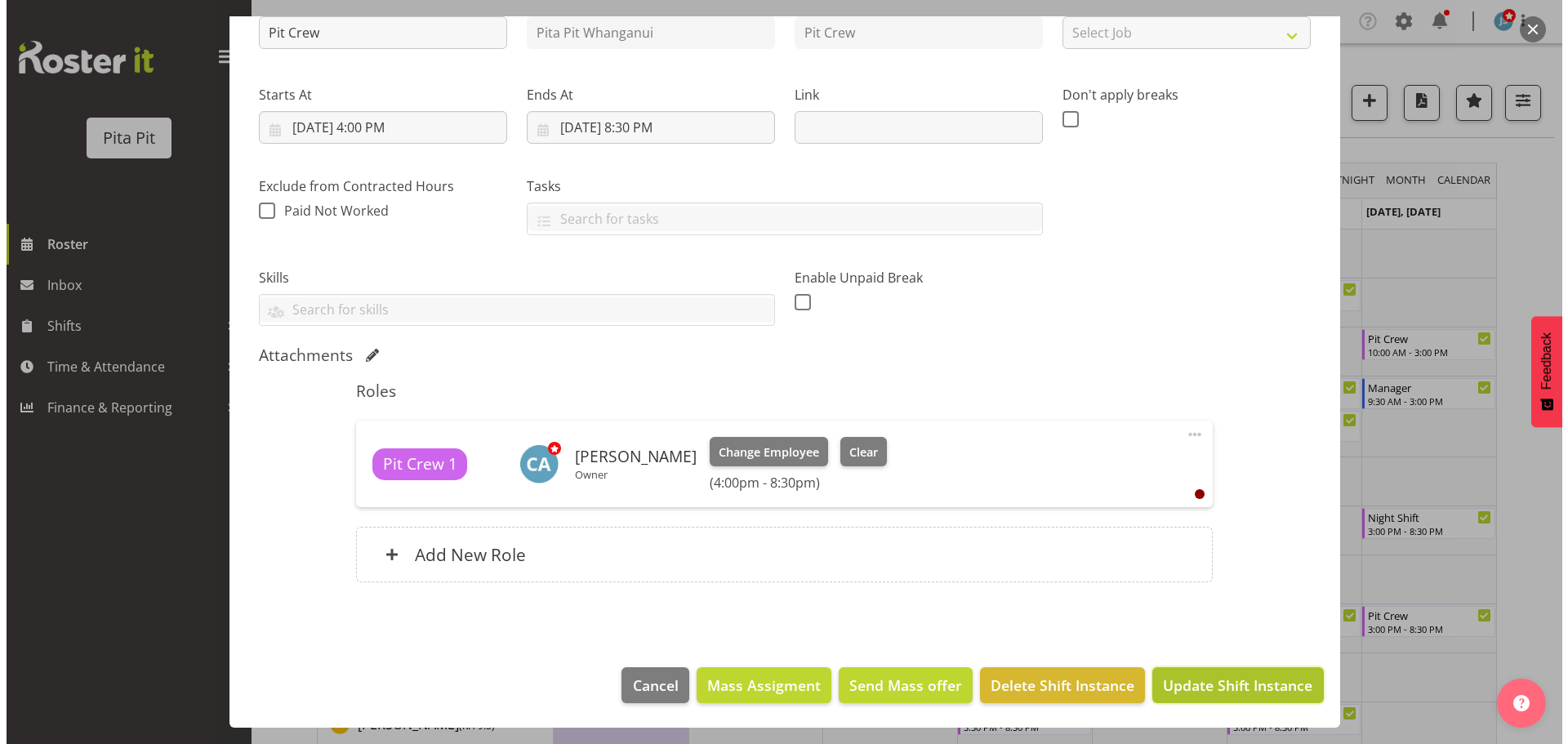
scroll to position [136, 0]
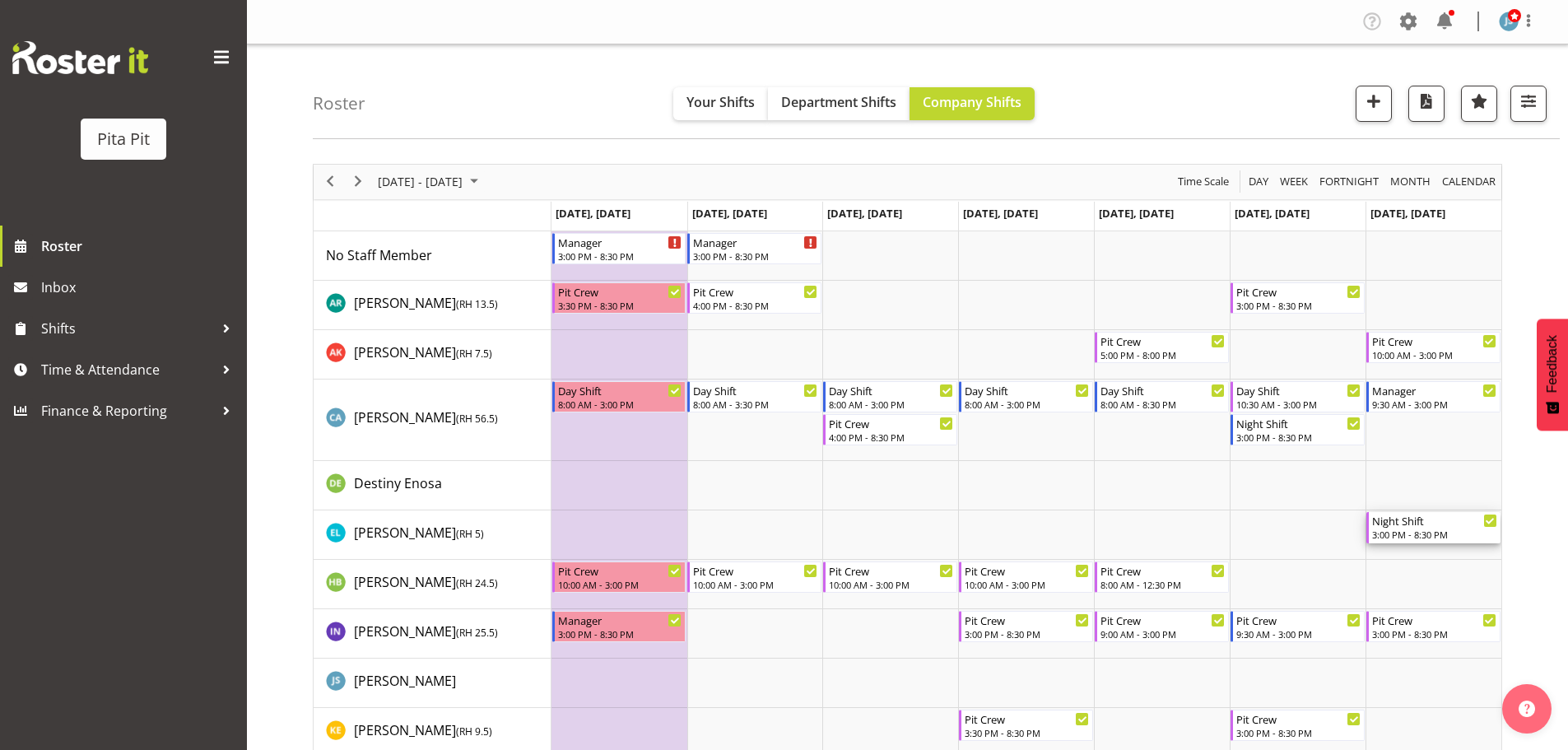
click at [1432, 534] on div "3:00 PM - 8:30 PM" at bounding box center [1435, 534] width 125 height 13
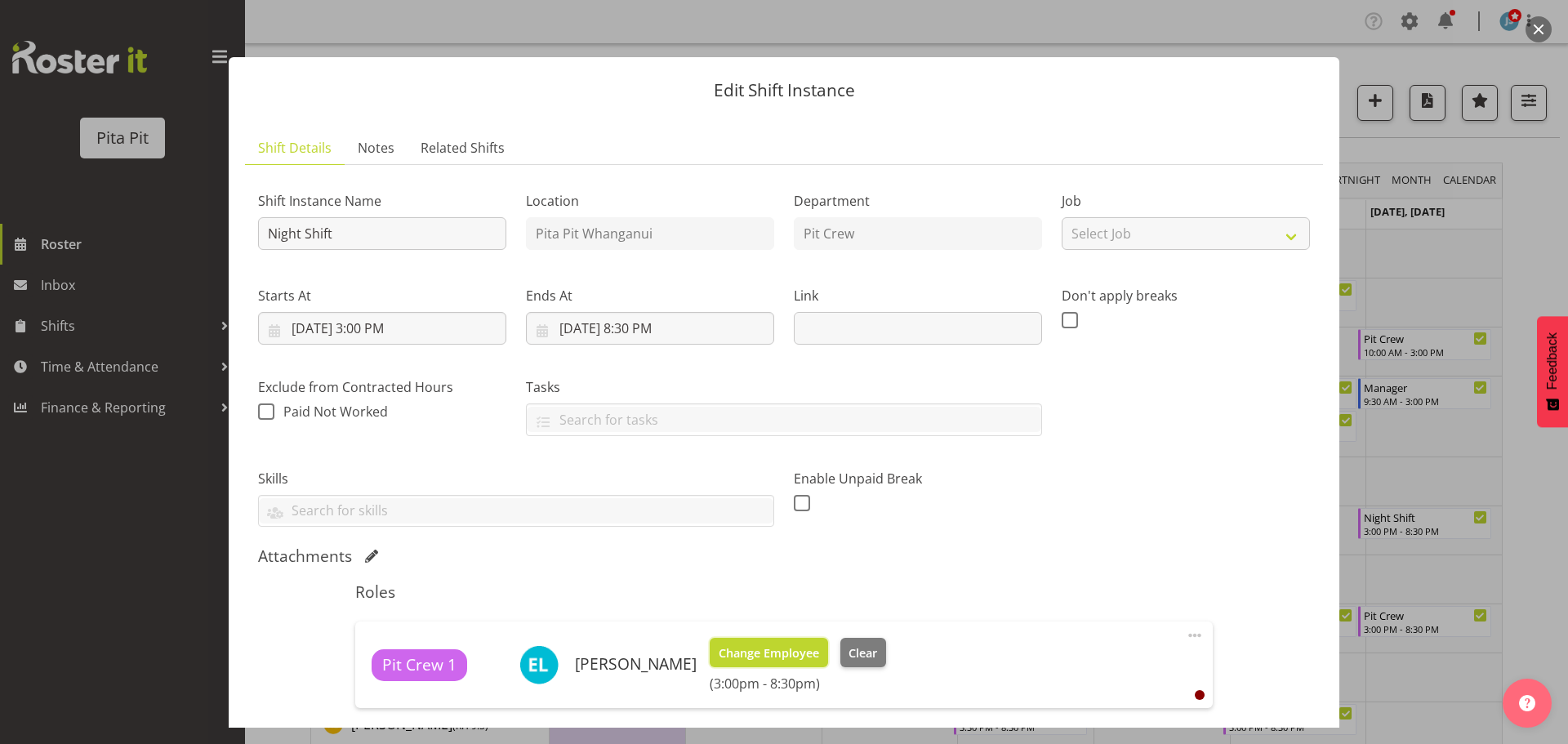
click at [751, 648] on span "Change Employee" at bounding box center [768, 652] width 100 height 18
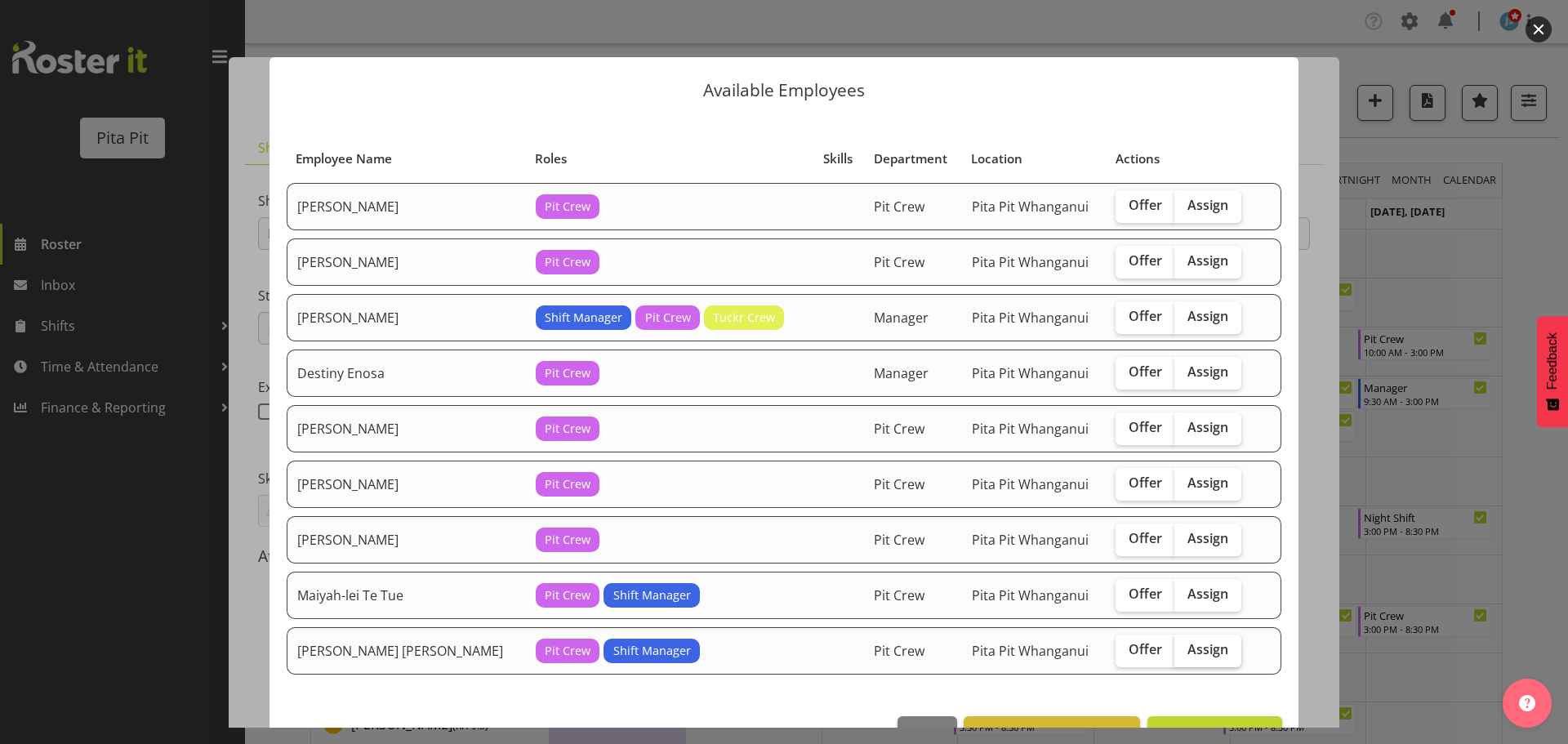
click at [1188, 650] on span "Assign" at bounding box center [1208, 648] width 41 height 16
click at [1185, 650] on input "Assign" at bounding box center [1179, 648] width 11 height 11
checkbox input "true"
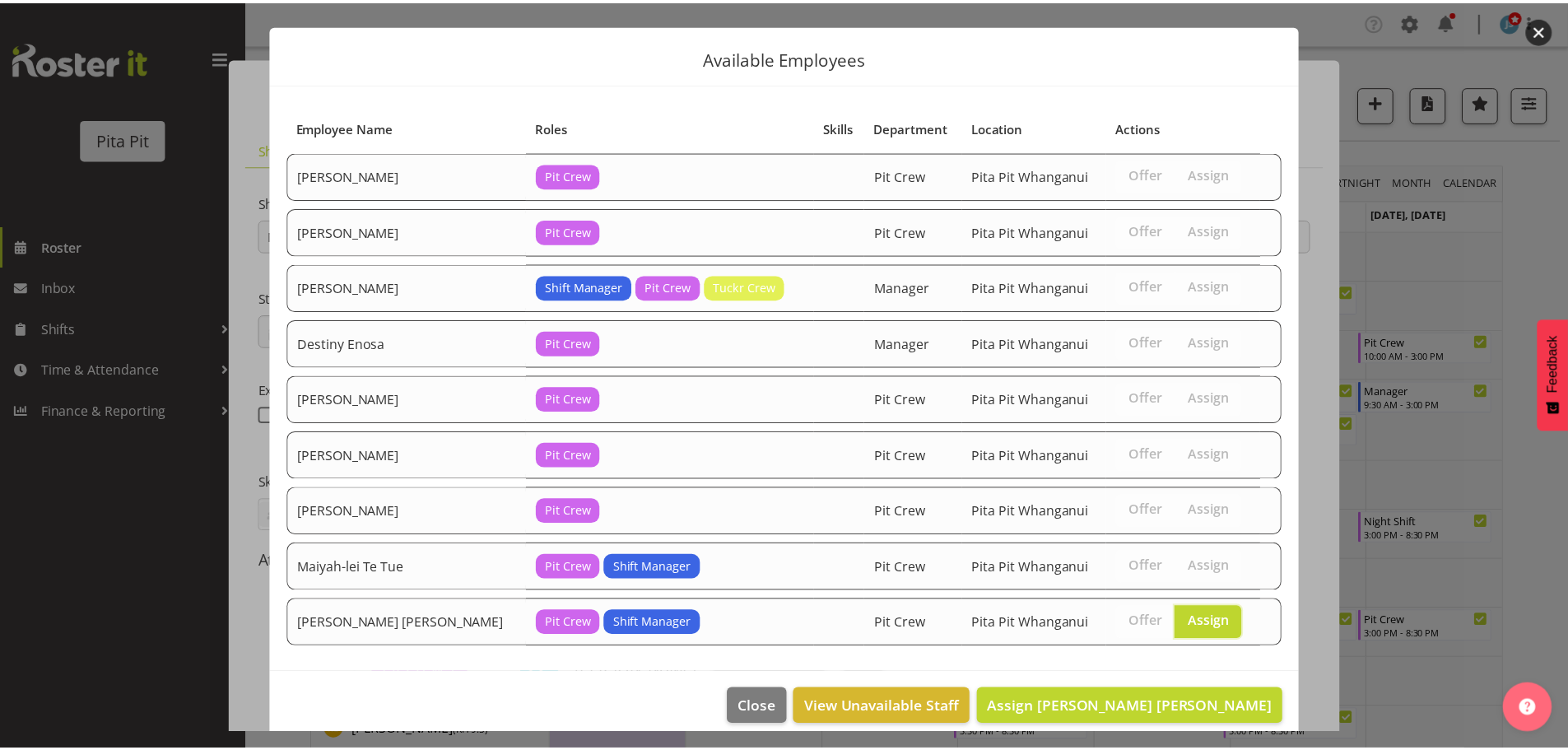
scroll to position [49, 0]
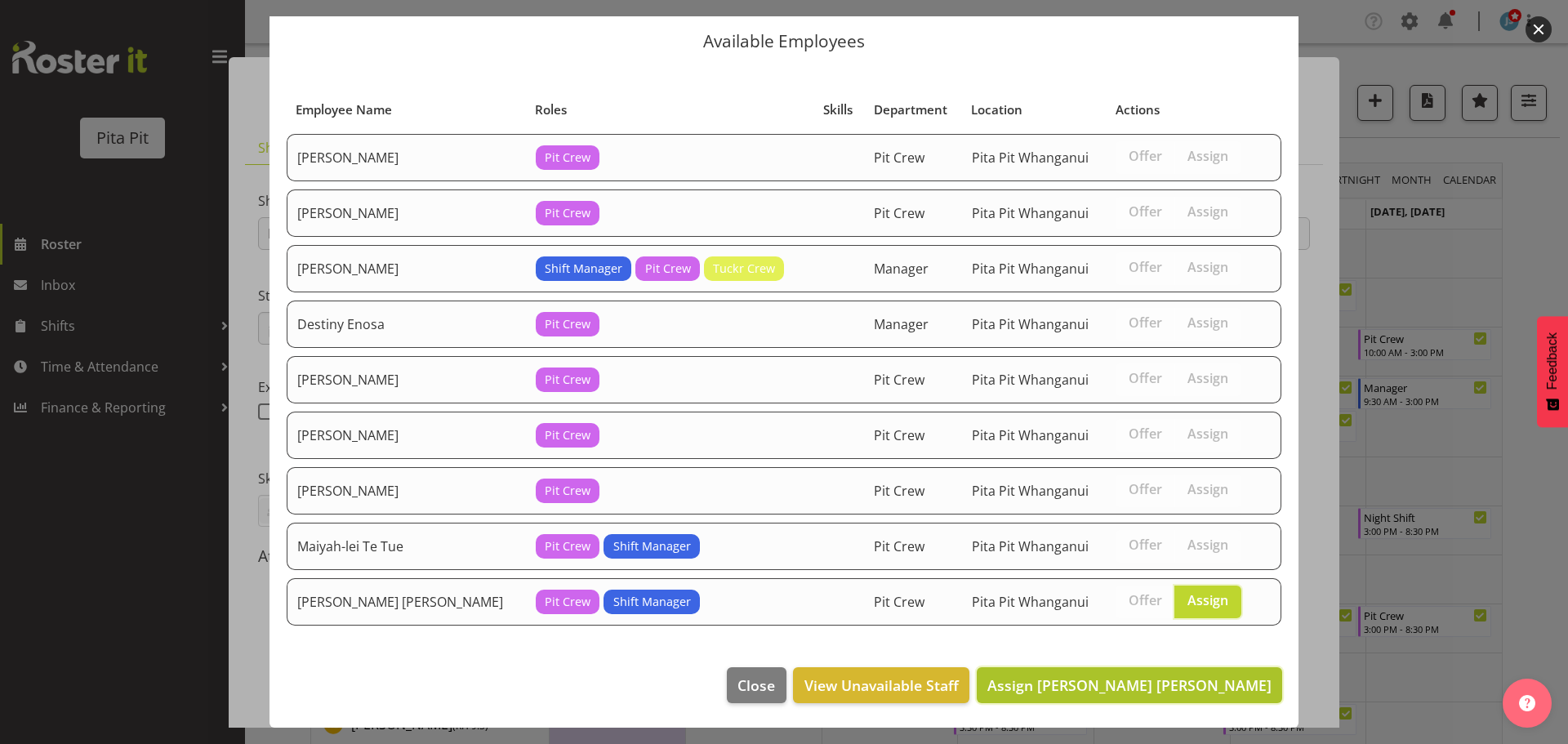
click at [1182, 686] on span "Assign Te Rapa Bayly" at bounding box center [1128, 685] width 284 height 20
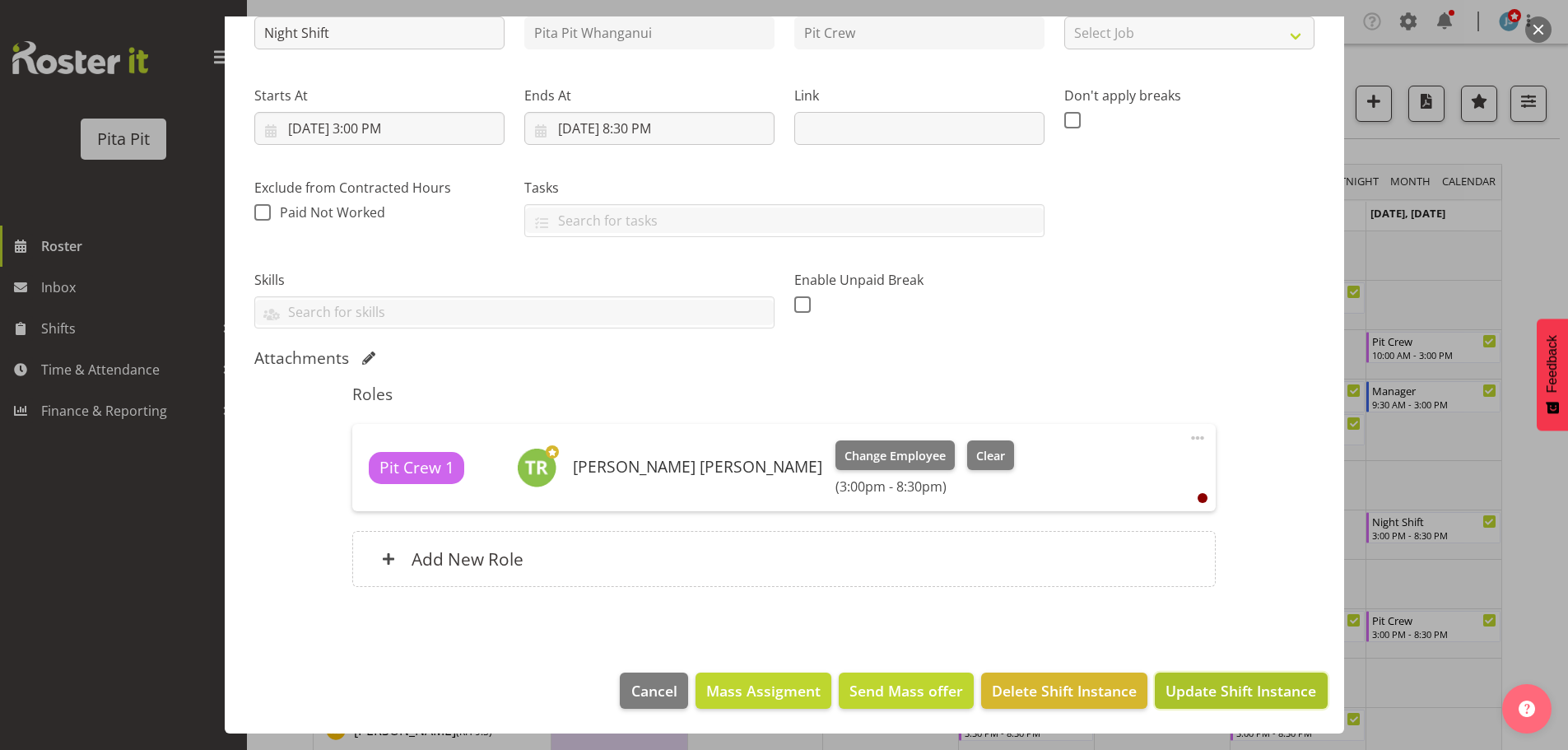
click at [1241, 694] on span "Update Shift Instance" at bounding box center [1241, 690] width 150 height 21
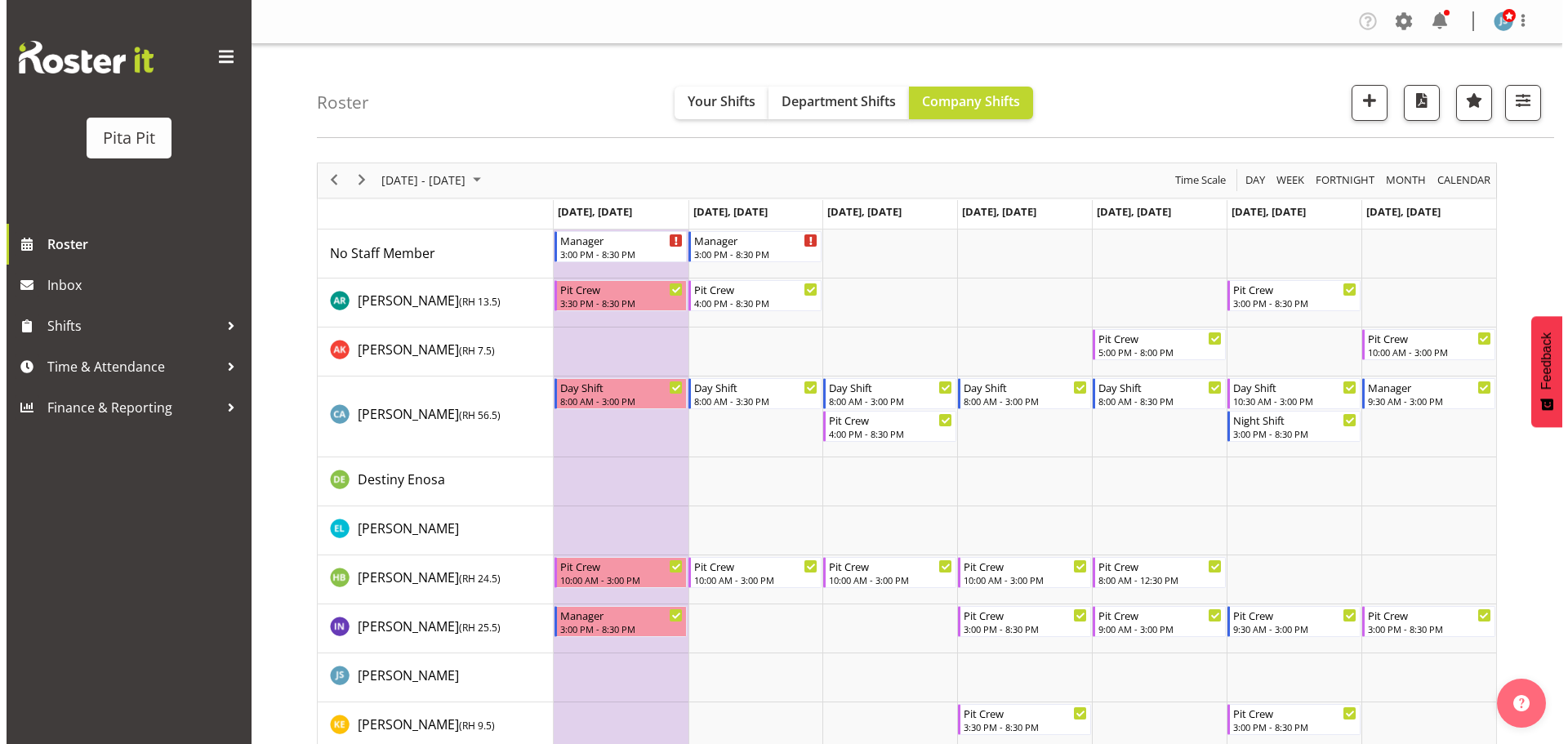
scroll to position [167, 0]
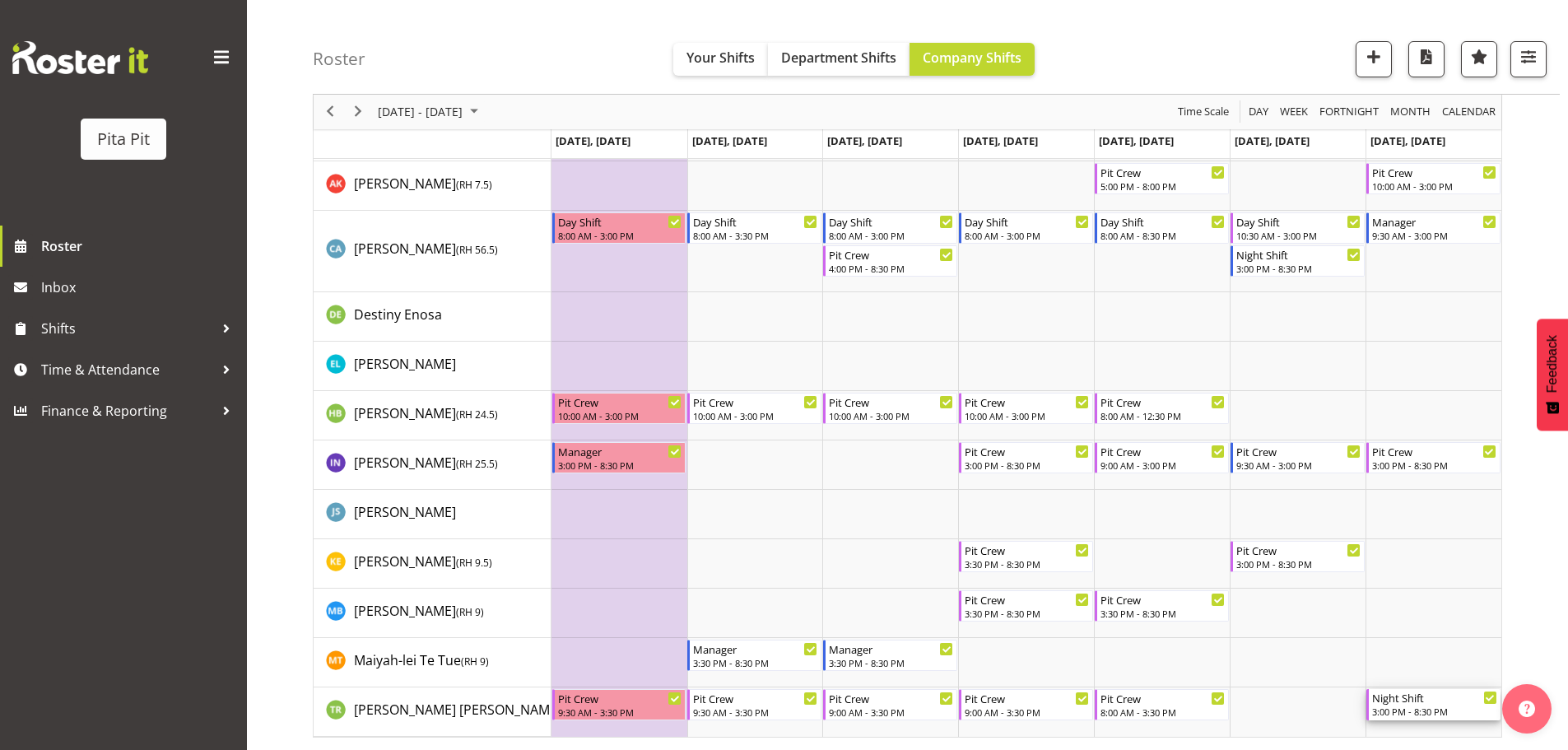
click at [1442, 700] on div "Night Shift" at bounding box center [1435, 696] width 125 height 16
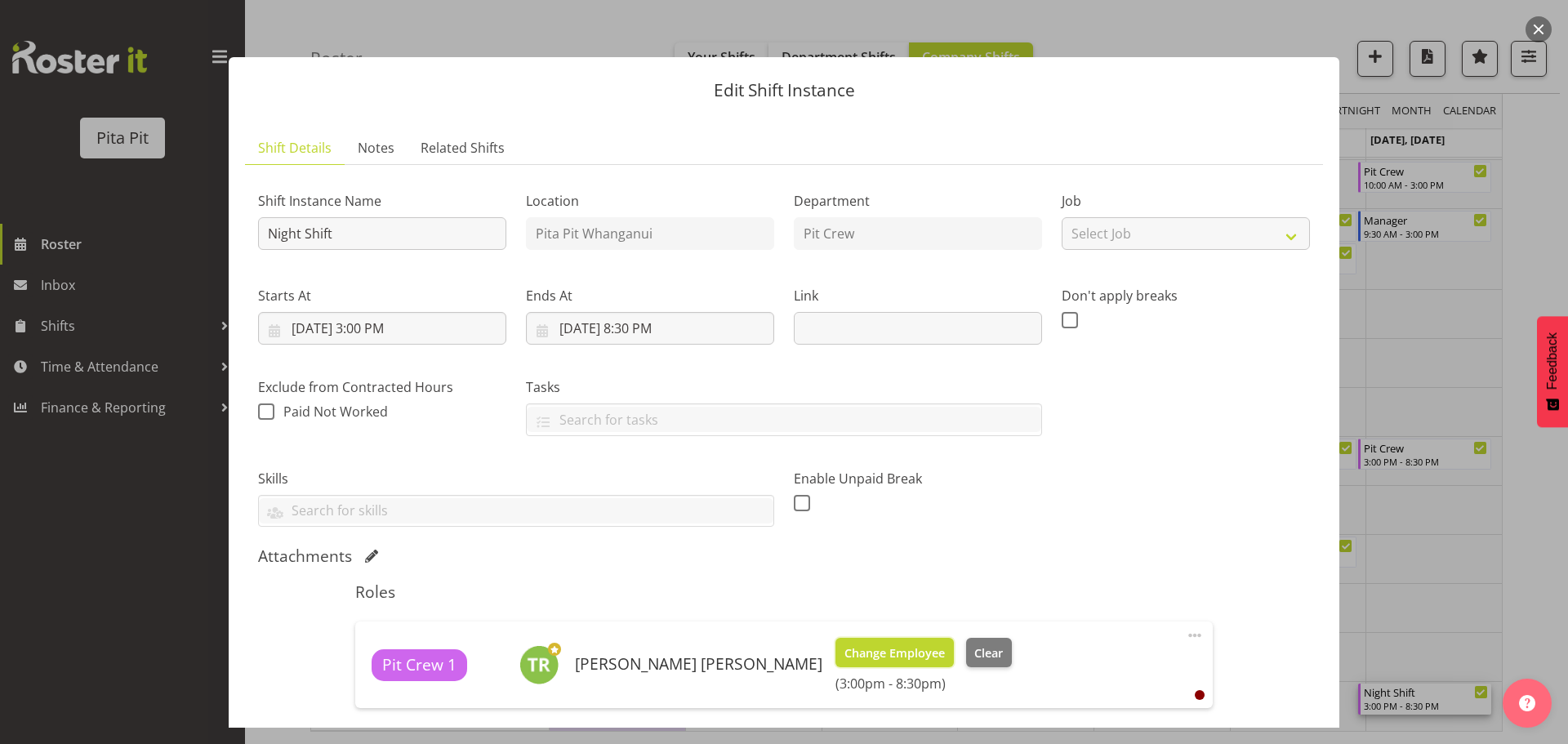
click at [845, 648] on span "Change Employee" at bounding box center [894, 652] width 100 height 18
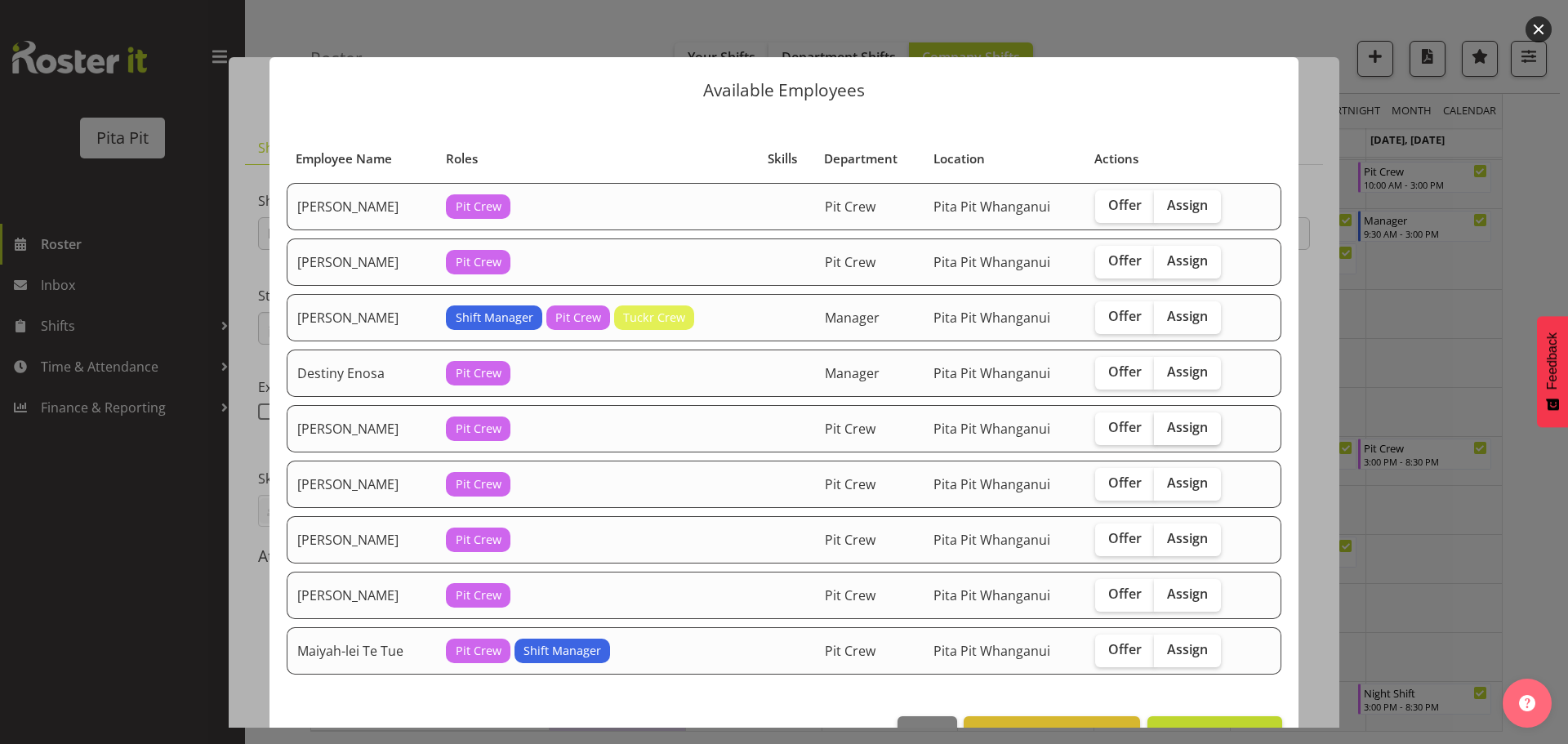
click at [1179, 426] on span "Assign" at bounding box center [1187, 426] width 41 height 16
click at [1165, 426] on input "Assign" at bounding box center [1159, 427] width 11 height 11
checkbox input "true"
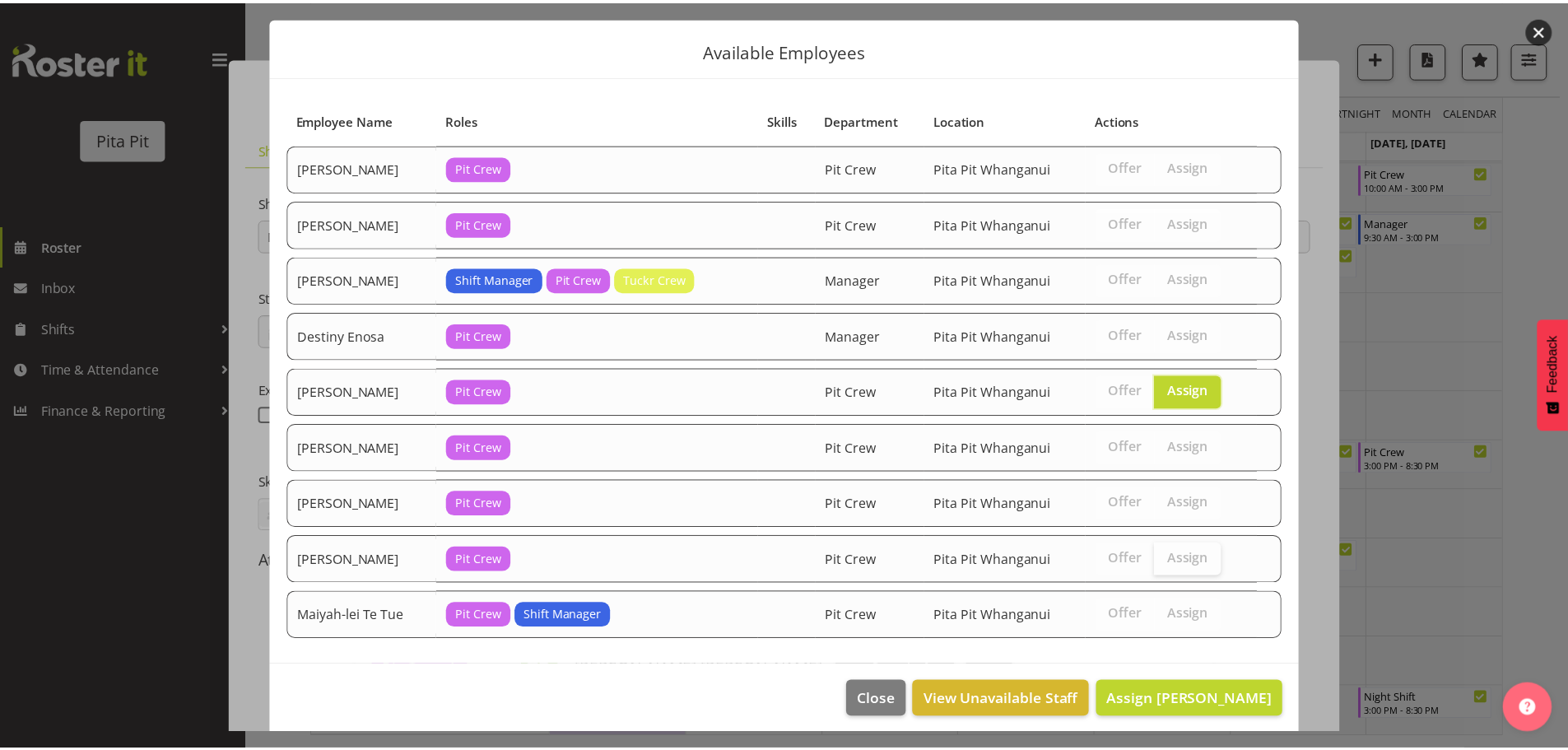
scroll to position [49, 0]
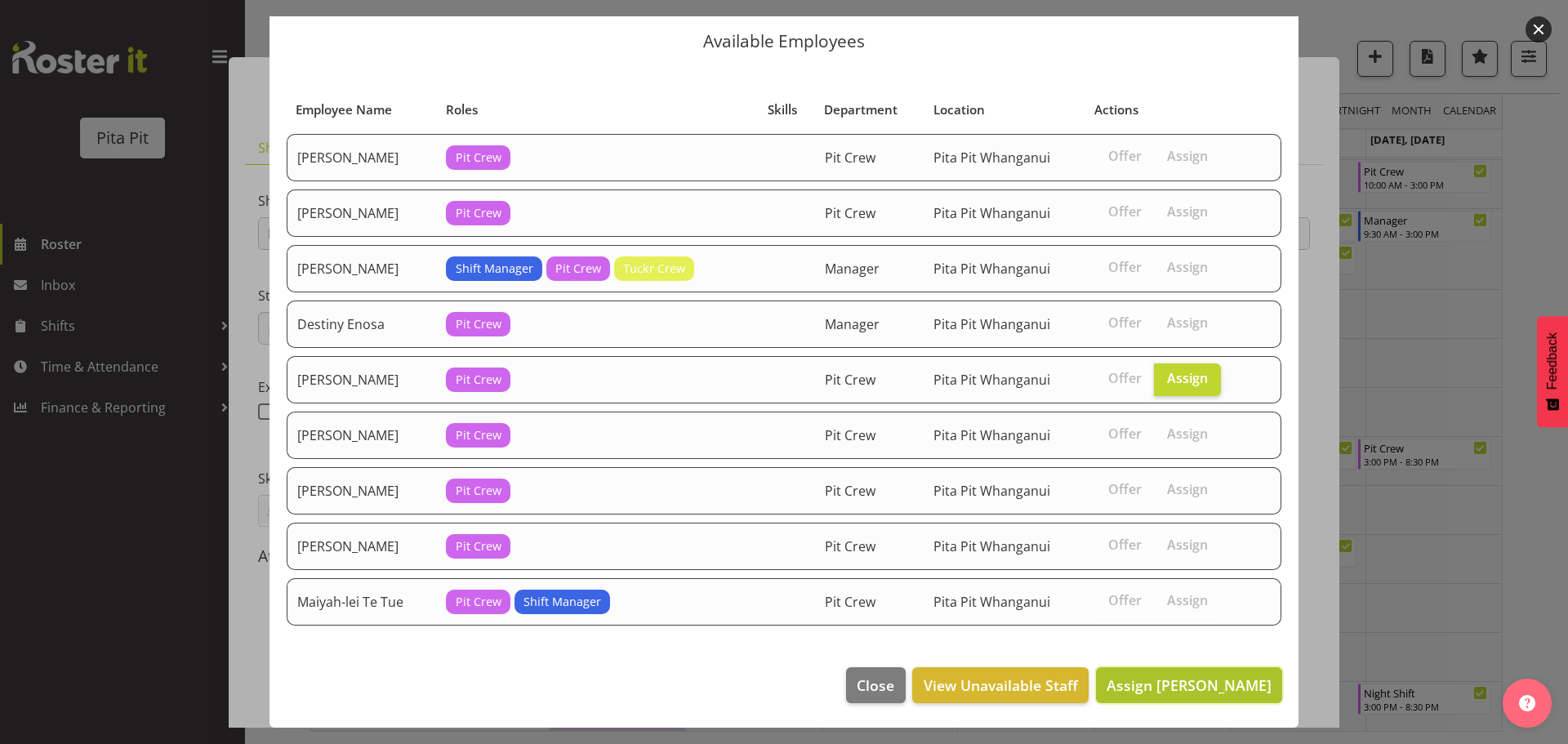
click at [1173, 675] on span "Assign Eva Longie" at bounding box center [1189, 685] width 165 height 20
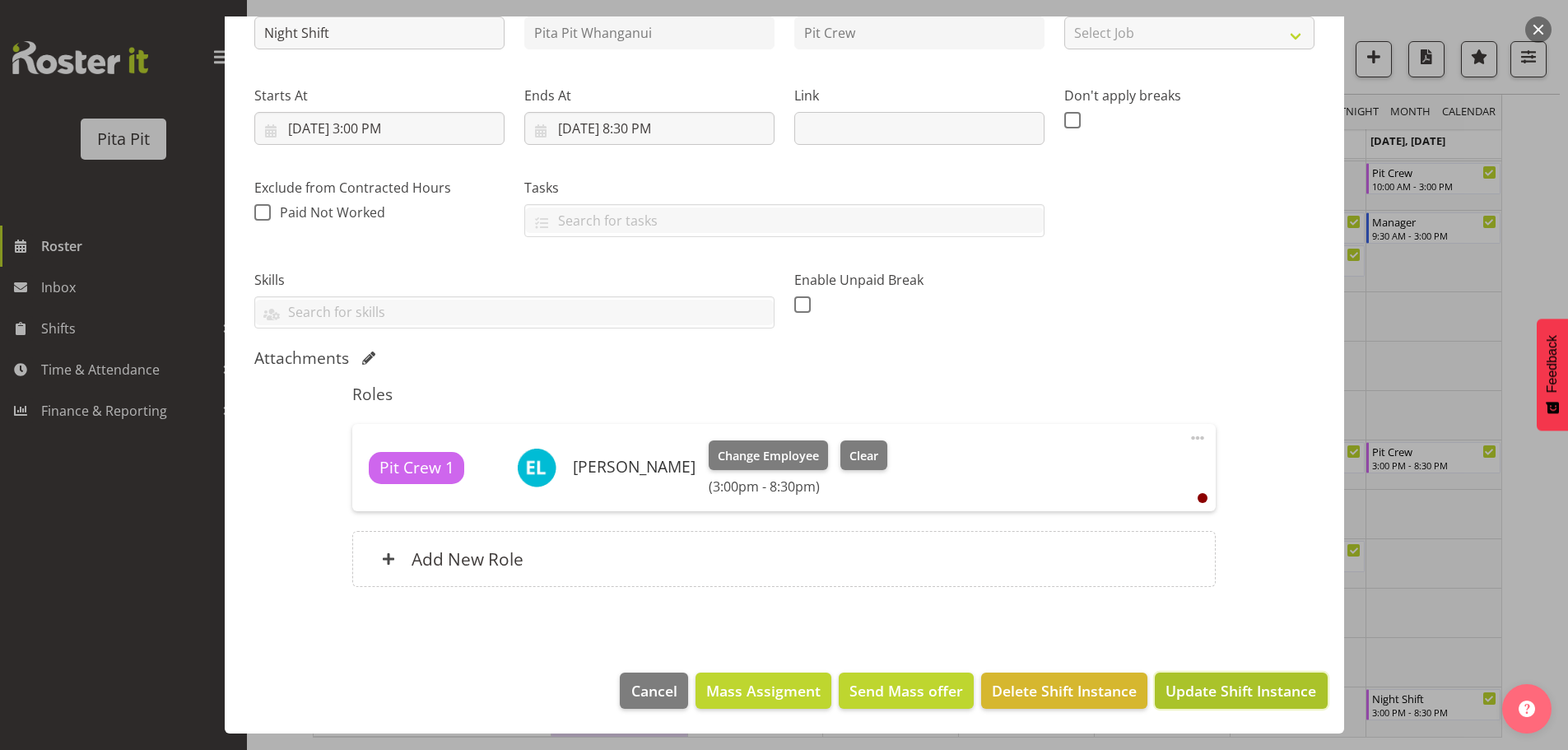
click at [1253, 692] on span "Update Shift Instance" at bounding box center [1241, 690] width 150 height 21
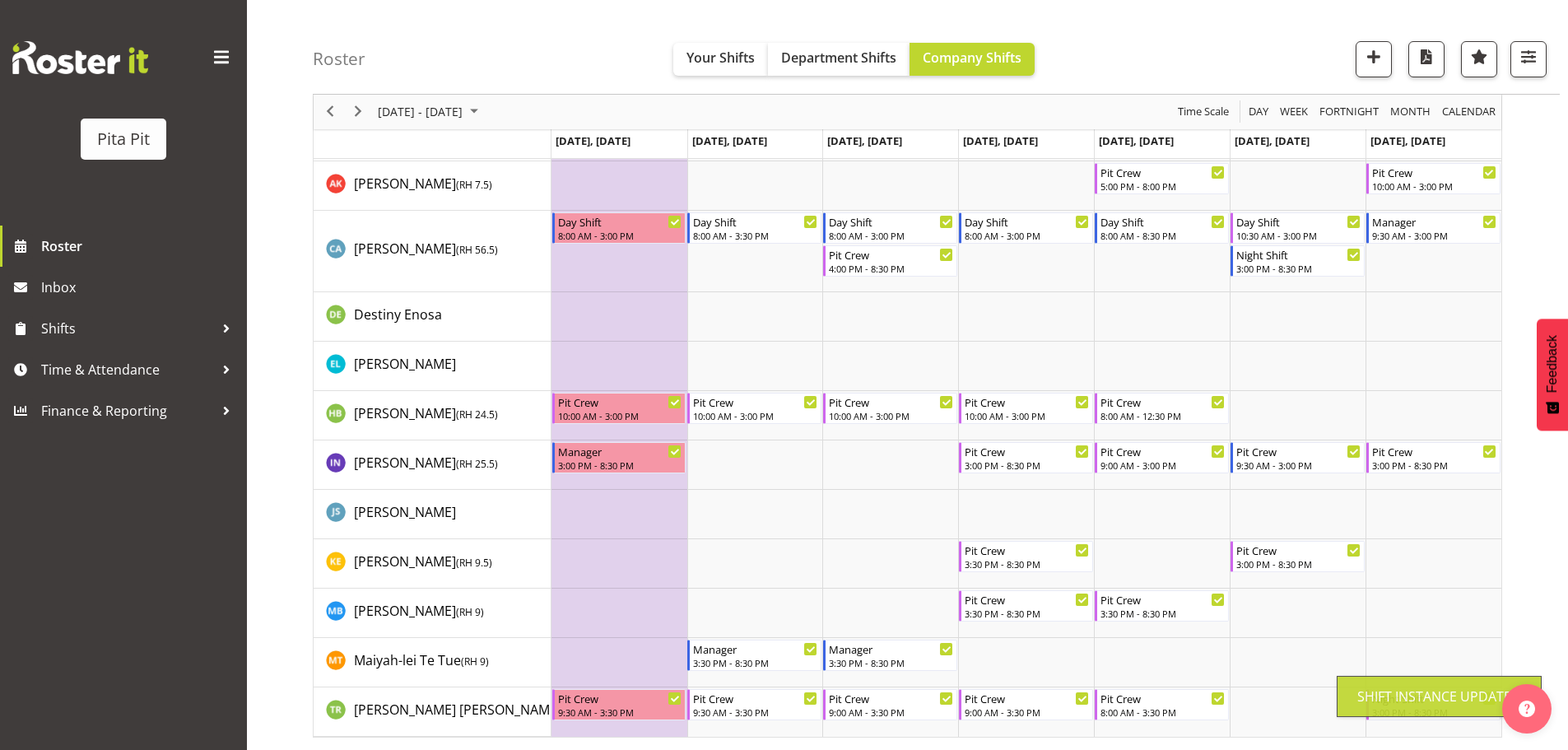
scroll to position [137, 0]
